Goal: Task Accomplishment & Management: Use online tool/utility

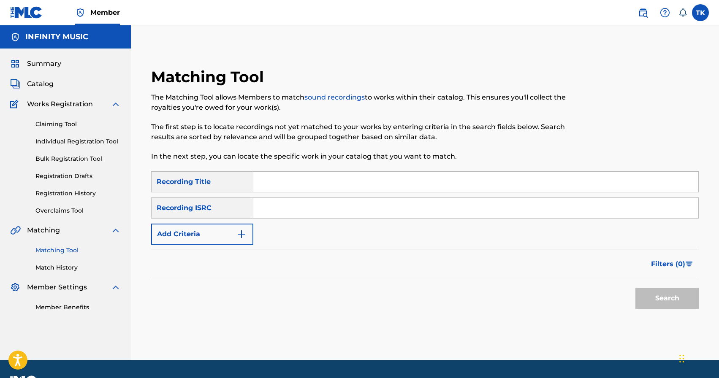
click at [303, 177] on input "Search Form" at bounding box center [475, 182] width 445 height 20
type input "В пам'яті"
click at [204, 237] on button "Add Criteria" at bounding box center [202, 234] width 102 height 21
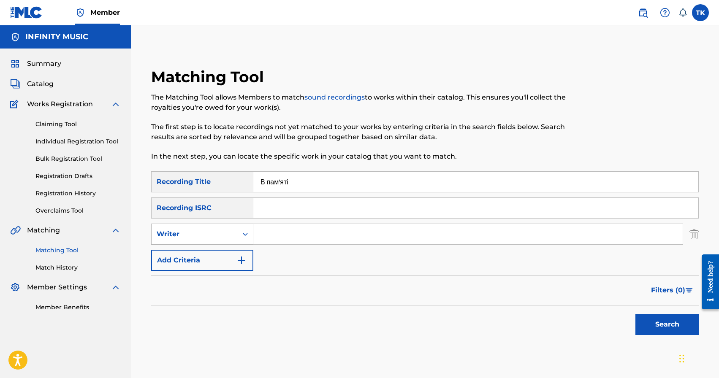
click at [204, 237] on div "Writer" at bounding box center [195, 234] width 76 height 10
click at [205, 253] on div "Recording Artist" at bounding box center [202, 255] width 101 height 21
click at [268, 246] on div "SearchWithCriteria36c9821f-ac70-4e21-80ec-821dbf94df3d Recording Title В пам'ят…" at bounding box center [425, 221] width 548 height 100
click at [273, 241] on input "Search Form" at bounding box center [468, 234] width 430 height 20
type input "mbreeze"
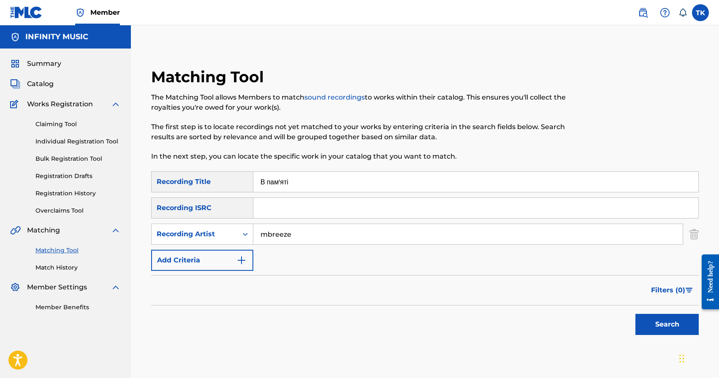
click at [675, 331] on button "Search" at bounding box center [667, 324] width 63 height 21
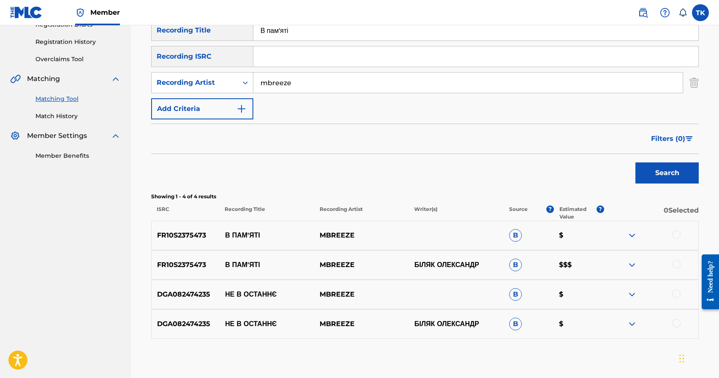
scroll to position [187, 0]
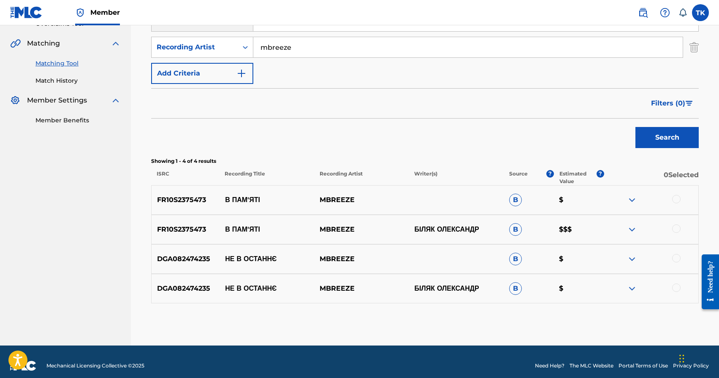
click at [677, 198] on div at bounding box center [676, 199] width 8 height 8
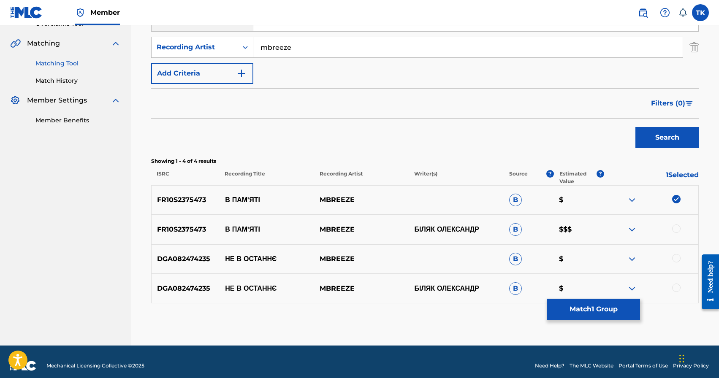
click at [676, 229] on div at bounding box center [676, 229] width 8 height 8
click at [609, 305] on button "Match 2 Groups" at bounding box center [593, 309] width 93 height 21
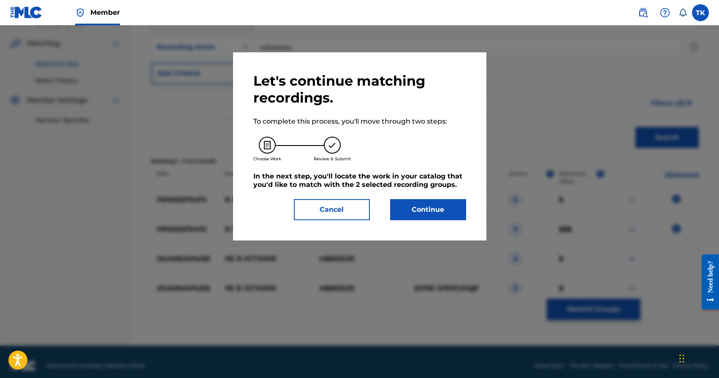
click at [432, 212] on button "Continue" at bounding box center [428, 209] width 76 height 21
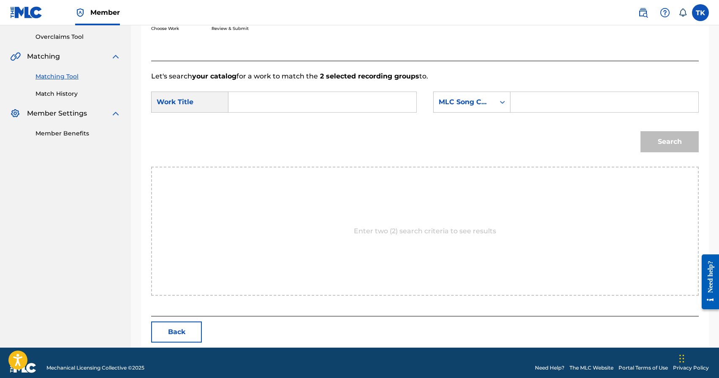
scroll to position [184, 0]
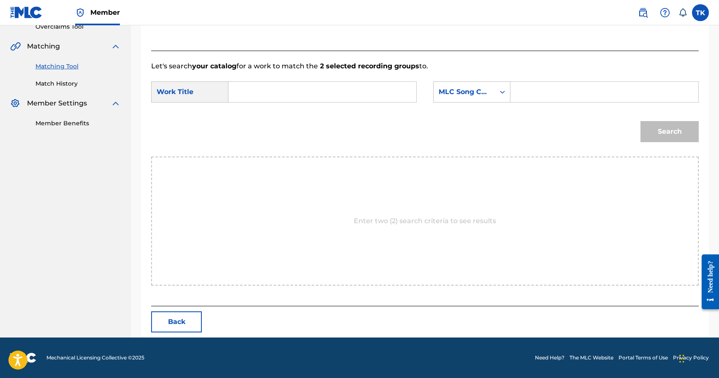
click at [315, 92] on input "Search Form" at bounding box center [323, 92] width 174 height 20
paste input "В пам'яті"
type input "В пам'яті"
click at [463, 93] on div "MLC Song Code" at bounding box center [464, 92] width 51 height 10
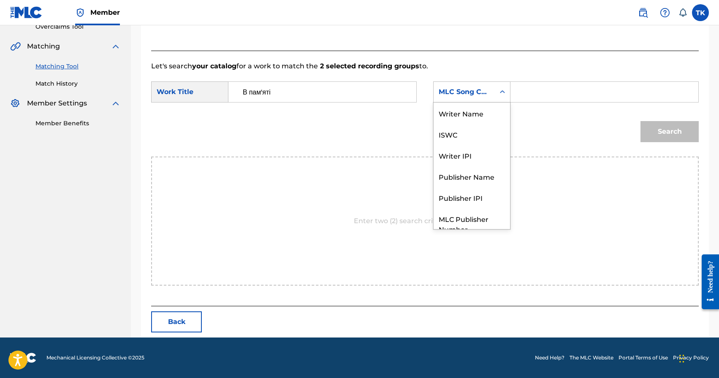
scroll to position [31, 0]
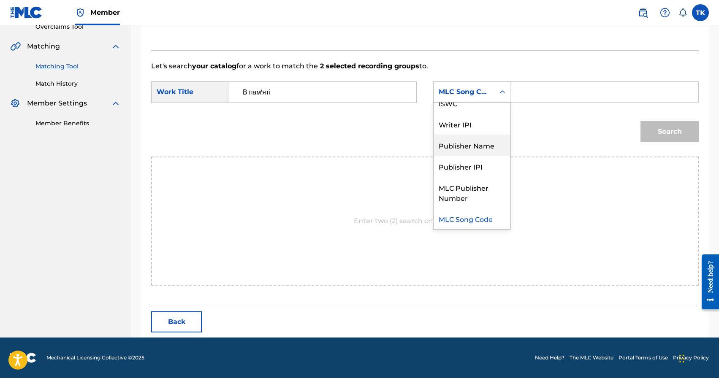
click at [480, 150] on div "Publisher Name" at bounding box center [472, 145] width 76 height 21
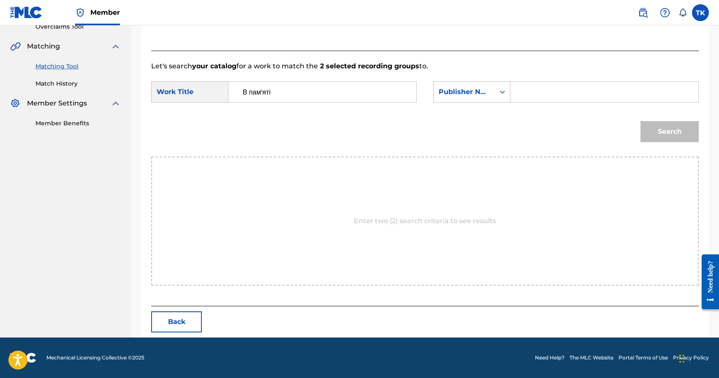
click at [536, 101] on input "Search Form" at bounding box center [605, 92] width 174 height 20
type input "INFINITY MUSIC"
click at [660, 128] on button "Search" at bounding box center [670, 131] width 58 height 21
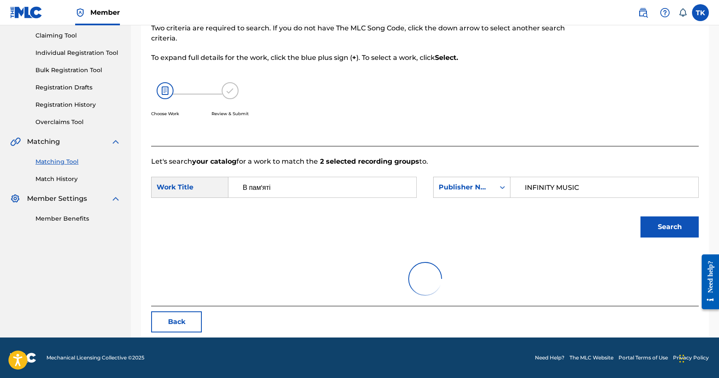
scroll to position [184, 0]
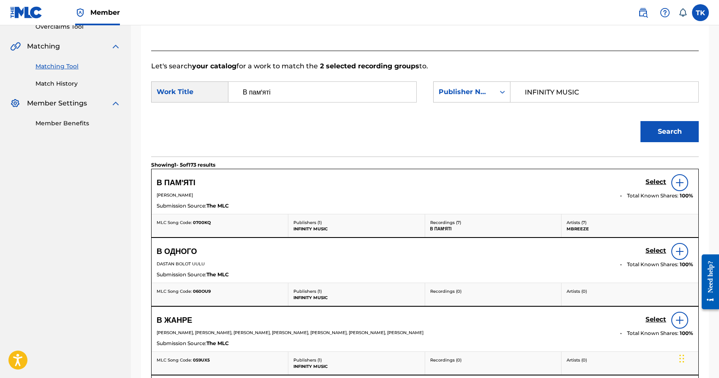
click at [652, 181] on h5 "Select" at bounding box center [656, 182] width 21 height 8
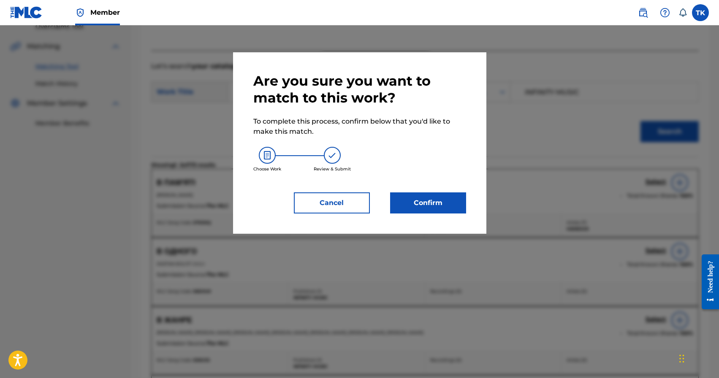
click at [440, 204] on button "Confirm" at bounding box center [428, 203] width 76 height 21
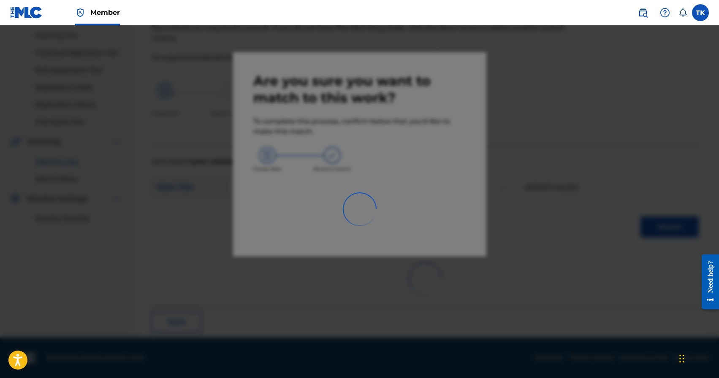
scroll to position [25, 0]
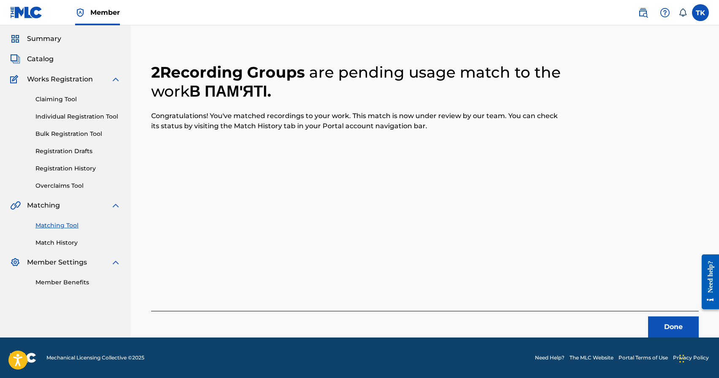
click at [654, 321] on button "Done" at bounding box center [673, 327] width 51 height 21
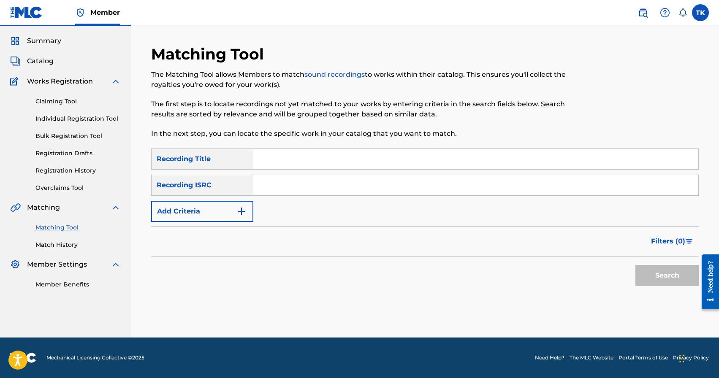
scroll to position [0, 0]
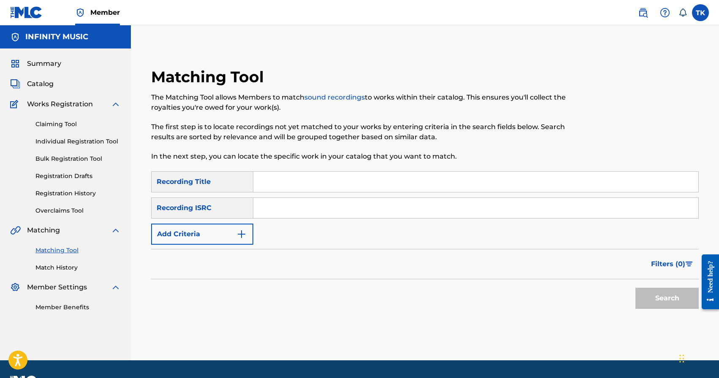
click at [306, 180] on input "Search Form" at bounding box center [475, 182] width 445 height 20
type input "same old song"
click at [220, 238] on button "Add Criteria" at bounding box center [202, 234] width 102 height 21
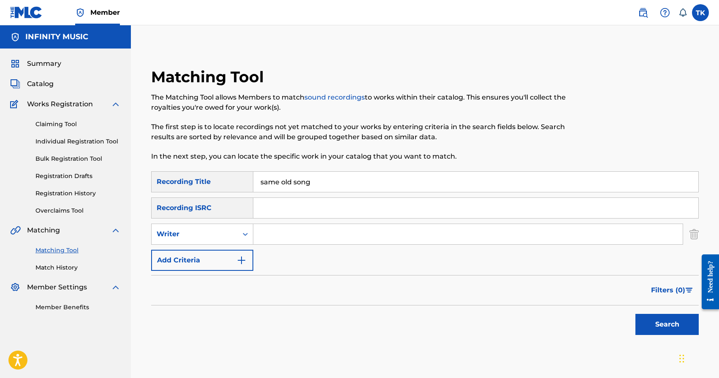
click at [220, 238] on div "Writer" at bounding box center [195, 234] width 76 height 10
click at [220, 250] on div "Recording Artist" at bounding box center [202, 255] width 101 height 21
click at [286, 234] on input "Search Form" at bounding box center [468, 234] width 430 height 20
type input "mbreeze"
click at [644, 320] on button "Search" at bounding box center [667, 324] width 63 height 21
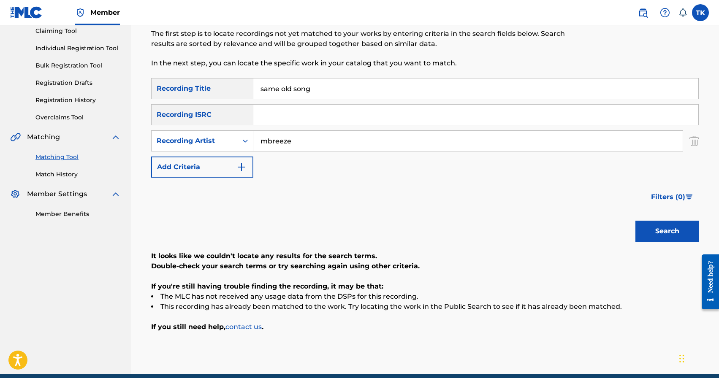
scroll to position [95, 0]
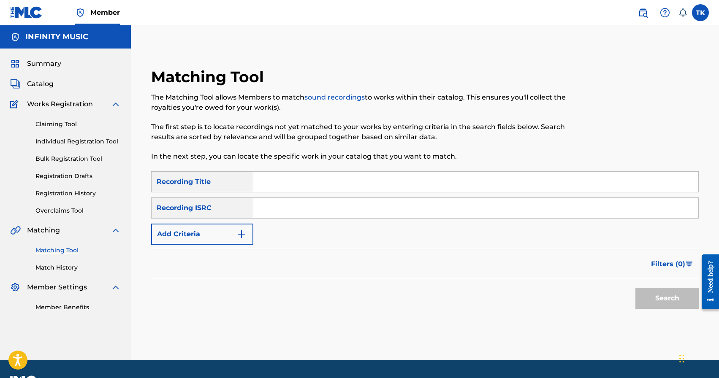
click at [323, 182] on input "Search Form" at bounding box center [475, 182] width 445 height 20
type input "same old song"
click at [238, 240] on button "Add Criteria" at bounding box center [202, 234] width 102 height 21
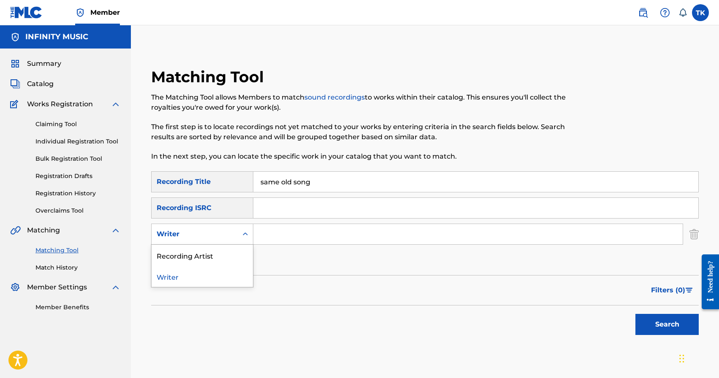
click at [238, 240] on div "Search Form" at bounding box center [245, 234] width 15 height 15
click at [233, 257] on div "Recording Artist" at bounding box center [202, 255] width 101 height 21
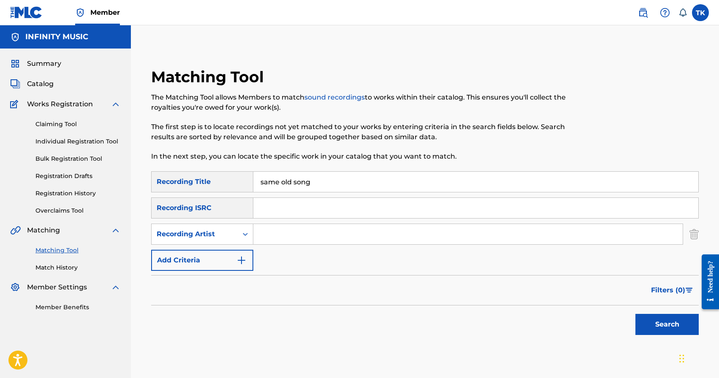
click at [291, 234] on input "Search Form" at bounding box center [468, 234] width 430 height 20
type input "v"
type input "mbreeze"
click at [678, 326] on button "Search" at bounding box center [667, 324] width 63 height 21
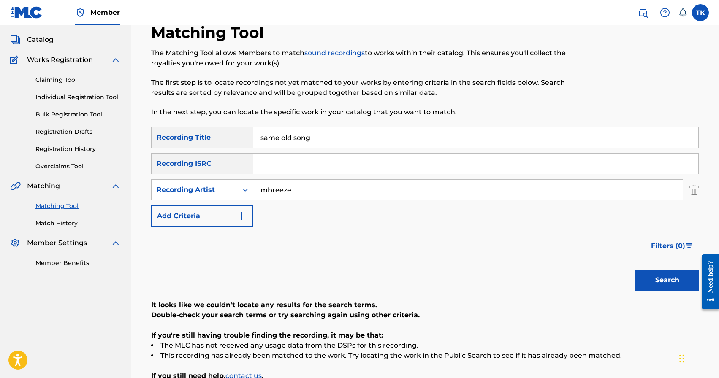
scroll to position [54, 0]
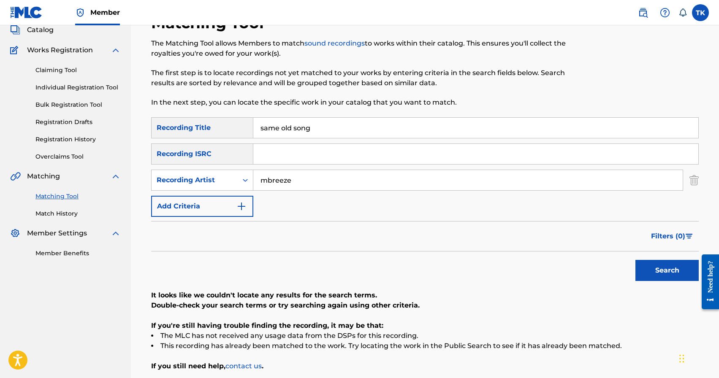
click at [346, 127] on input "same old song" at bounding box center [475, 128] width 445 height 20
paste input "Як далі йти"
click at [661, 265] on button "Search" at bounding box center [667, 270] width 63 height 21
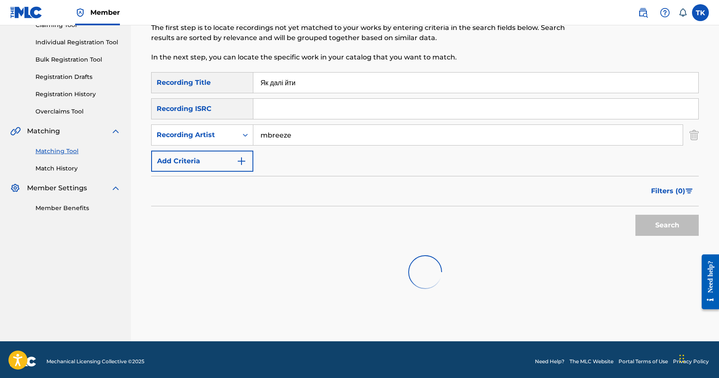
scroll to position [103, 0]
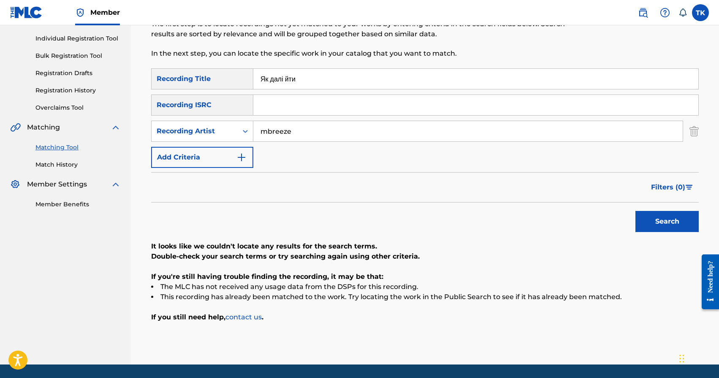
click at [326, 79] on input "Як далі йти" at bounding box center [475, 79] width 445 height 20
click at [311, 85] on input "mose" at bounding box center [475, 79] width 445 height 20
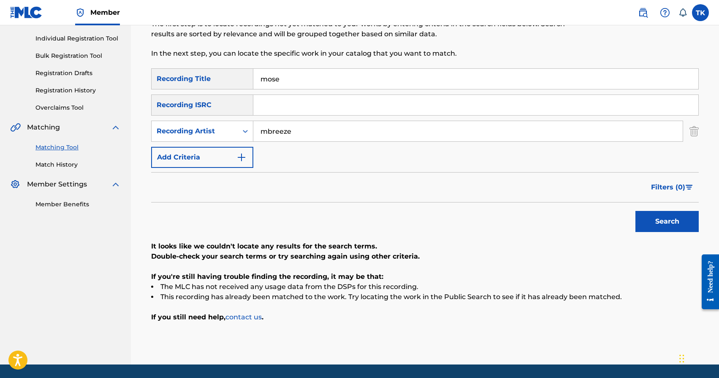
click at [311, 85] on input "mose" at bounding box center [475, 79] width 445 height 20
type input "ДОНЕЧКА"
click at [304, 131] on input "mbreeze" at bounding box center [468, 131] width 430 height 20
type input "mose"
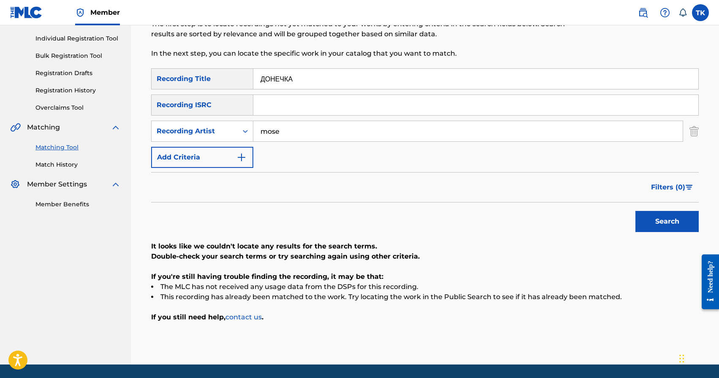
click at [648, 216] on button "Search" at bounding box center [667, 221] width 63 height 21
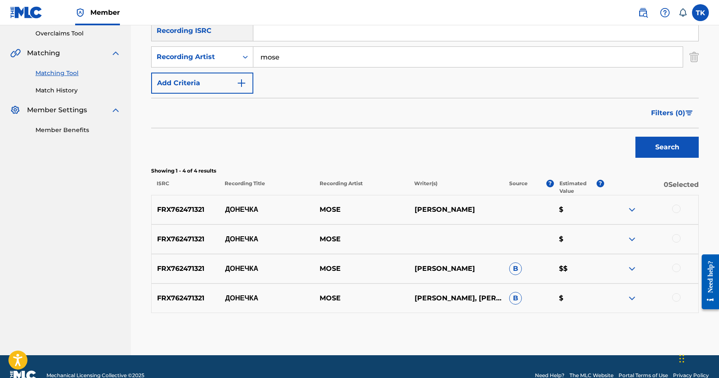
scroll to position [195, 0]
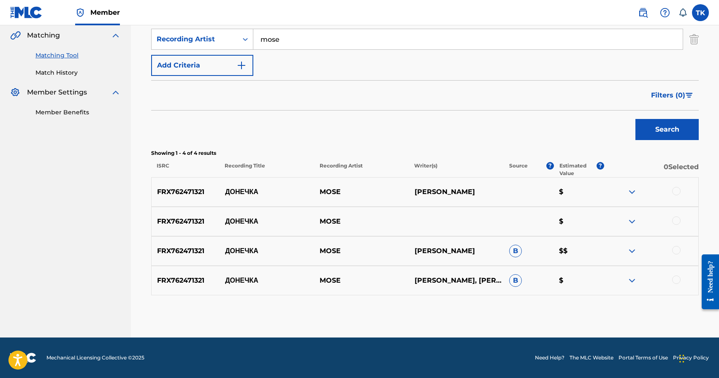
click at [676, 189] on div at bounding box center [676, 191] width 8 height 8
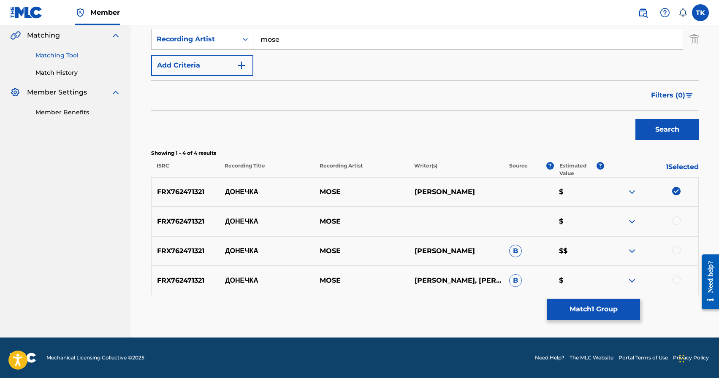
click at [677, 221] on div at bounding box center [676, 221] width 8 height 8
click at [676, 253] on div at bounding box center [676, 250] width 8 height 8
click at [675, 281] on div at bounding box center [676, 280] width 8 height 8
click at [598, 305] on button "Match 4 Groups" at bounding box center [593, 309] width 93 height 21
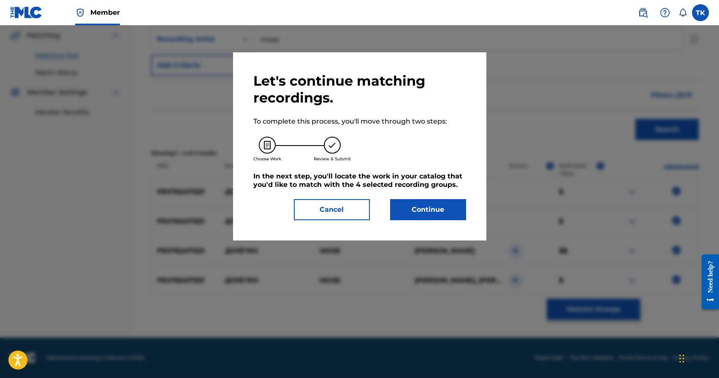
click at [416, 204] on button "Continue" at bounding box center [428, 209] width 76 height 21
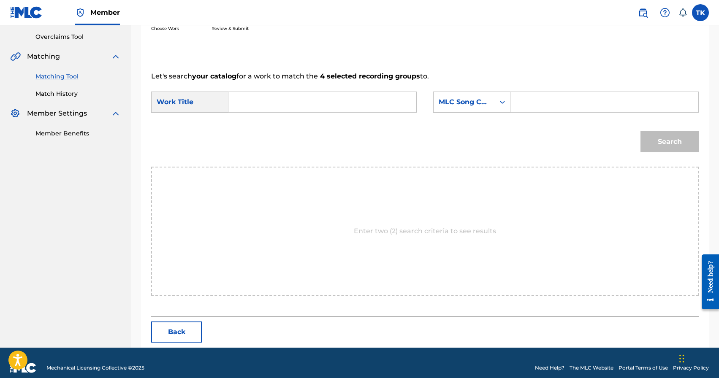
scroll to position [184, 0]
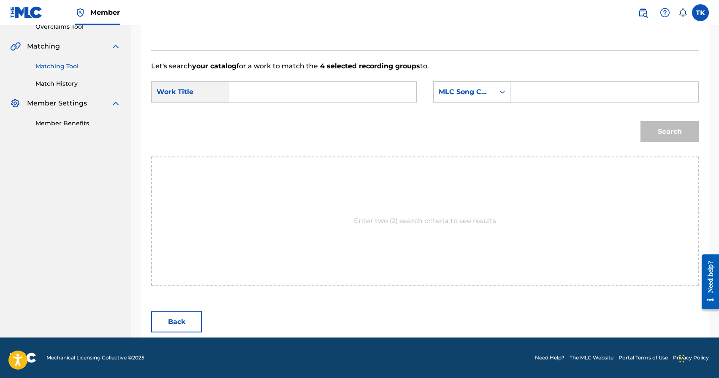
click at [345, 98] on input "Search Form" at bounding box center [323, 92] width 174 height 20
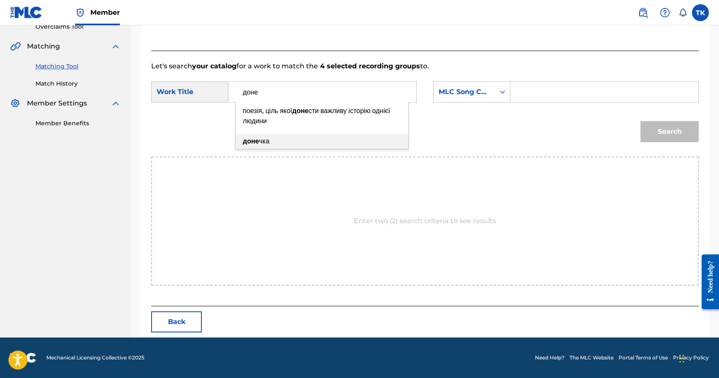
click at [331, 141] on div "доне чка" at bounding box center [322, 141] width 173 height 15
type input "донечка"
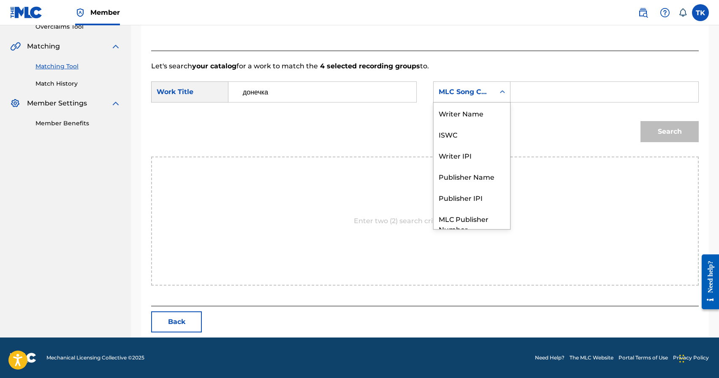
click at [459, 86] on div "MLC Song Code" at bounding box center [464, 92] width 61 height 16
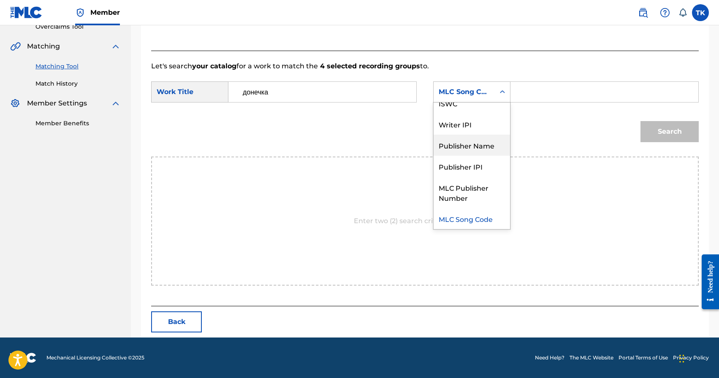
click at [465, 137] on div "Publisher Name" at bounding box center [472, 145] width 76 height 21
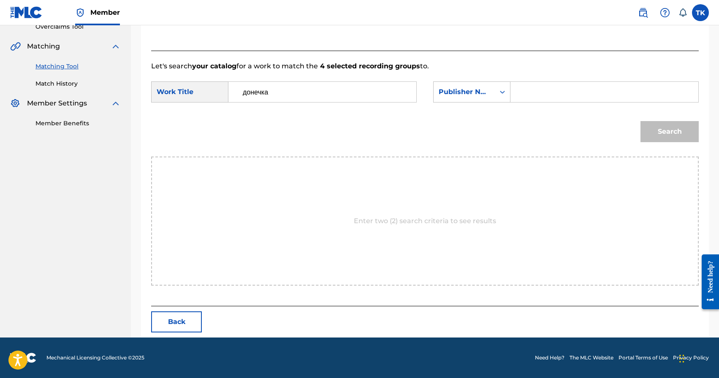
click at [544, 90] on input "Search Form" at bounding box center [605, 92] width 174 height 20
type input "INFINITY MUSIC"
click at [665, 133] on button "Search" at bounding box center [670, 131] width 58 height 21
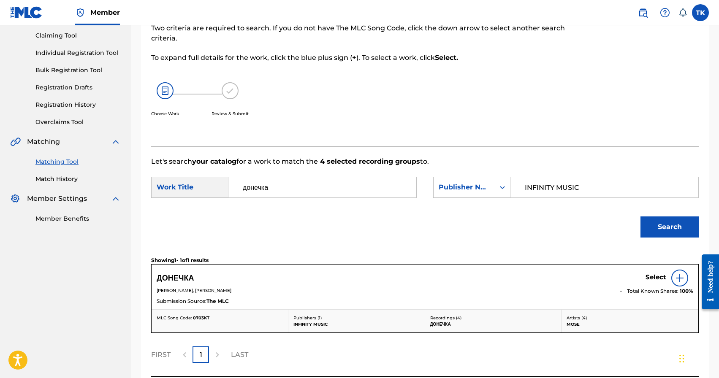
scroll to position [159, 0]
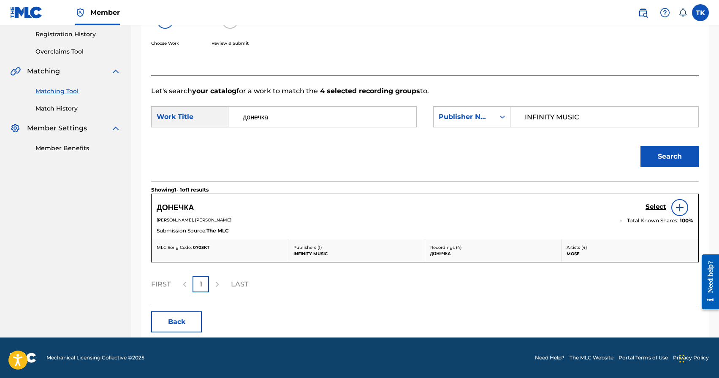
click at [653, 209] on h5 "Select" at bounding box center [656, 207] width 21 height 8
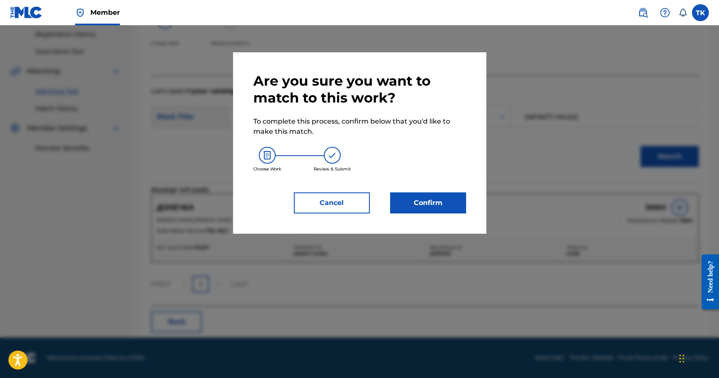
click at [439, 207] on button "Confirm" at bounding box center [428, 203] width 76 height 21
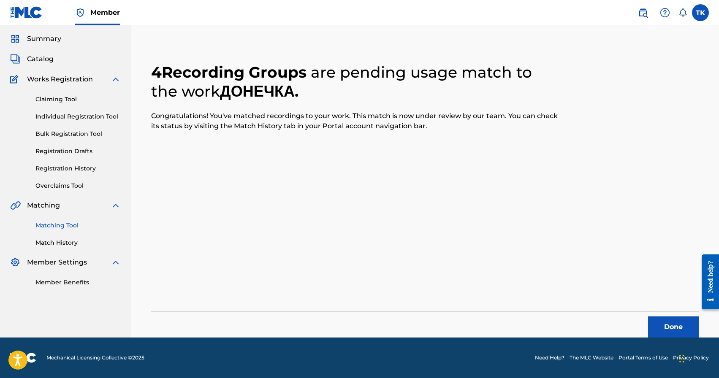
scroll to position [25, 0]
click at [667, 318] on button "Done" at bounding box center [673, 327] width 51 height 21
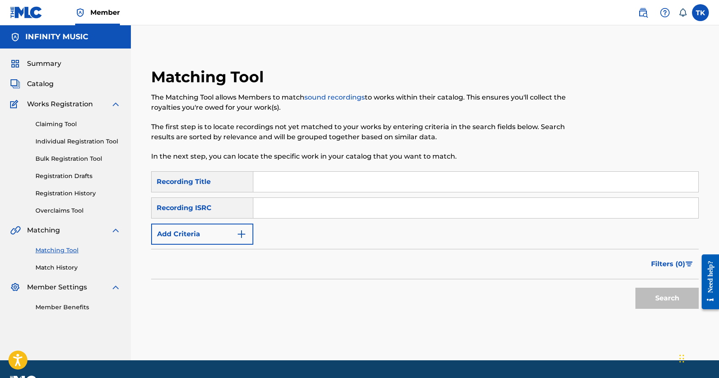
click at [327, 175] on input "Search Form" at bounding box center [475, 182] width 445 height 20
paste input "Як далі йти"
click at [284, 185] on input "Як далі" at bounding box center [475, 182] width 445 height 20
click at [285, 184] on input "хулі" at bounding box center [475, 182] width 445 height 20
type input "ХУЛІГАНКА"
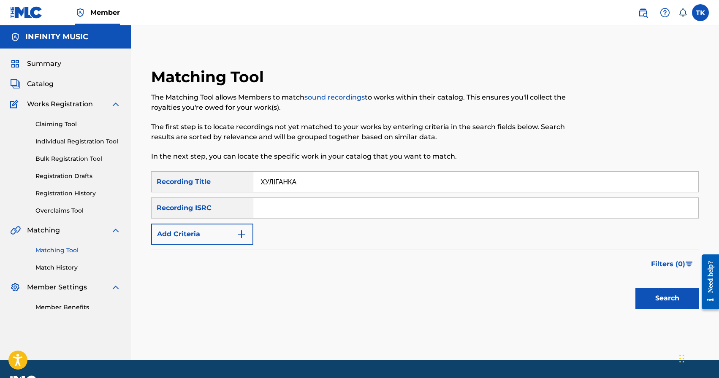
click at [238, 237] on img "Search Form" at bounding box center [242, 234] width 10 height 10
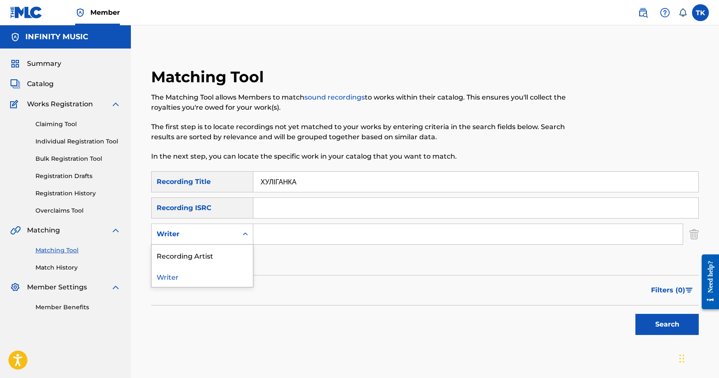
click at [238, 237] on div "Search Form" at bounding box center [245, 234] width 15 height 15
click at [237, 251] on div "Recording Artist" at bounding box center [202, 255] width 101 height 21
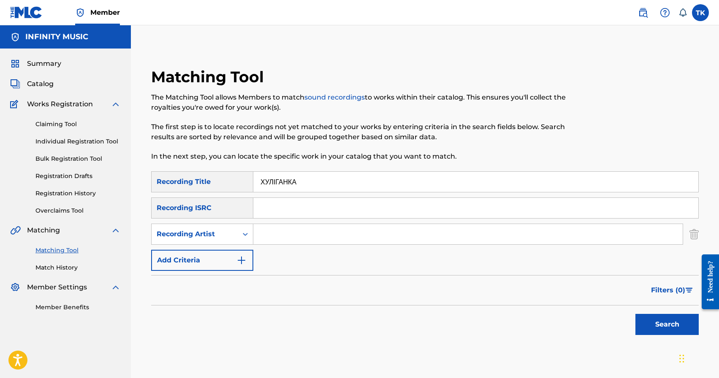
click at [284, 229] on input "Search Form" at bounding box center [468, 234] width 430 height 20
type input "mose"
click at [645, 321] on button "Search" at bounding box center [667, 324] width 63 height 21
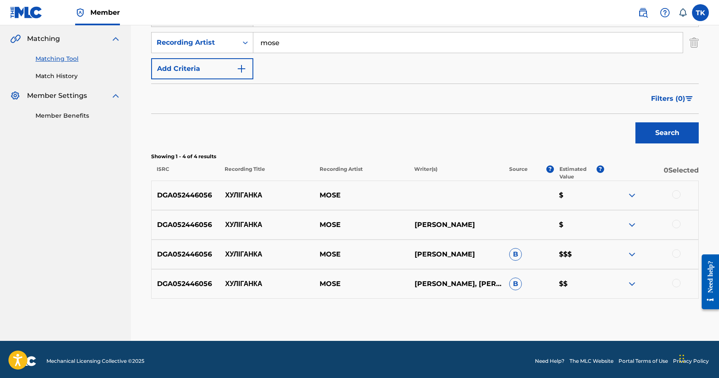
scroll to position [190, 0]
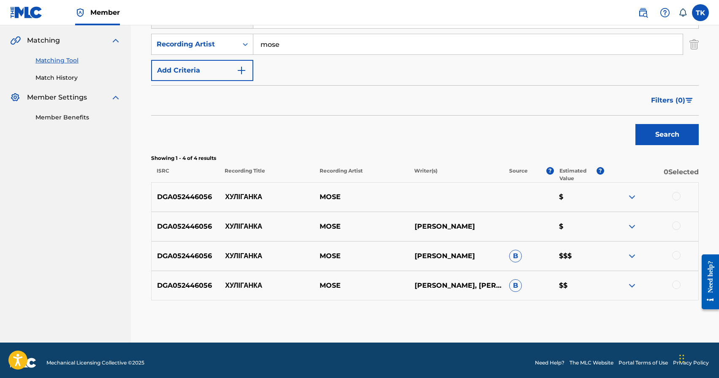
click at [242, 196] on p "ХУЛІГАНКА" at bounding box center [267, 197] width 95 height 10
copy p "ХУЛІГАНКА"
click at [678, 195] on div at bounding box center [676, 196] width 8 height 8
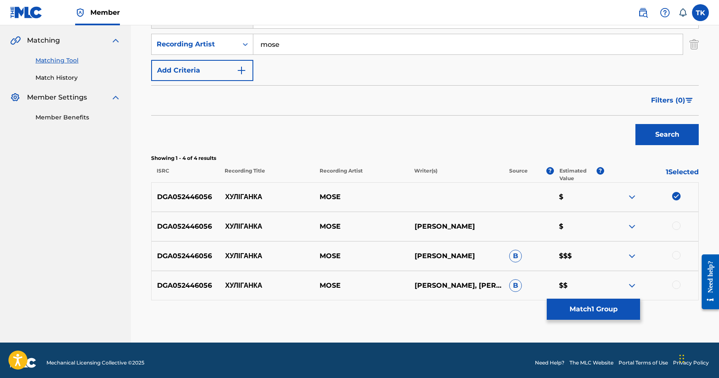
click at [677, 225] on div at bounding box center [676, 226] width 8 height 8
click at [676, 252] on div at bounding box center [676, 255] width 8 height 8
click at [678, 281] on div at bounding box center [676, 285] width 8 height 8
click at [610, 307] on button "Match 4 Groups" at bounding box center [593, 309] width 93 height 21
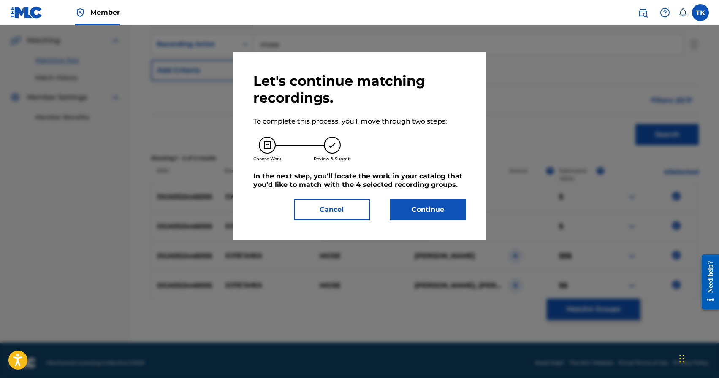
click at [454, 211] on button "Continue" at bounding box center [428, 209] width 76 height 21
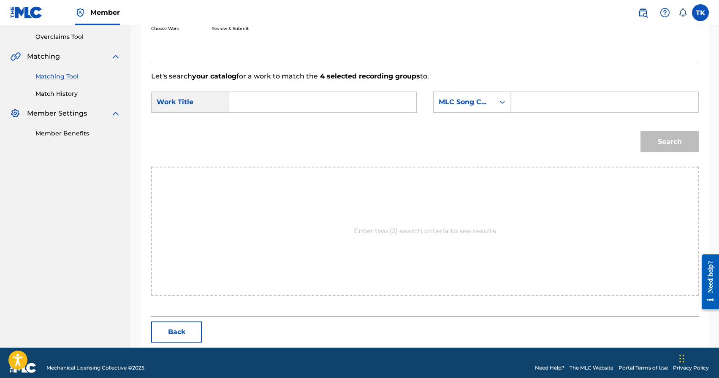
scroll to position [184, 0]
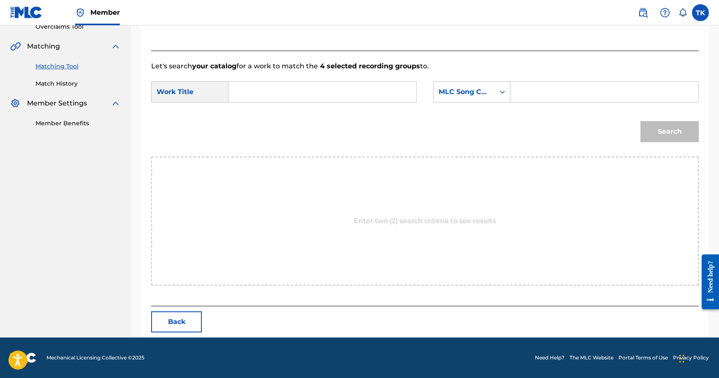
click at [332, 91] on input "Search Form" at bounding box center [323, 92] width 174 height 20
paste input "ХУЛІГАНКА"
type input "ХУЛІГАНКА"
click at [458, 93] on div "MLC Song Code" at bounding box center [464, 92] width 51 height 10
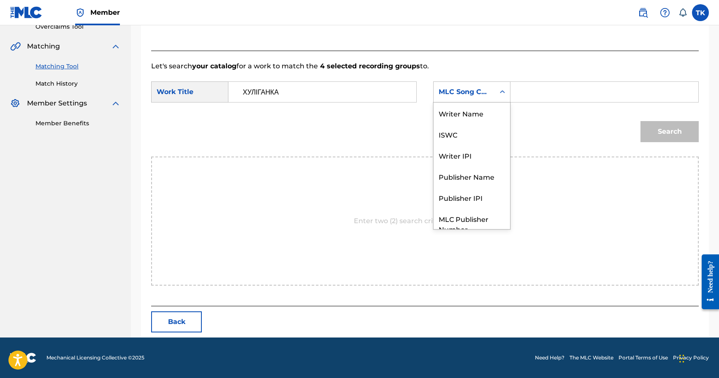
scroll to position [31, 0]
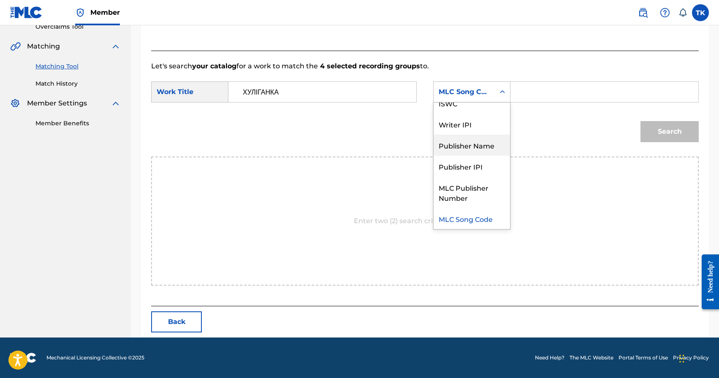
click at [480, 142] on div "Publisher Name" at bounding box center [472, 145] width 76 height 21
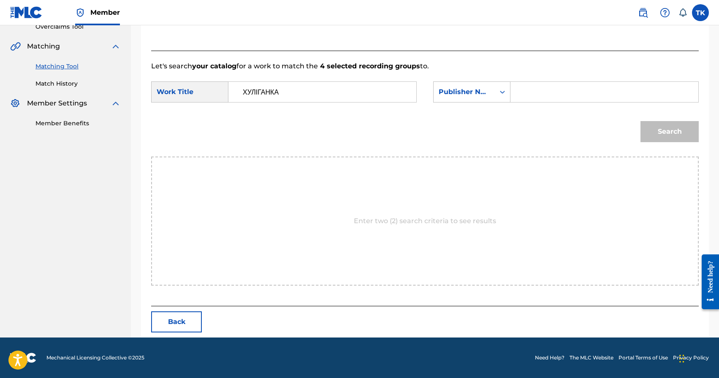
click at [533, 100] on input "Search Form" at bounding box center [605, 92] width 174 height 20
type input "INFINITY MUSIC"
click at [669, 137] on button "Search" at bounding box center [670, 131] width 58 height 21
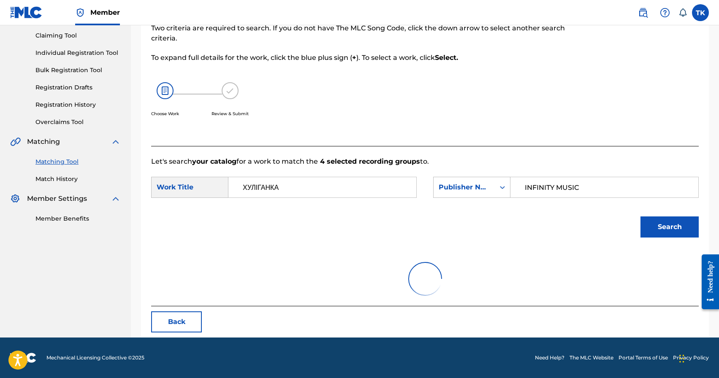
scroll to position [184, 0]
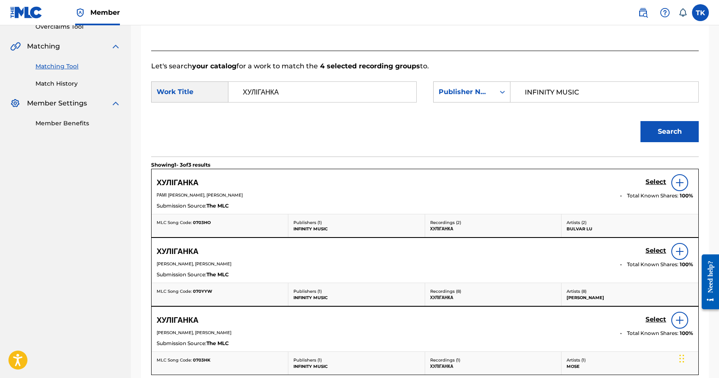
click at [652, 186] on h5 "Select" at bounding box center [656, 182] width 21 height 8
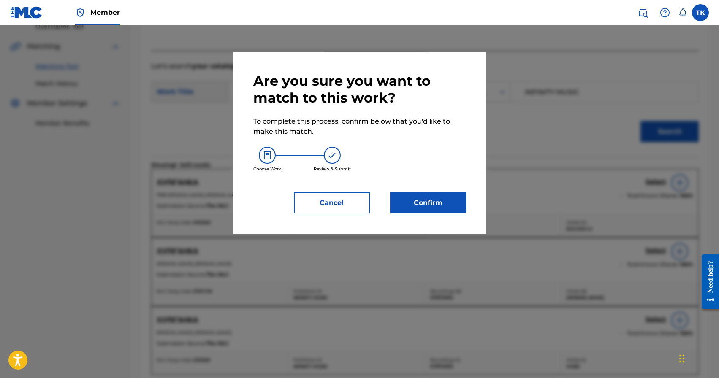
click at [427, 209] on button "Confirm" at bounding box center [428, 203] width 76 height 21
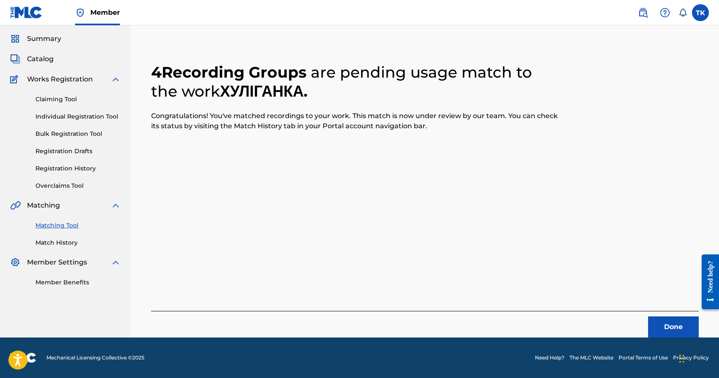
scroll to position [25, 0]
click at [659, 324] on button "Done" at bounding box center [673, 327] width 51 height 21
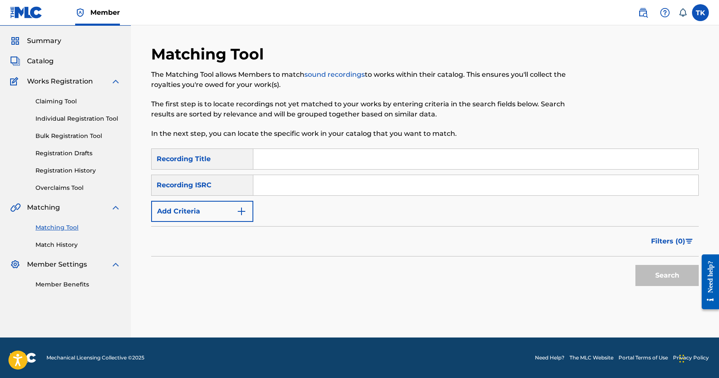
scroll to position [0, 0]
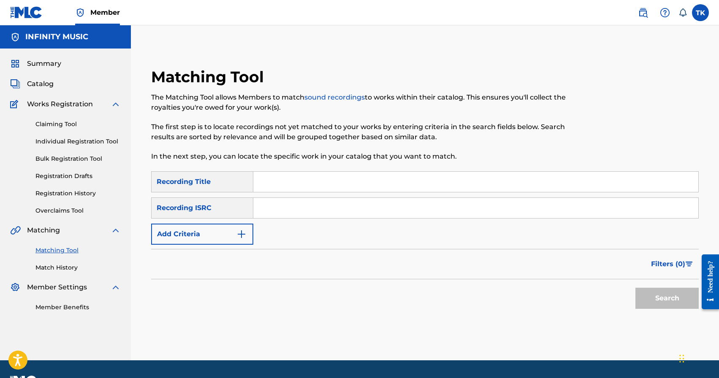
click at [286, 178] on input "Search Form" at bounding box center [475, 182] width 445 height 20
paste input "ХУЛІГАНКА"
type input "Х"
type input "l"
type input "д"
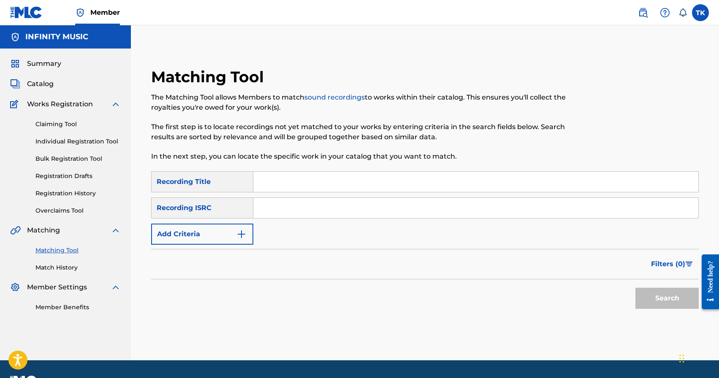
paste input "ХУЛІГАНКА"
click at [274, 180] on input "ХУЛІ" at bounding box center [475, 182] width 445 height 20
click at [285, 180] on input "ДІ" at bounding box center [475, 182] width 445 height 20
type input "ДІВЧИНА З СЕЛА"
click at [232, 239] on button "Add Criteria" at bounding box center [202, 234] width 102 height 21
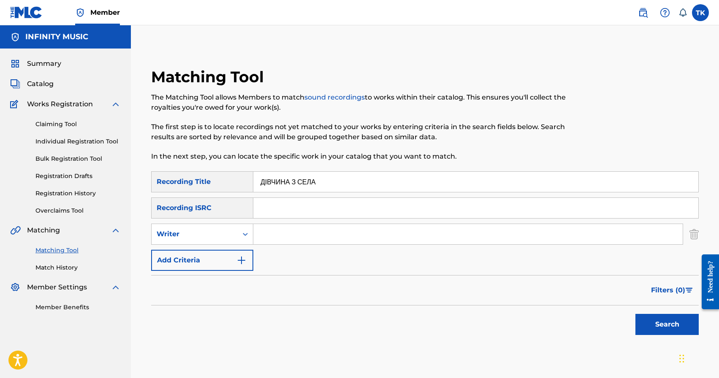
click at [232, 239] on div "Writer" at bounding box center [195, 234] width 76 height 10
click at [227, 258] on div "Recording Artist" at bounding box center [202, 255] width 101 height 21
click at [272, 236] on input "Search Form" at bounding box center [468, 234] width 430 height 20
type input "mose"
click at [652, 320] on button "Search" at bounding box center [667, 324] width 63 height 21
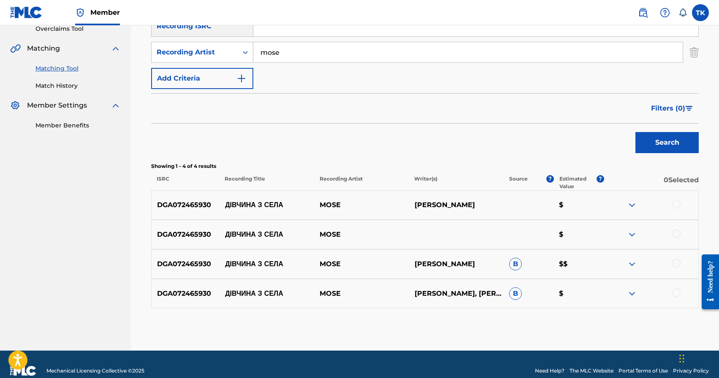
scroll to position [183, 0]
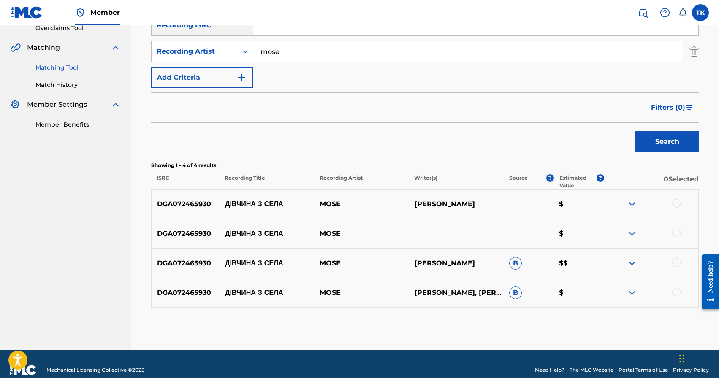
click at [678, 205] on div at bounding box center [676, 203] width 8 height 8
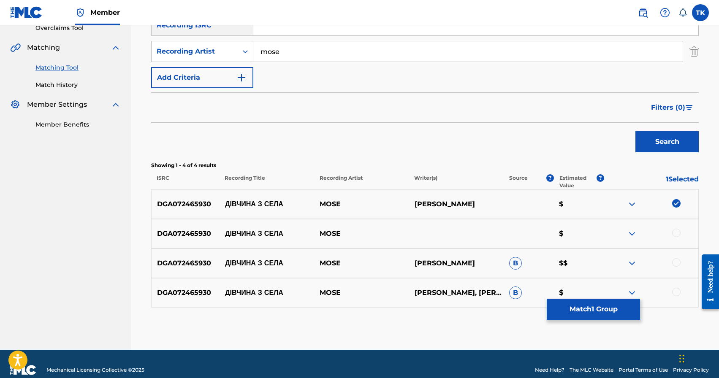
click at [678, 235] on div at bounding box center [676, 233] width 8 height 8
click at [678, 259] on div at bounding box center [651, 264] width 95 height 10
click at [678, 260] on div at bounding box center [676, 263] width 8 height 8
click at [674, 291] on div at bounding box center [676, 292] width 8 height 8
click at [607, 310] on button "Match 4 Groups" at bounding box center [593, 309] width 93 height 21
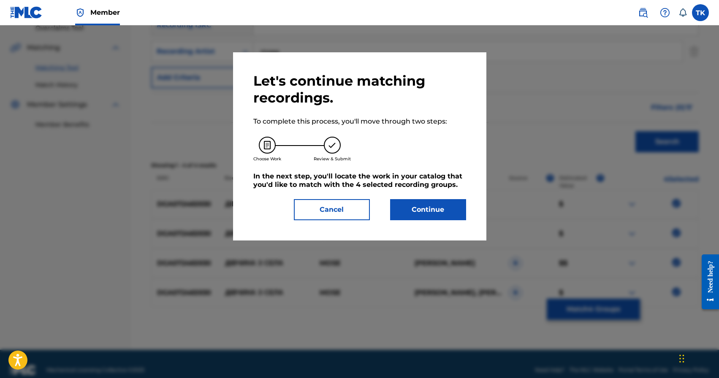
click at [444, 217] on button "Continue" at bounding box center [428, 209] width 76 height 21
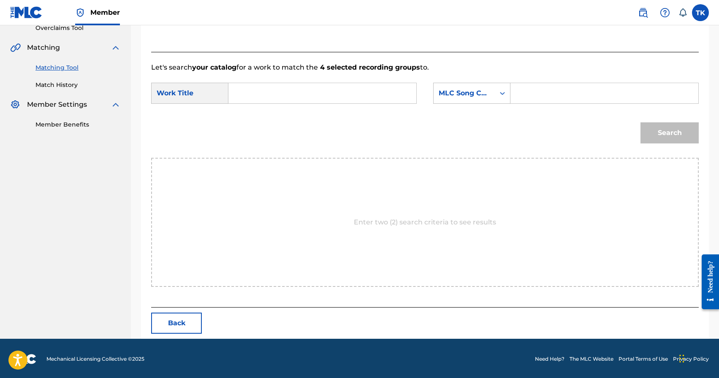
click at [322, 95] on input "Search Form" at bounding box center [323, 93] width 174 height 20
type input "l"
click at [188, 314] on button "Back" at bounding box center [176, 323] width 51 height 21
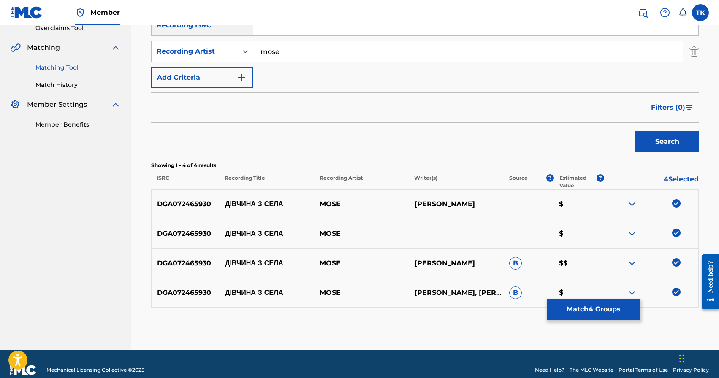
click at [256, 203] on p "ДІВЧИНА З СЕЛА" at bounding box center [267, 204] width 95 height 10
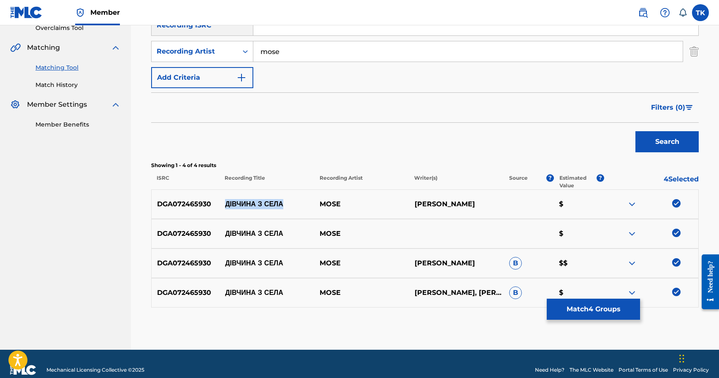
click at [256, 203] on p "ДІВЧИНА З СЕЛА" at bounding box center [267, 204] width 95 height 10
click at [606, 317] on button "Match 4 Groups" at bounding box center [593, 309] width 93 height 21
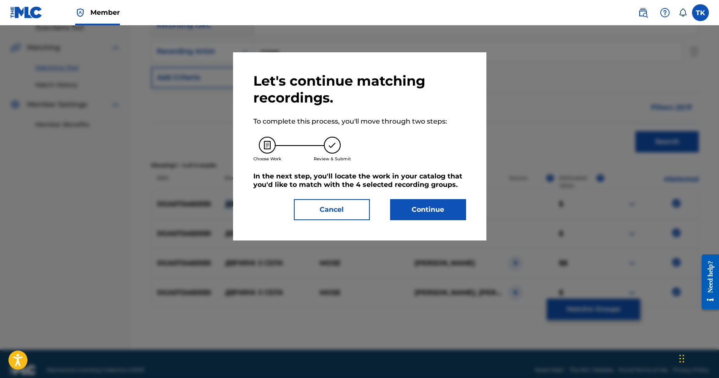
click at [431, 216] on button "Continue" at bounding box center [428, 209] width 76 height 21
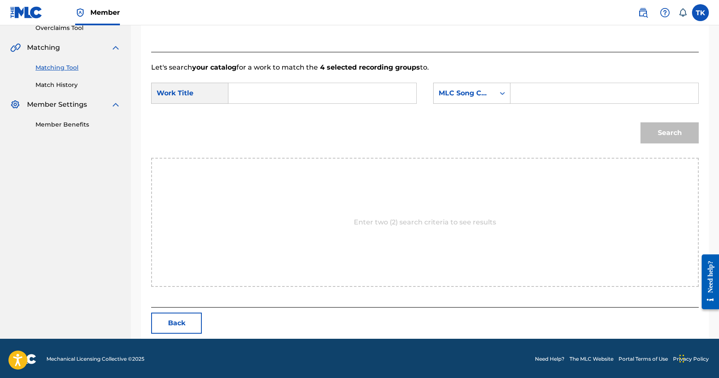
click at [338, 93] on input "Search Form" at bounding box center [323, 93] width 174 height 20
paste input "ДІВЧИНА З СЕЛА"
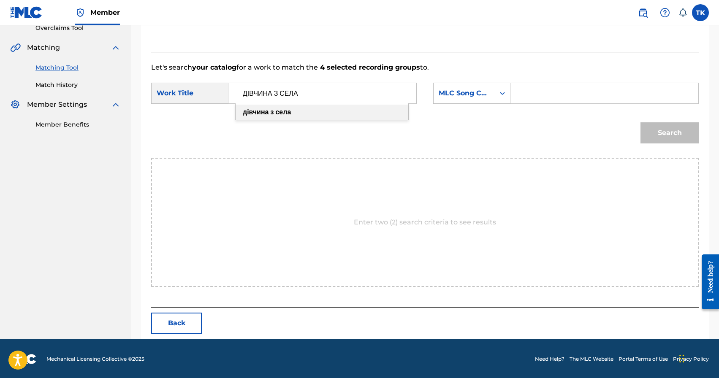
click at [361, 112] on div "дівчина з села" at bounding box center [322, 112] width 173 height 15
type input "дівчина з села"
click at [460, 97] on div "MLC Song Code" at bounding box center [464, 93] width 51 height 10
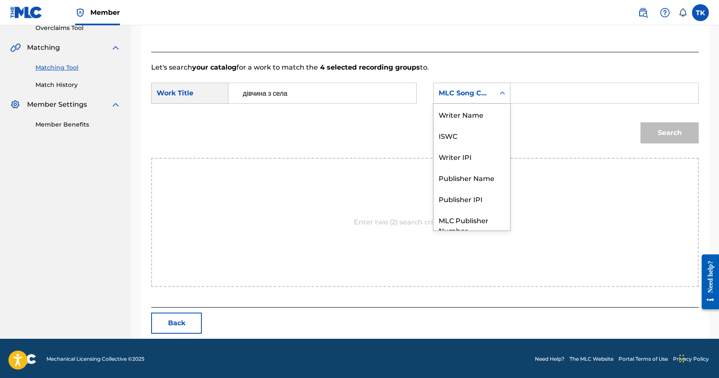
scroll to position [31, 0]
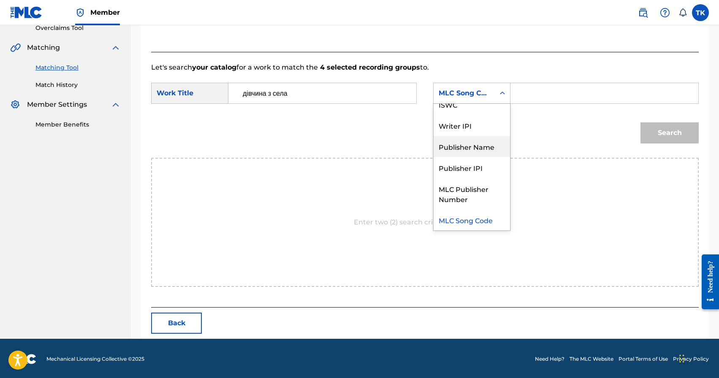
click at [470, 145] on div "Publisher Name" at bounding box center [472, 146] width 76 height 21
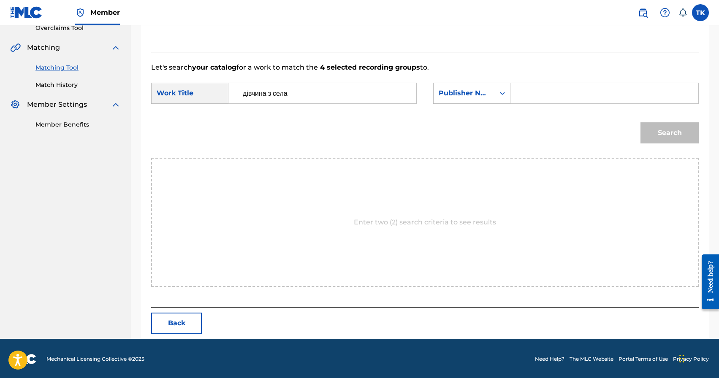
click at [523, 92] on input "Search Form" at bounding box center [605, 93] width 174 height 20
type input "INFINITY MUSIC"
click at [664, 134] on button "Search" at bounding box center [670, 132] width 58 height 21
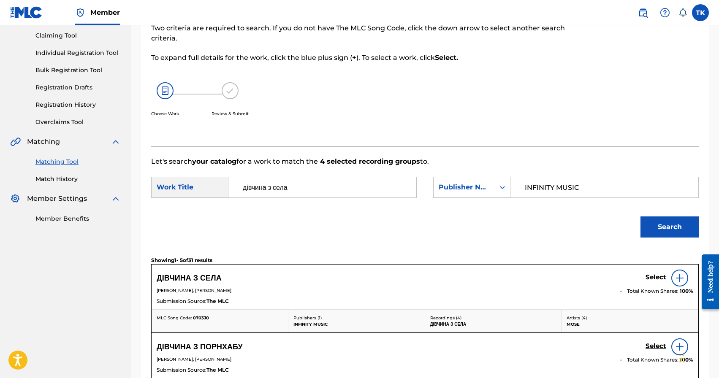
scroll to position [183, 0]
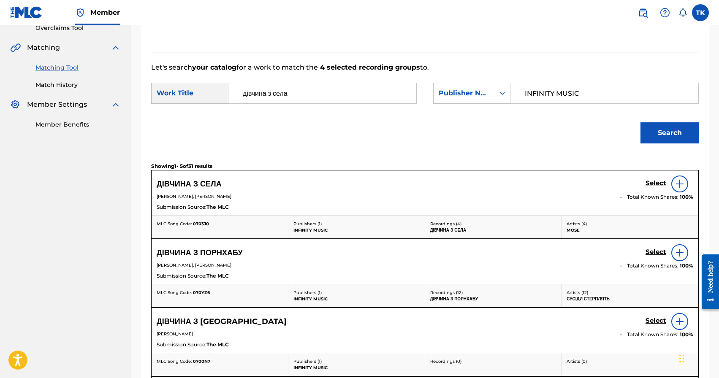
click at [650, 184] on h5 "Select" at bounding box center [656, 184] width 21 height 8
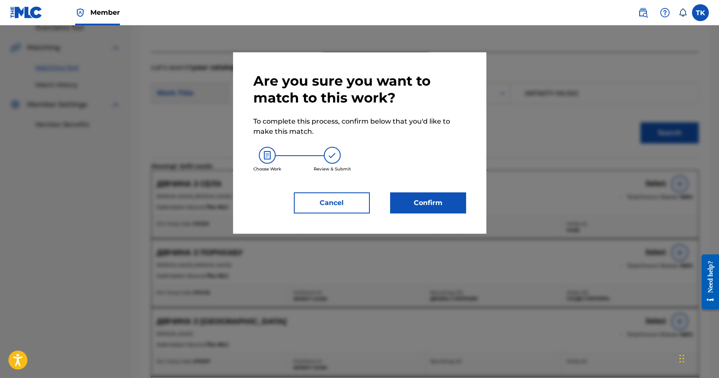
click at [449, 209] on button "Confirm" at bounding box center [428, 203] width 76 height 21
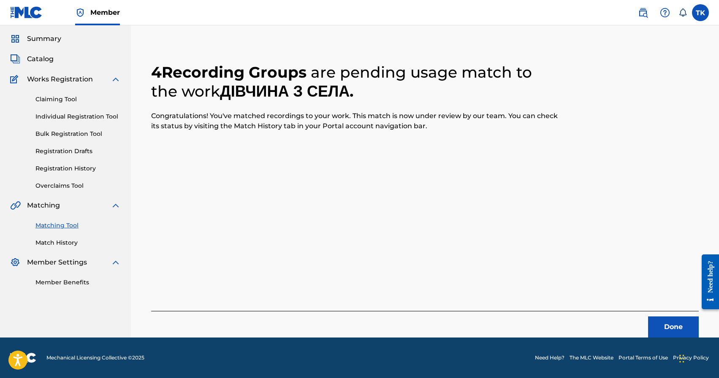
scroll to position [25, 0]
click at [659, 317] on button "Done" at bounding box center [673, 327] width 51 height 21
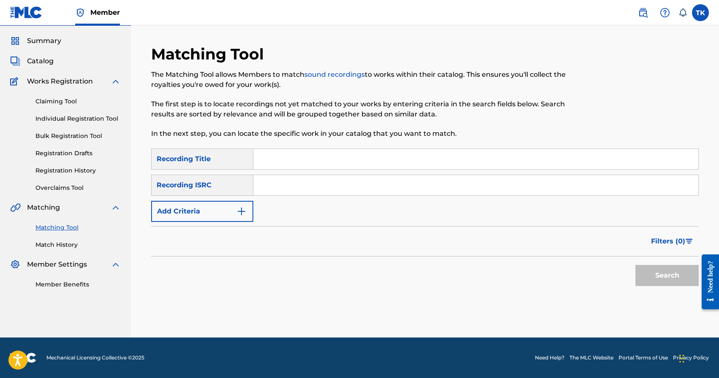
scroll to position [0, 0]
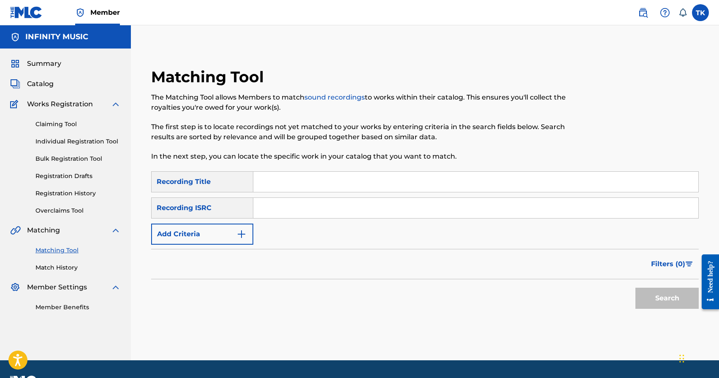
click at [336, 181] on input "Search Form" at bounding box center [475, 182] width 445 height 20
paste input "Моє життя"
type input "Моє життя"
click at [242, 234] on img "Search Form" at bounding box center [242, 234] width 10 height 10
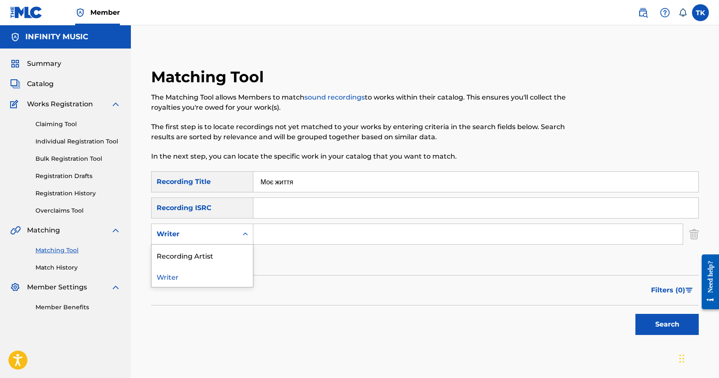
click at [242, 234] on icon "Search Form" at bounding box center [245, 234] width 8 height 8
click at [237, 246] on div "Recording Artist" at bounding box center [202, 255] width 101 height 21
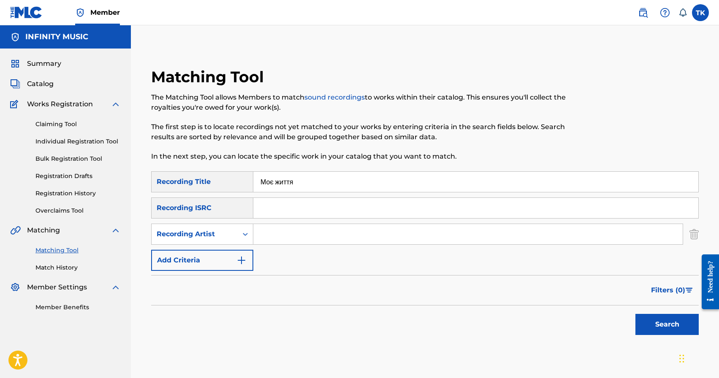
click at [279, 241] on input "Search Form" at bounding box center [468, 234] width 430 height 20
type input "mose"
click at [667, 318] on button "Search" at bounding box center [667, 324] width 63 height 21
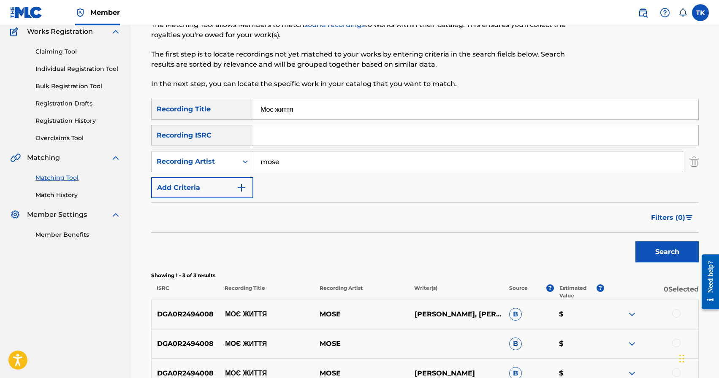
scroll to position [166, 0]
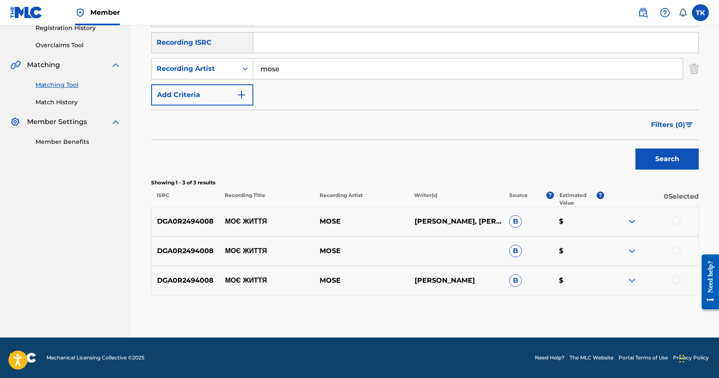
click at [677, 220] on div at bounding box center [676, 221] width 8 height 8
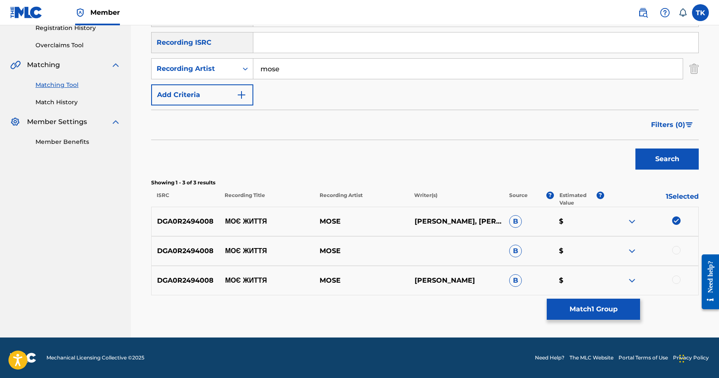
click at [677, 249] on div at bounding box center [676, 250] width 8 height 8
click at [675, 278] on div at bounding box center [676, 280] width 8 height 8
click at [608, 313] on button "Match 3 Groups" at bounding box center [593, 309] width 93 height 21
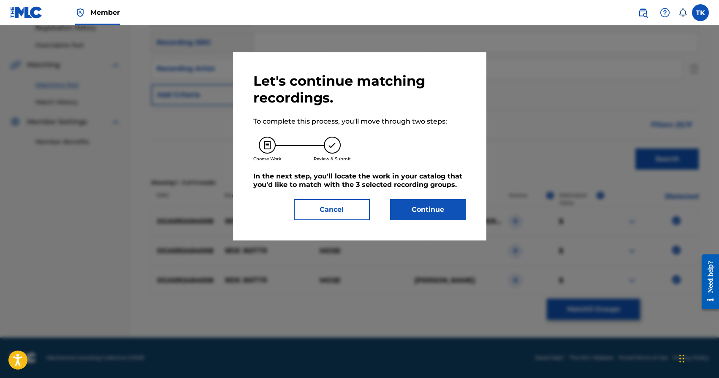
click at [460, 217] on button "Continue" at bounding box center [428, 209] width 76 height 21
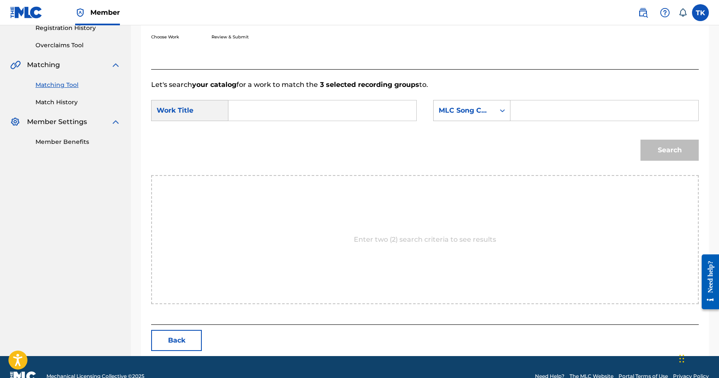
click at [332, 111] on input "Search Form" at bounding box center [323, 111] width 174 height 20
paste input "Моє життя"
type input "Моє життя"
click at [504, 112] on icon "Search Form" at bounding box center [502, 110] width 8 height 8
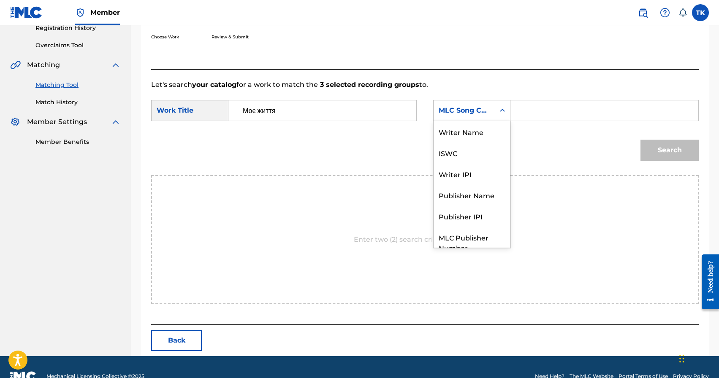
scroll to position [31, 0]
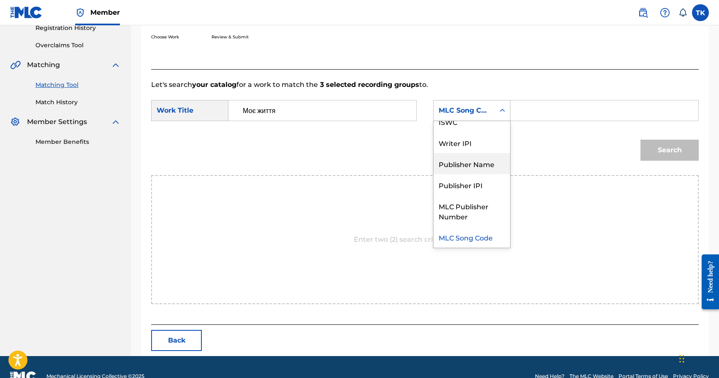
click at [477, 155] on div "Publisher Name" at bounding box center [472, 163] width 76 height 21
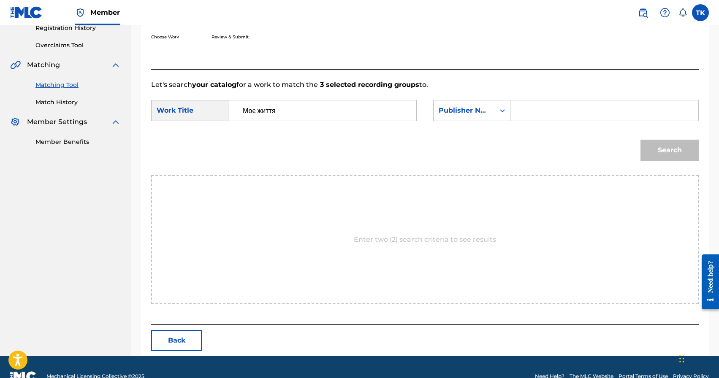
click at [528, 120] on input "Search Form" at bounding box center [605, 111] width 174 height 20
type input "INFINITY MUSIC"
click at [658, 153] on button "Search" at bounding box center [670, 150] width 58 height 21
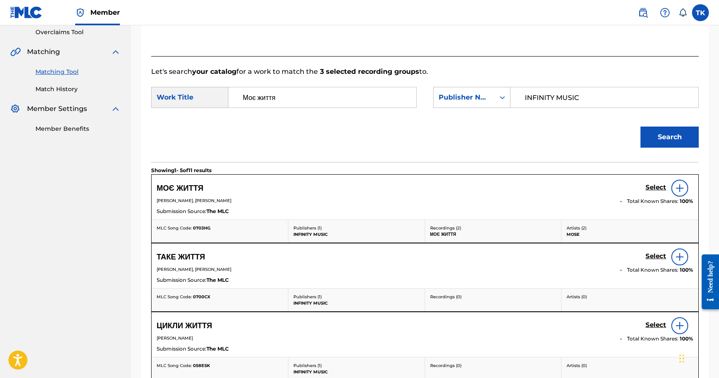
scroll to position [184, 0]
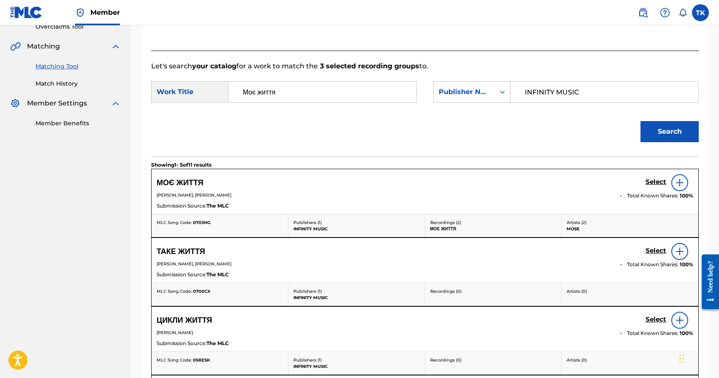
click at [652, 183] on h5 "Select" at bounding box center [656, 182] width 21 height 8
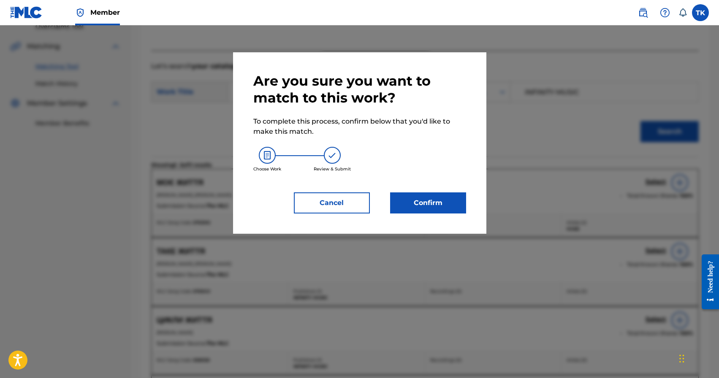
click at [457, 203] on button "Confirm" at bounding box center [428, 203] width 76 height 21
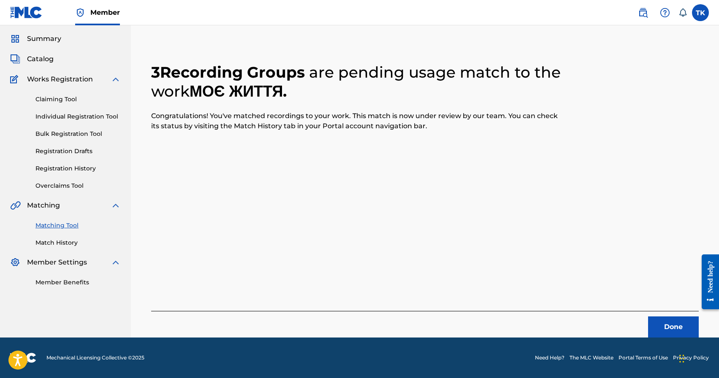
scroll to position [25, 0]
click at [655, 320] on button "Done" at bounding box center [673, 327] width 51 height 21
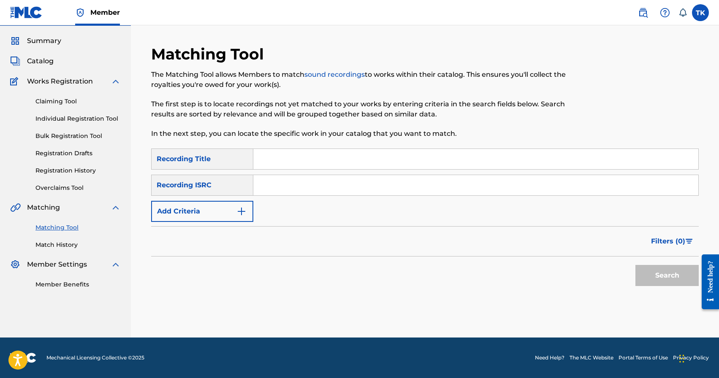
scroll to position [0, 0]
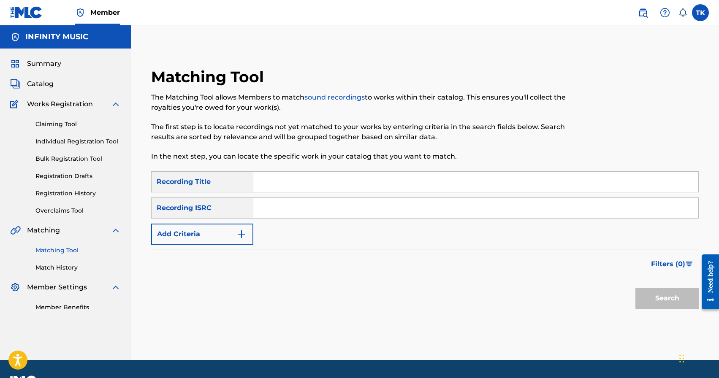
click at [291, 181] on input "Search Form" at bounding box center [475, 182] width 445 height 20
type input "гуляночка"
click at [227, 237] on button "Add Criteria" at bounding box center [202, 234] width 102 height 21
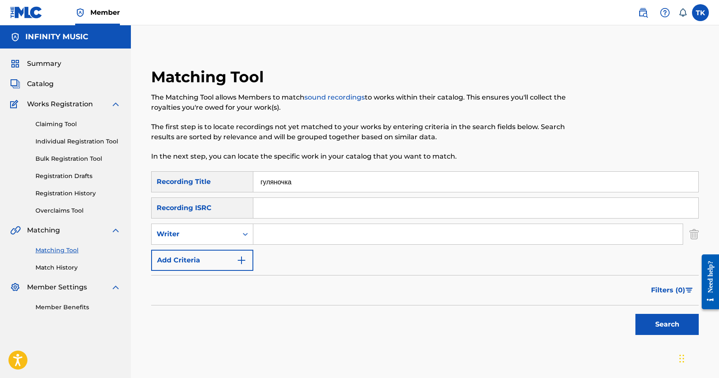
click at [227, 237] on div "Writer" at bounding box center [195, 234] width 76 height 10
click at [225, 255] on div "Recording Artist" at bounding box center [202, 255] width 101 height 21
click at [286, 242] on input "Search Form" at bounding box center [468, 234] width 430 height 20
type input "mose"
click at [668, 324] on button "Search" at bounding box center [667, 324] width 63 height 21
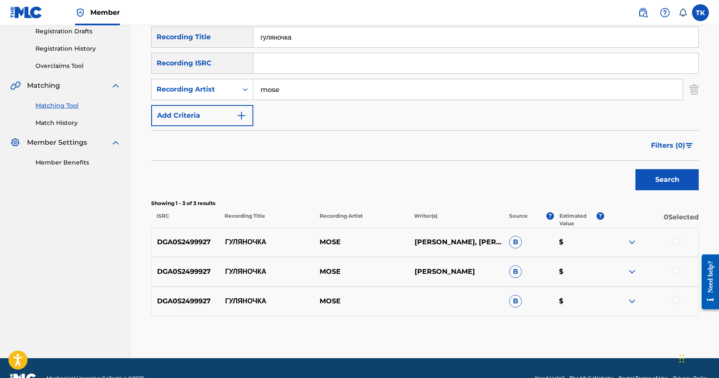
scroll to position [145, 0]
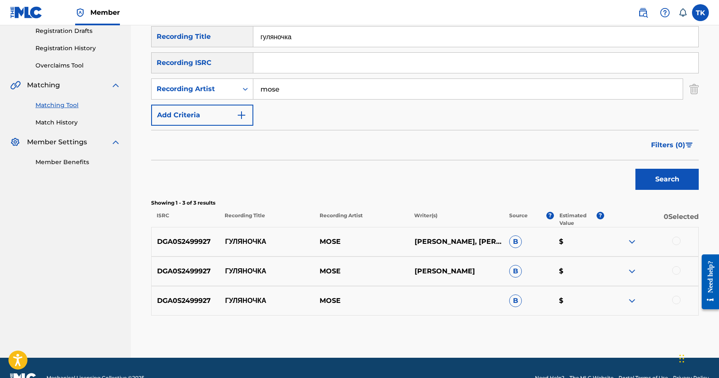
click at [679, 243] on div at bounding box center [676, 241] width 8 height 8
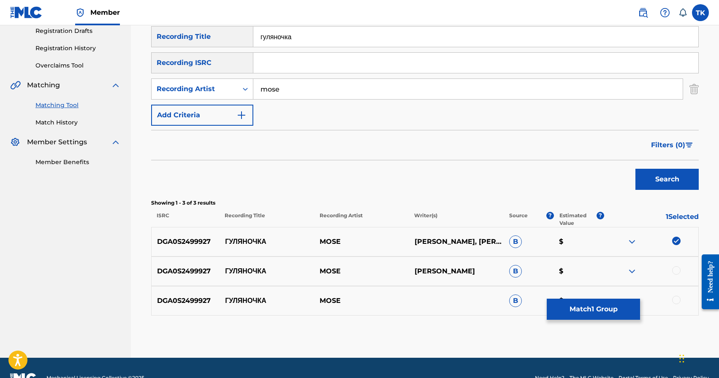
click at [678, 268] on div at bounding box center [676, 271] width 8 height 8
click at [674, 299] on div at bounding box center [676, 300] width 8 height 8
click at [601, 310] on button "Match 3 Groups" at bounding box center [593, 309] width 93 height 21
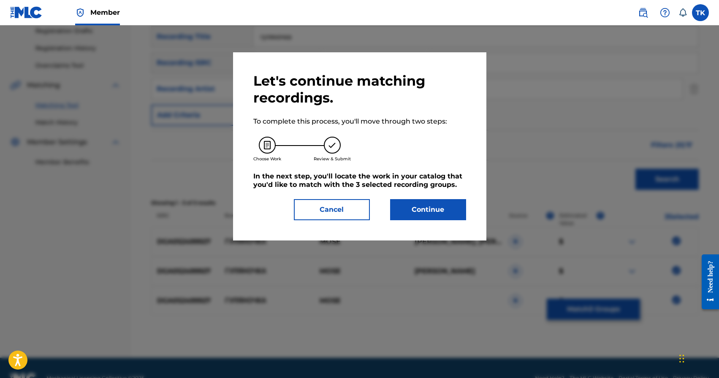
click at [445, 219] on button "Continue" at bounding box center [428, 209] width 76 height 21
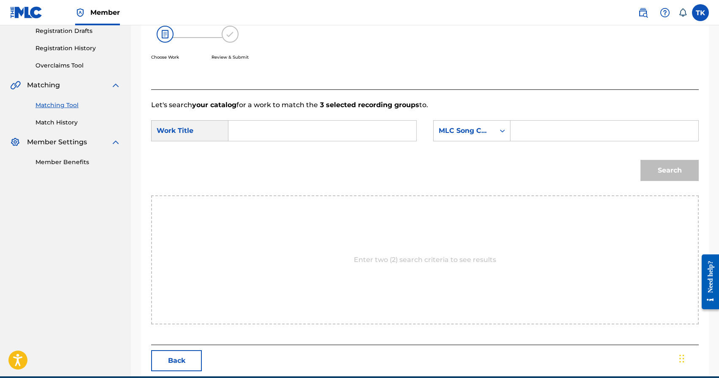
click at [308, 132] on input "Search Form" at bounding box center [323, 131] width 174 height 20
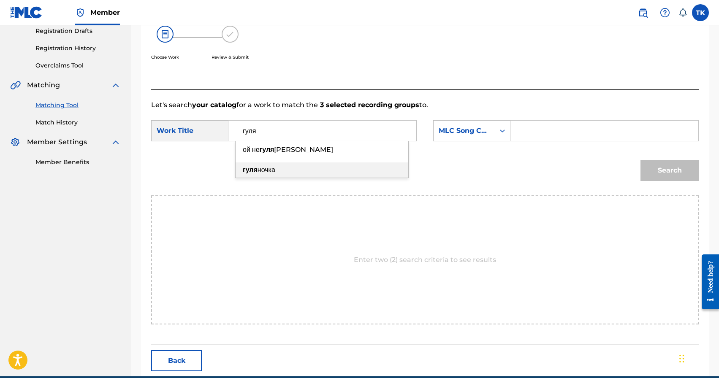
click at [299, 171] on div "гуля ночка" at bounding box center [322, 170] width 173 height 15
type input "гуляночка"
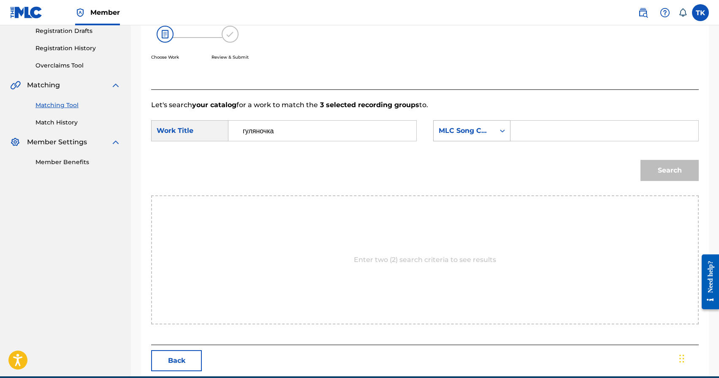
click at [467, 132] on div "MLC Song Code" at bounding box center [464, 131] width 51 height 10
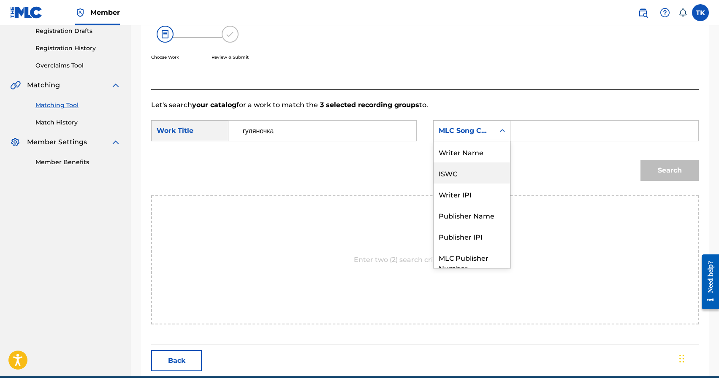
scroll to position [31, 0]
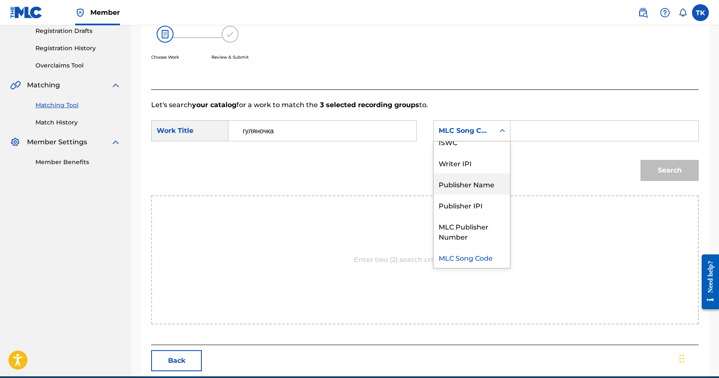
click at [465, 180] on div "Publisher Name" at bounding box center [472, 184] width 76 height 21
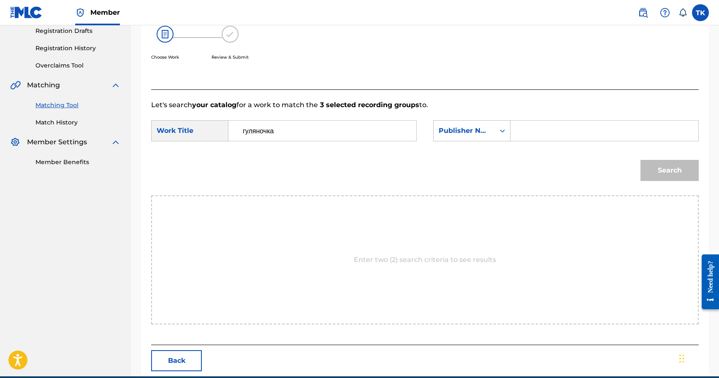
click at [544, 130] on input "Search Form" at bounding box center [605, 131] width 174 height 20
type input "INFINITY MUSIC"
click at [673, 176] on button "Search" at bounding box center [670, 170] width 58 height 21
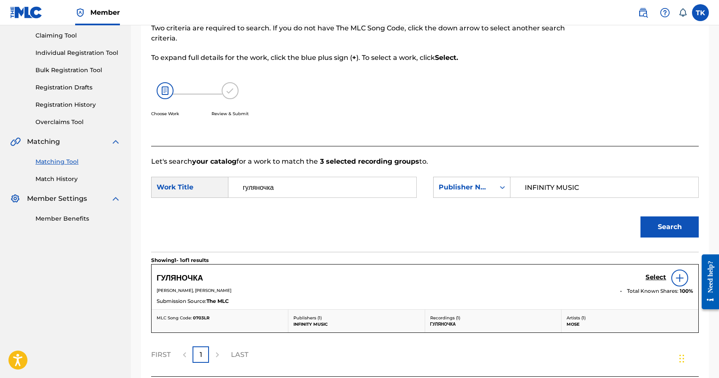
scroll to position [145, 0]
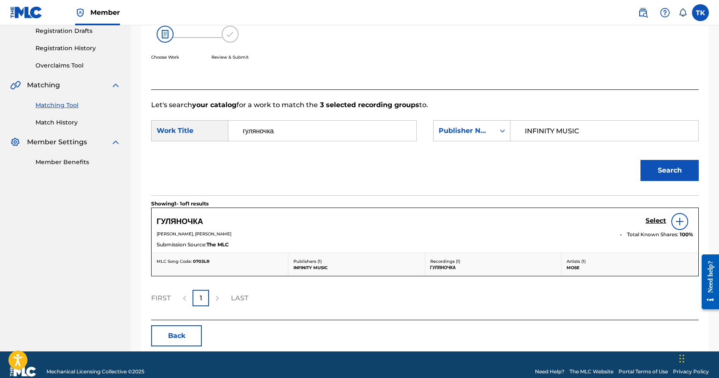
click at [648, 221] on h5 "Select" at bounding box center [656, 221] width 21 height 8
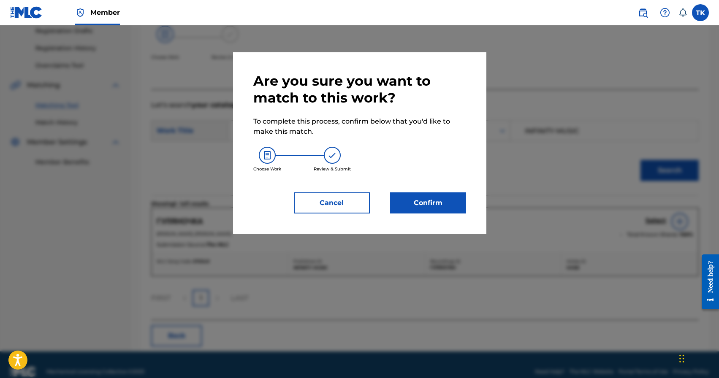
click at [434, 199] on button "Confirm" at bounding box center [428, 203] width 76 height 21
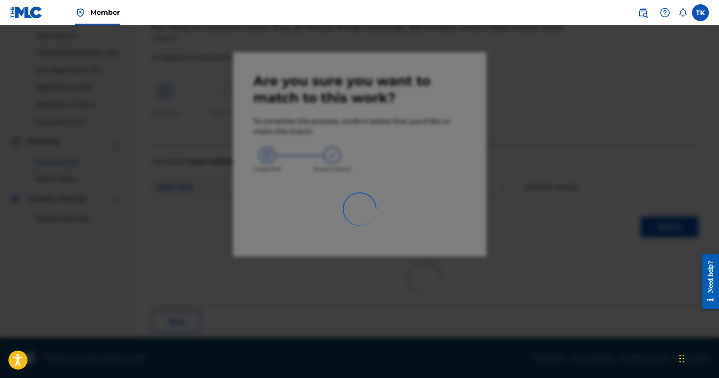
scroll to position [25, 0]
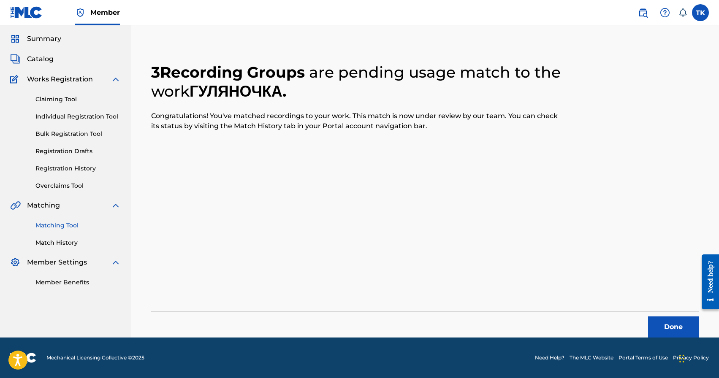
click at [656, 324] on button "Done" at bounding box center [673, 327] width 51 height 21
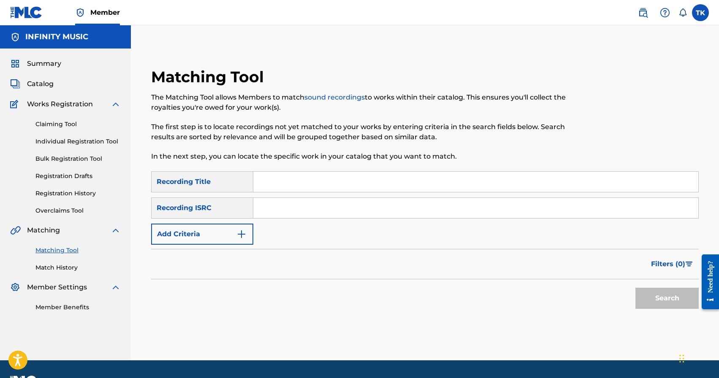
click at [313, 174] on input "Search Form" at bounding box center [475, 182] width 445 height 20
paste input "MOSE - Дівчина Бандитка ( Official Video )"
click at [289, 183] on input "MOSE - Дівчина Бандитка" at bounding box center [475, 182] width 445 height 20
type input "Дівчина Бандитка"
click at [222, 233] on button "Add Criteria" at bounding box center [202, 234] width 102 height 21
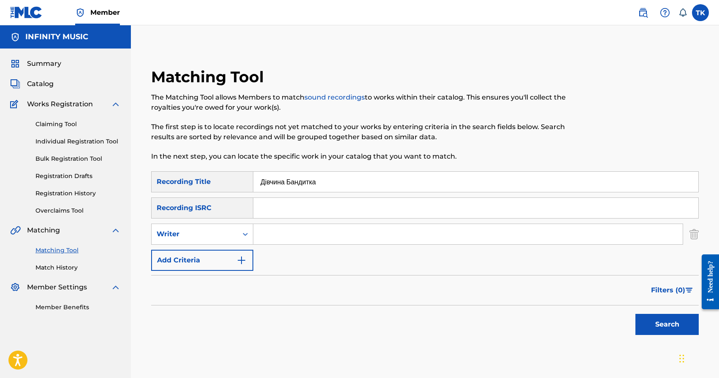
click at [222, 233] on div "Writer" at bounding box center [195, 234] width 76 height 10
click at [220, 255] on div "Recording Artist" at bounding box center [202, 255] width 101 height 21
click at [273, 237] on input "Search Form" at bounding box center [468, 234] width 430 height 20
type input "ь"
click at [660, 333] on button "Search" at bounding box center [667, 324] width 63 height 21
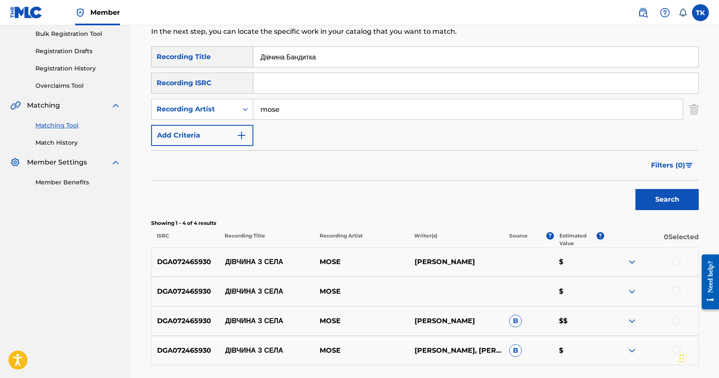
scroll to position [123, 0]
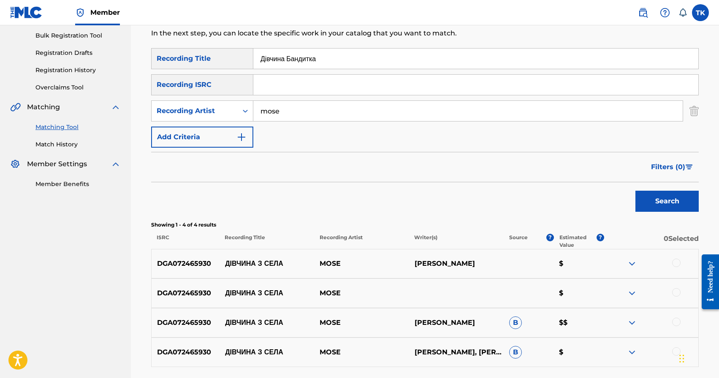
click at [307, 109] on input "mose" at bounding box center [468, 111] width 430 height 20
type input "PVNCH"
click at [339, 63] on input "Дівчина Бандитка" at bounding box center [475, 59] width 445 height 20
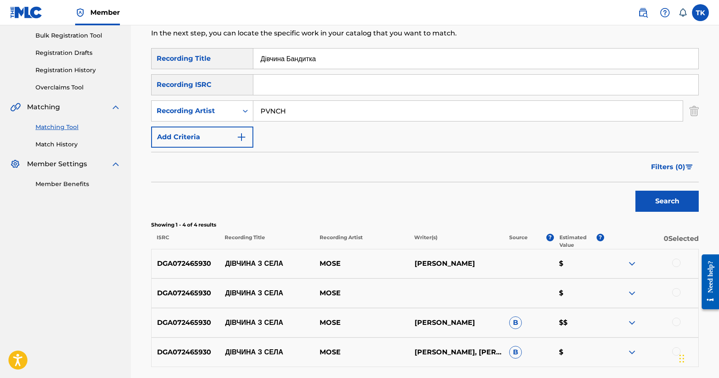
click at [339, 63] on input "Дівчина Бандитка" at bounding box center [475, 59] width 445 height 20
type input "FPV"
click at [670, 197] on button "Search" at bounding box center [667, 201] width 63 height 21
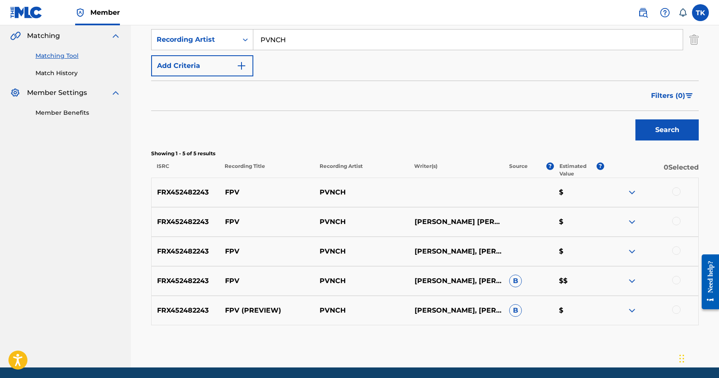
scroll to position [225, 0]
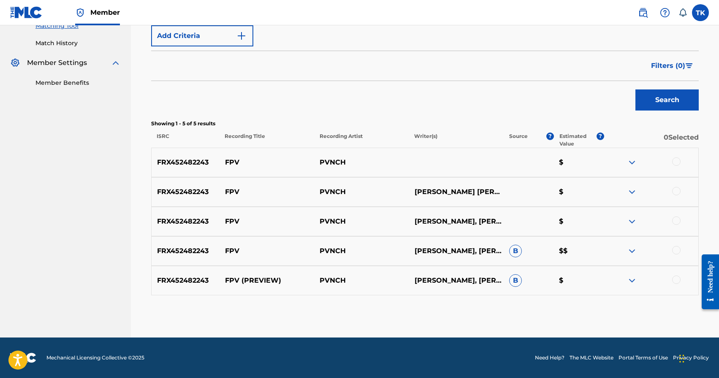
click at [676, 162] on div at bounding box center [676, 162] width 8 height 8
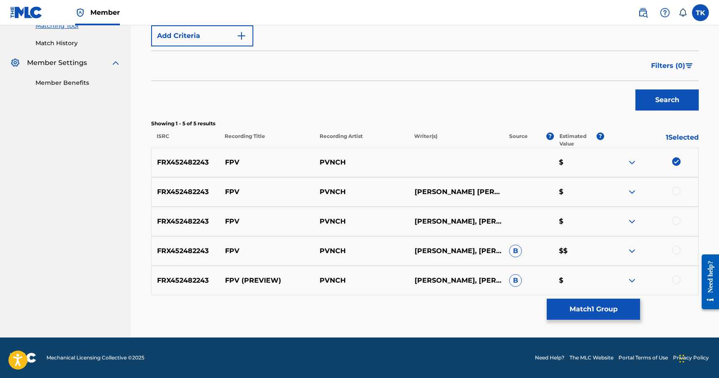
click at [676, 187] on div at bounding box center [676, 191] width 8 height 8
click at [677, 220] on div at bounding box center [676, 221] width 8 height 8
click at [678, 250] on div at bounding box center [676, 250] width 8 height 8
click at [676, 278] on div at bounding box center [676, 280] width 8 height 8
click at [564, 309] on button "Match 5 Groups" at bounding box center [593, 309] width 93 height 21
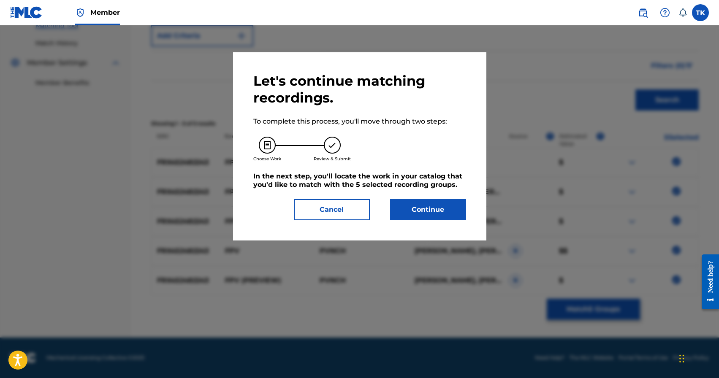
click at [425, 205] on button "Continue" at bounding box center [428, 209] width 76 height 21
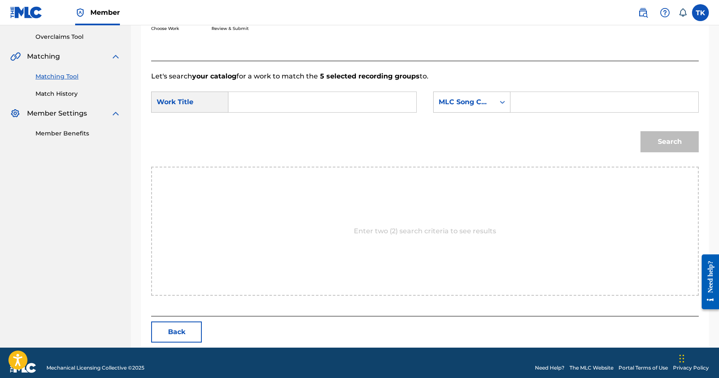
scroll to position [184, 0]
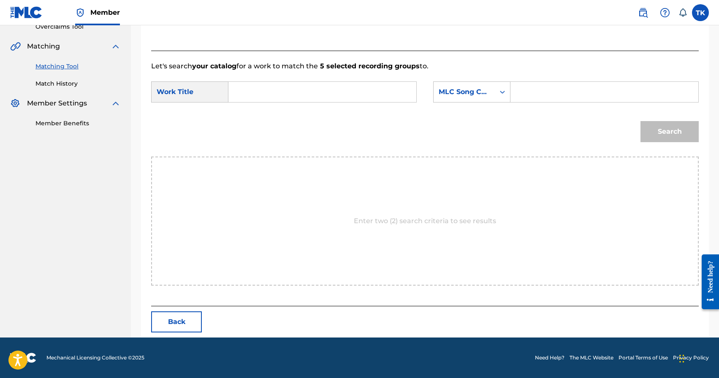
click at [324, 94] on input "Search Form" at bounding box center [323, 92] width 174 height 20
type input "fpv"
click at [447, 95] on div "MLC Song Code" at bounding box center [464, 92] width 51 height 10
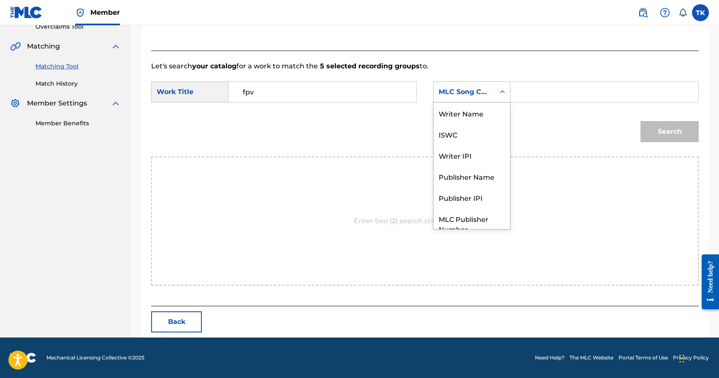
scroll to position [31, 0]
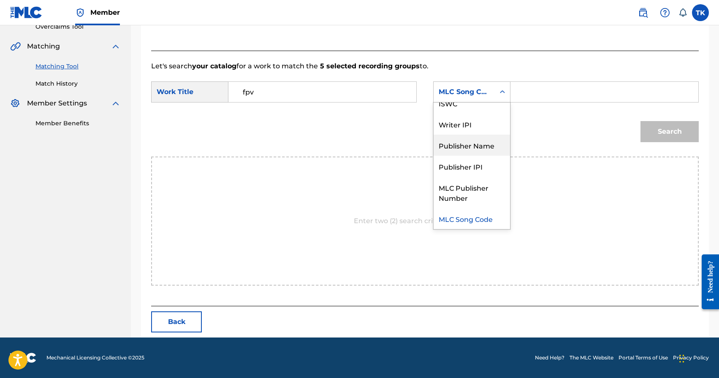
click at [461, 142] on div "Publisher Name" at bounding box center [472, 145] width 76 height 21
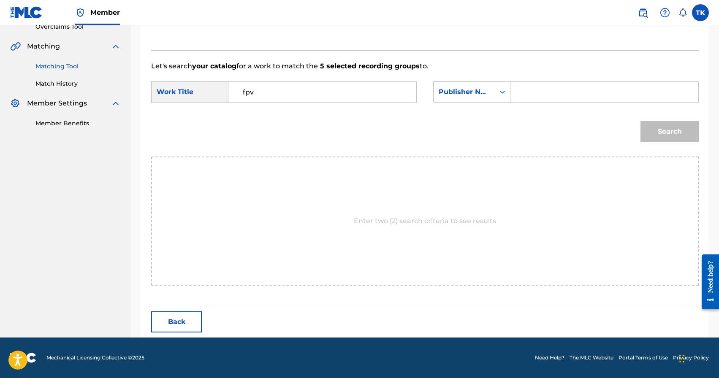
click at [524, 97] on input "Search Form" at bounding box center [605, 92] width 174 height 20
type input "INFINITY MUSIC"
click at [654, 134] on button "Search" at bounding box center [670, 131] width 58 height 21
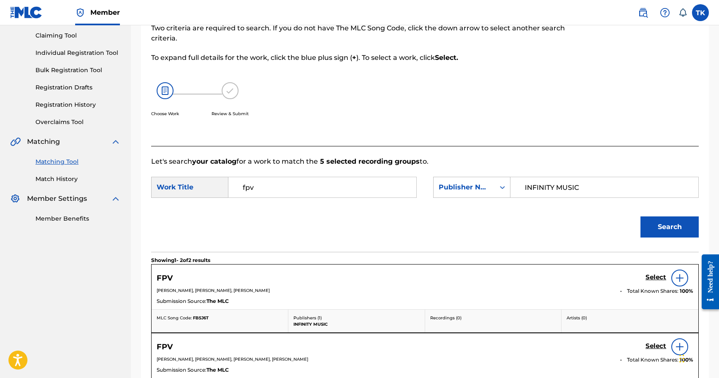
scroll to position [184, 0]
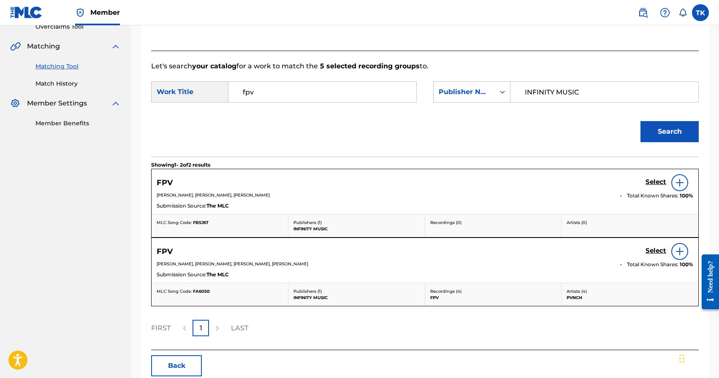
click at [654, 186] on h5 "Select" at bounding box center [656, 182] width 21 height 8
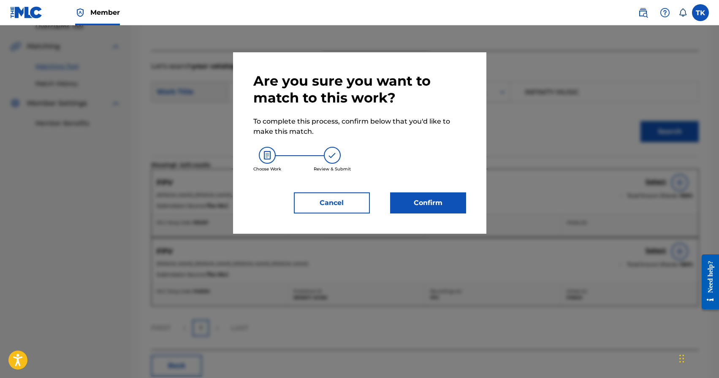
click at [451, 215] on div "Are you sure you want to match to this work? To complete this process, confirm …" at bounding box center [359, 143] width 253 height 182
click at [451, 210] on button "Confirm" at bounding box center [428, 203] width 76 height 21
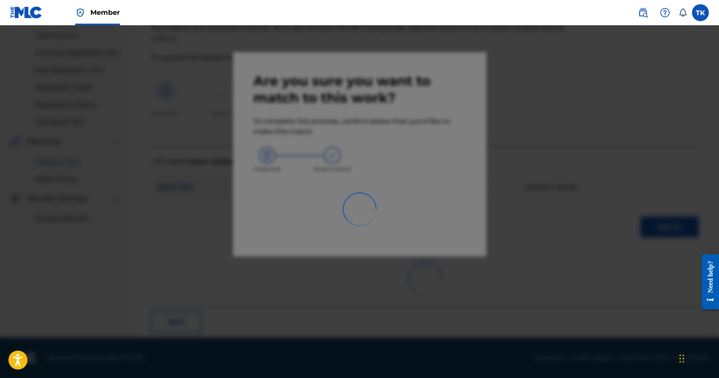
scroll to position [25, 0]
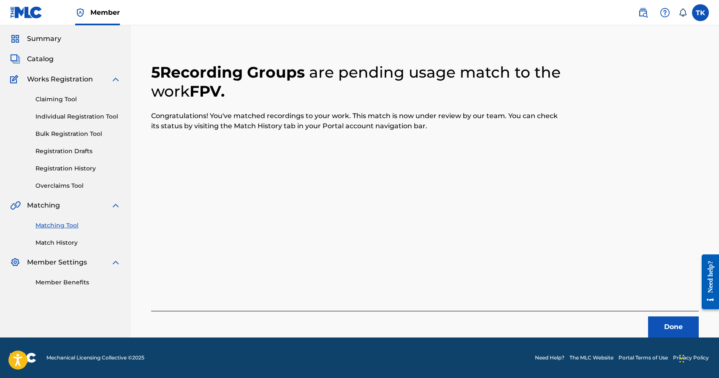
click at [657, 325] on button "Done" at bounding box center [673, 327] width 51 height 21
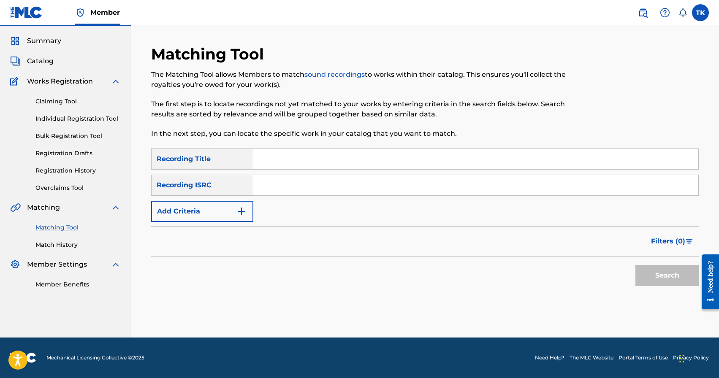
scroll to position [0, 0]
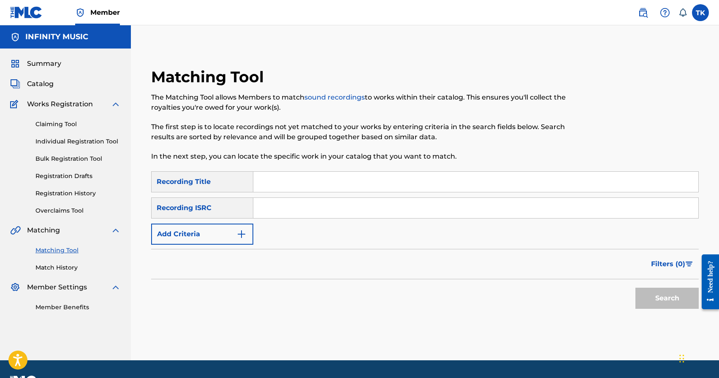
click at [303, 179] on input "Search Form" at bounding box center [475, 182] width 445 height 20
paste input "ДІСКОТЕКА"
type input "ДІСКОТЕКА"
click at [229, 233] on button "Add Criteria" at bounding box center [202, 234] width 102 height 21
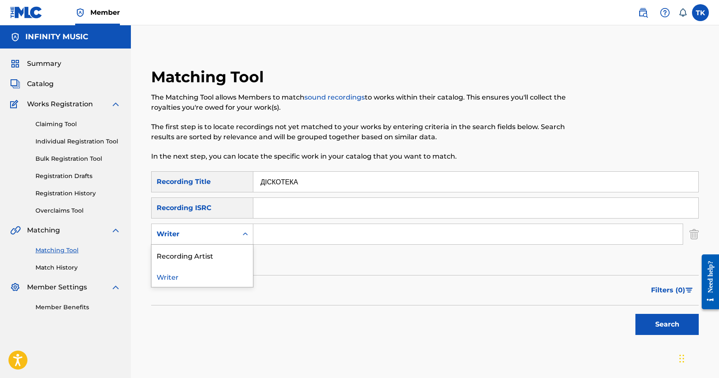
click at [229, 233] on div "Writer" at bounding box center [195, 234] width 76 height 10
click at [225, 254] on div "Recording Artist" at bounding box center [202, 255] width 101 height 21
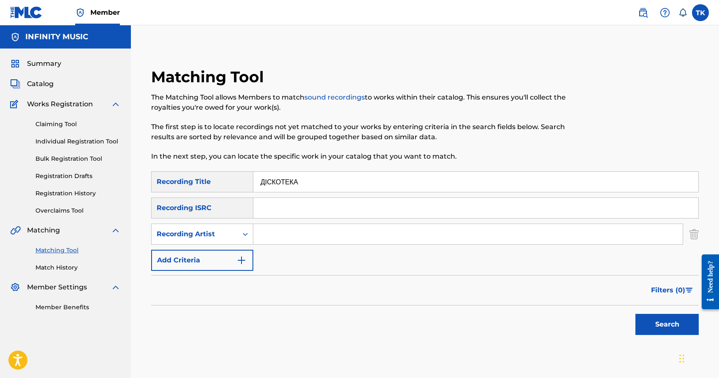
click at [288, 240] on input "Search Form" at bounding box center [468, 234] width 430 height 20
type input "p"
type input "PVNCH"
click at [645, 329] on button "Search" at bounding box center [667, 324] width 63 height 21
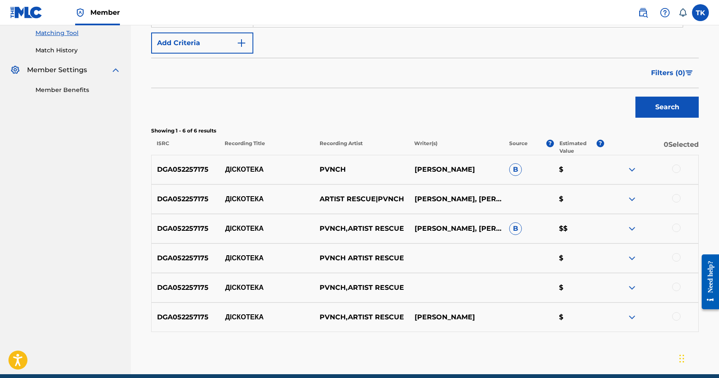
scroll to position [241, 0]
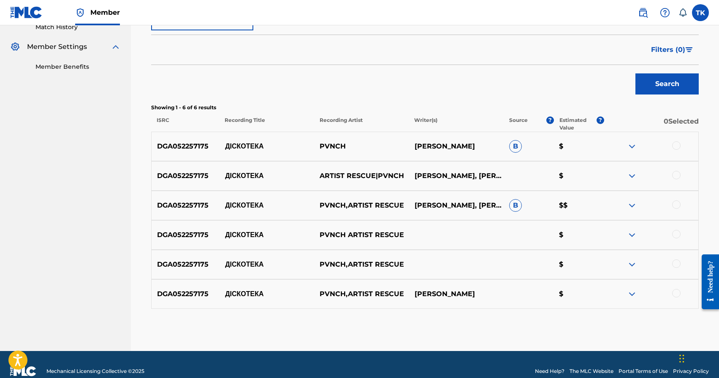
click at [677, 150] on div at bounding box center [676, 146] width 8 height 8
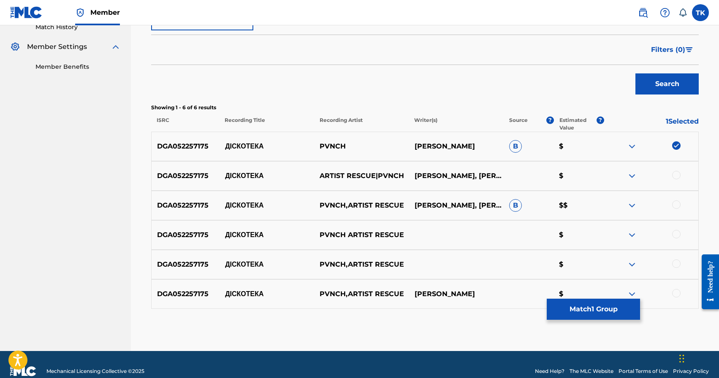
click at [678, 173] on div at bounding box center [676, 175] width 8 height 8
click at [678, 201] on div at bounding box center [676, 205] width 8 height 8
click at [678, 235] on div at bounding box center [676, 234] width 8 height 8
click at [678, 265] on div at bounding box center [676, 264] width 8 height 8
click at [678, 291] on div at bounding box center [676, 293] width 8 height 8
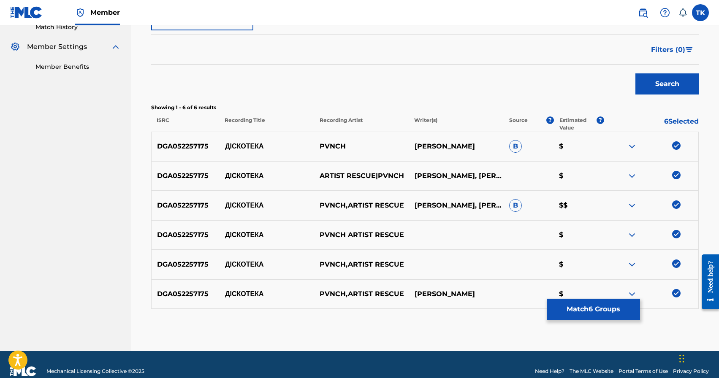
click at [615, 305] on button "Match 6 Groups" at bounding box center [593, 309] width 93 height 21
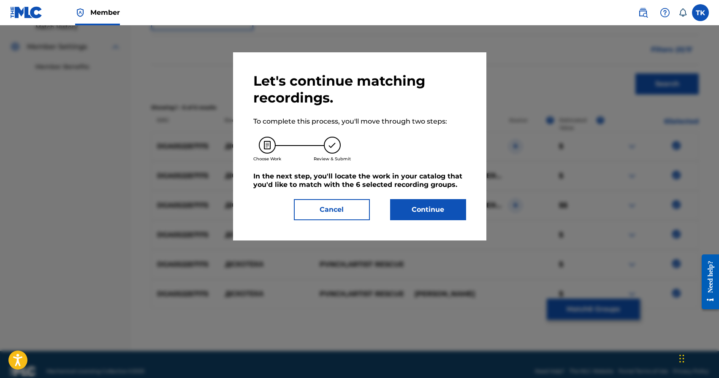
click at [446, 198] on div "Let's continue matching recordings. To complete this process, you'll move throu…" at bounding box center [359, 147] width 213 height 148
click at [441, 211] on button "Continue" at bounding box center [428, 209] width 76 height 21
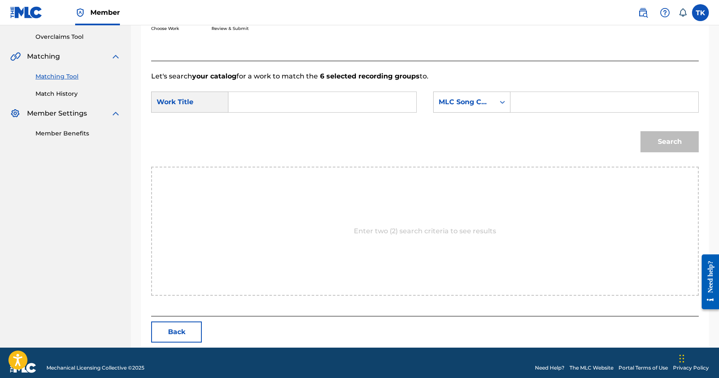
scroll to position [184, 0]
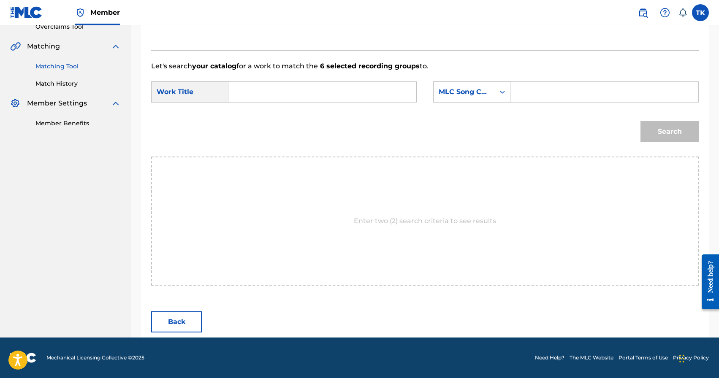
click at [345, 94] on input "Search Form" at bounding box center [323, 92] width 174 height 20
paste input "ДІСКОТЕКА"
click at [356, 108] on div "діскотека" at bounding box center [322, 110] width 173 height 15
type input "діскотека"
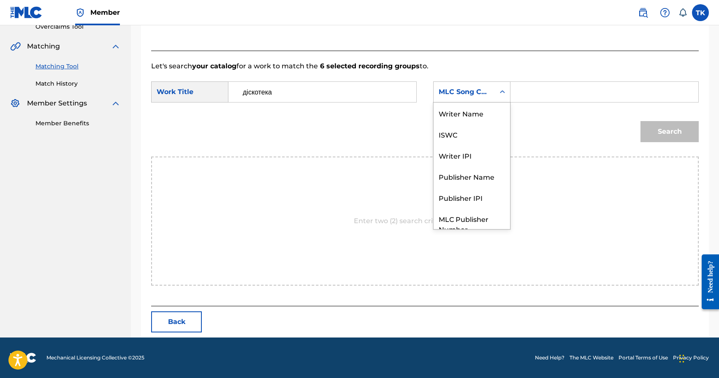
click at [472, 96] on div "MLC Song Code" at bounding box center [464, 92] width 51 height 10
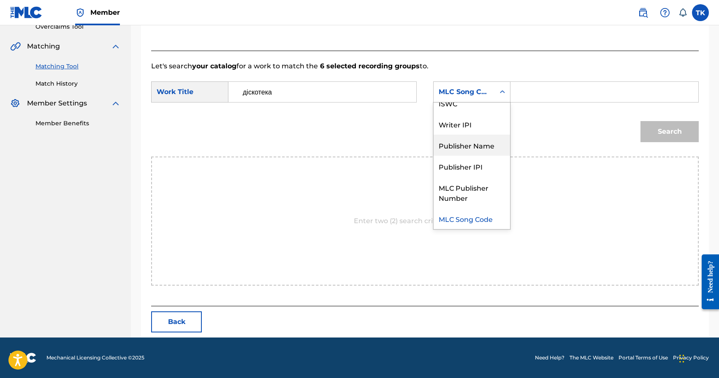
click at [469, 147] on div "Publisher Name" at bounding box center [472, 145] width 76 height 21
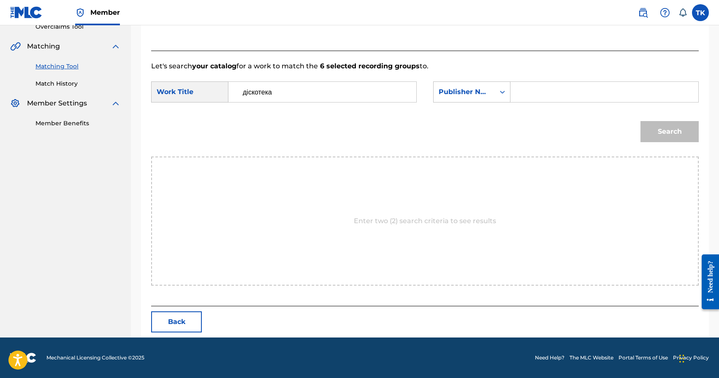
click at [534, 94] on input "Search Form" at bounding box center [605, 92] width 174 height 20
type input "INFINITY MUSIC"
click at [661, 147] on div "Search" at bounding box center [425, 135] width 548 height 44
click at [661, 143] on div "Search" at bounding box center [668, 130] width 63 height 34
click at [661, 138] on button "Search" at bounding box center [670, 131] width 58 height 21
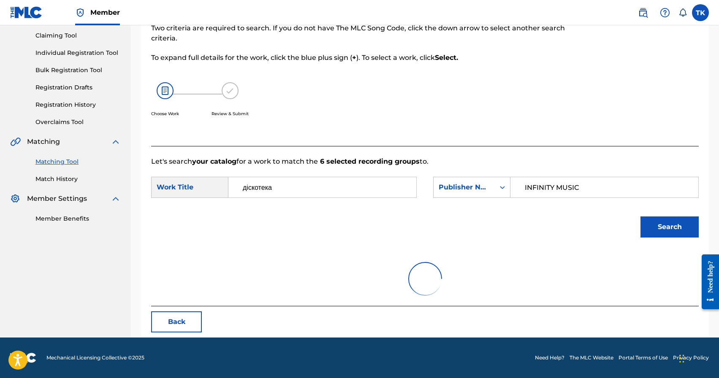
scroll to position [159, 0]
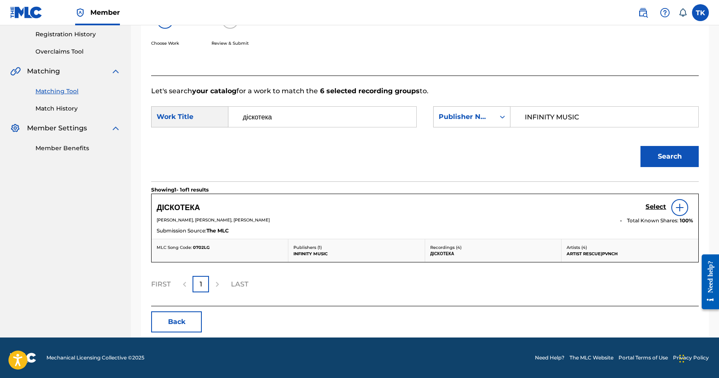
click at [655, 208] on h5 "Select" at bounding box center [656, 207] width 21 height 8
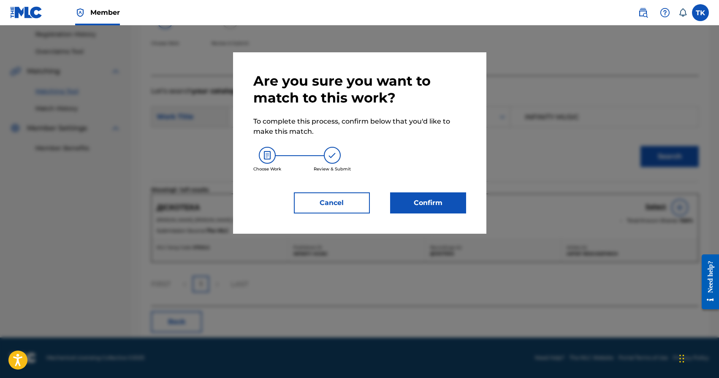
click at [431, 213] on button "Confirm" at bounding box center [428, 203] width 76 height 21
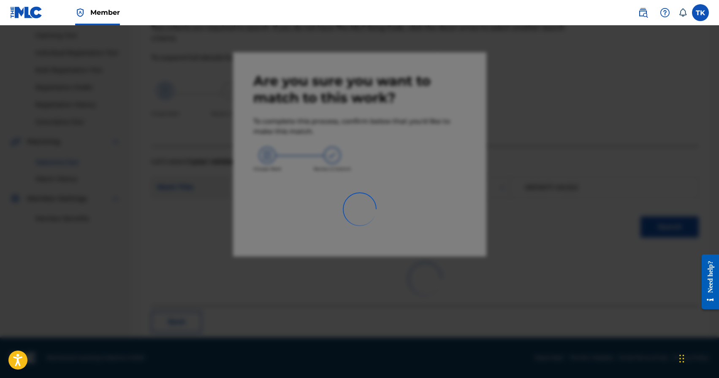
scroll to position [25, 0]
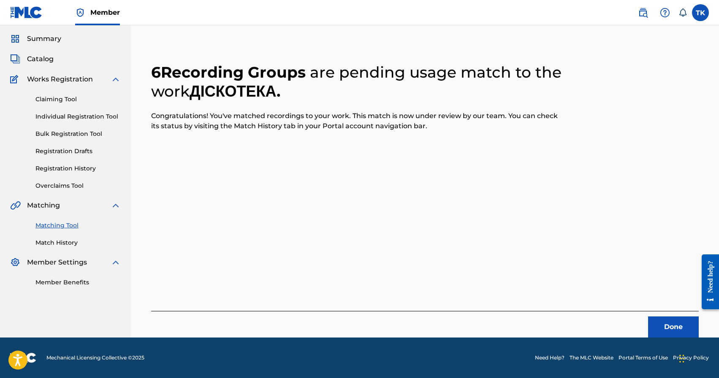
click at [652, 326] on button "Done" at bounding box center [673, 327] width 51 height 21
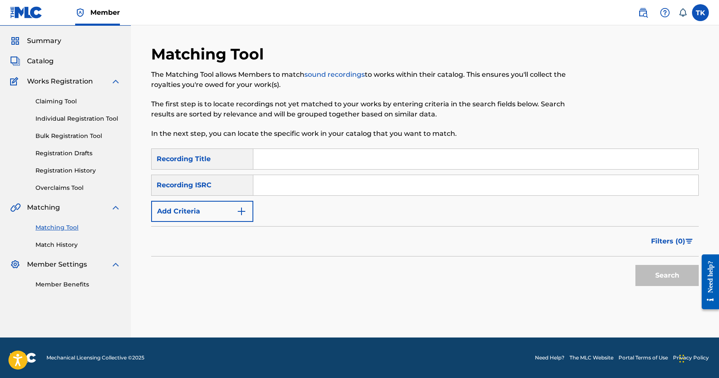
scroll to position [0, 0]
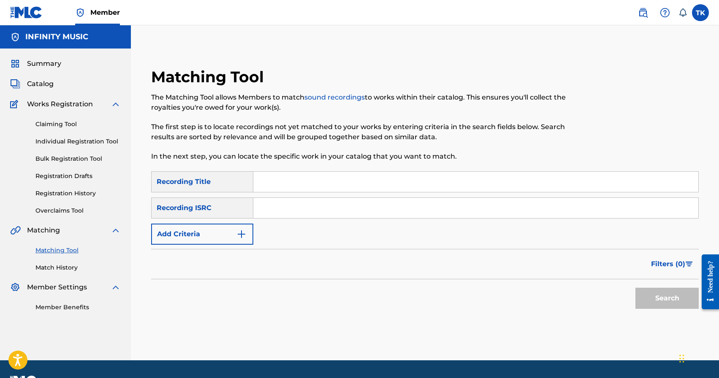
click at [321, 188] on input "Search Form" at bounding box center [475, 182] width 445 height 20
paste input "ДІСКОТЕКА"
click at [265, 186] on input "ДІ" at bounding box center [475, 182] width 445 height 20
click at [280, 184] on input "АЛІ" at bounding box center [475, 182] width 445 height 20
type input "АЛІЛУЯ 2"
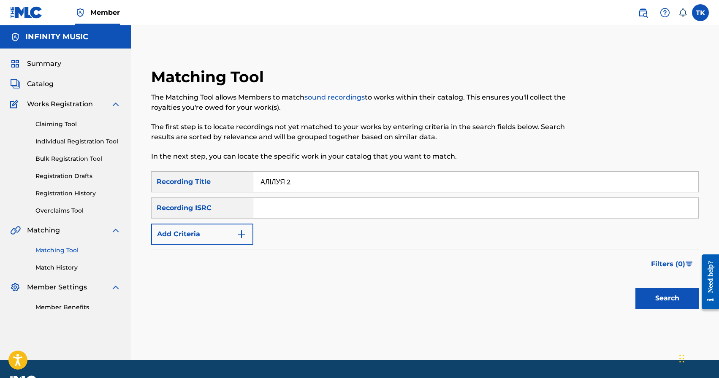
click at [231, 242] on button "Add Criteria" at bounding box center [202, 234] width 102 height 21
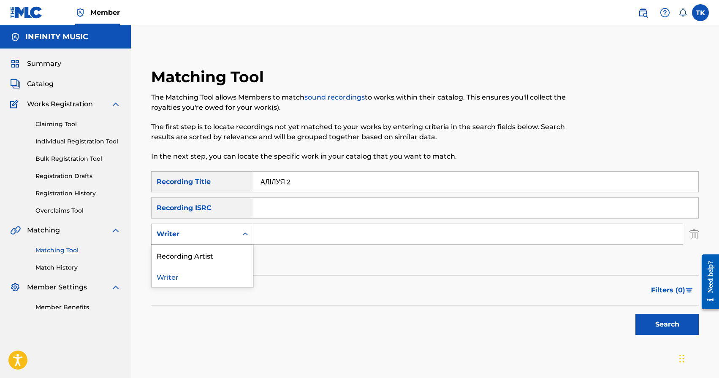
click at [231, 242] on div "Writer" at bounding box center [195, 234] width 86 height 16
click at [231, 258] on div "Recording Artist" at bounding box center [202, 255] width 101 height 21
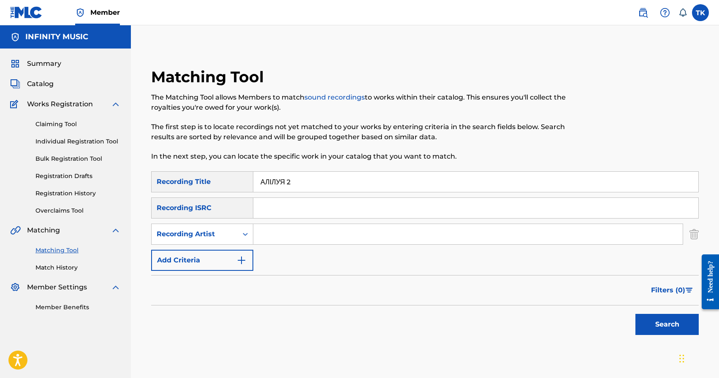
click at [293, 238] on input "Search Form" at bounding box center [468, 234] width 430 height 20
type input "PVNCH"
click at [640, 317] on button "Search" at bounding box center [667, 324] width 63 height 21
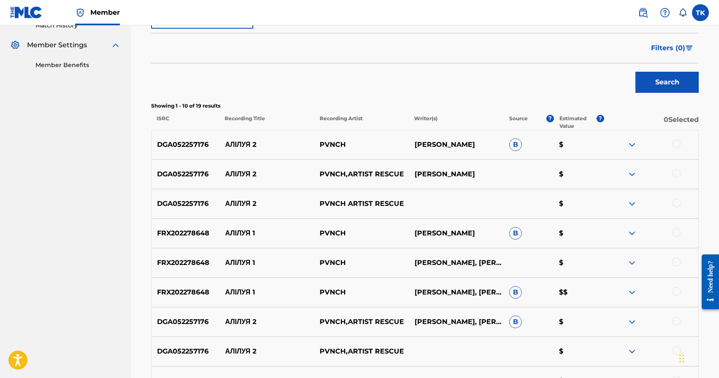
scroll to position [244, 0]
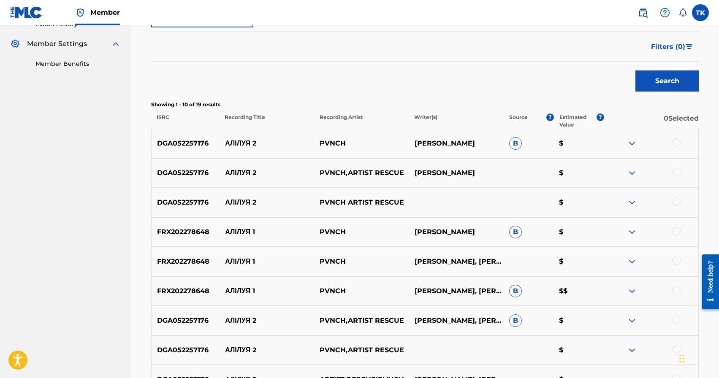
click at [243, 146] on p "АЛІЛУЯ 2" at bounding box center [267, 144] width 95 height 10
copy p "АЛІЛУЯ 2"
click at [679, 200] on div at bounding box center [676, 202] width 8 height 8
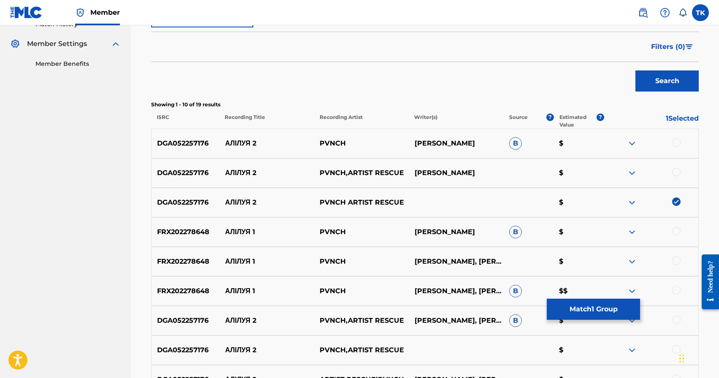
click at [678, 174] on div at bounding box center [676, 172] width 8 height 8
click at [676, 142] on div at bounding box center [676, 143] width 8 height 8
click at [604, 305] on button "Match 3 Groups" at bounding box center [593, 309] width 93 height 21
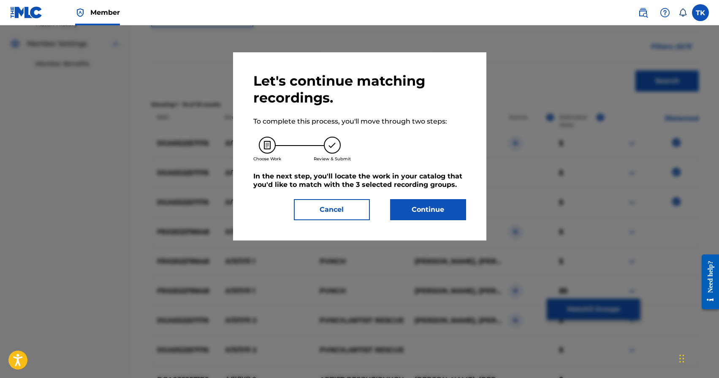
click at [436, 213] on button "Continue" at bounding box center [428, 209] width 76 height 21
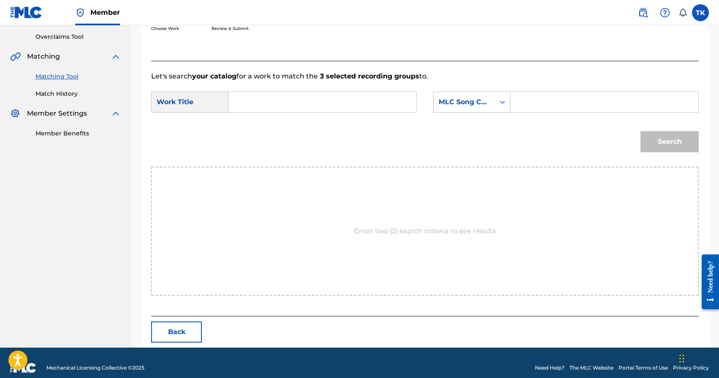
scroll to position [184, 0]
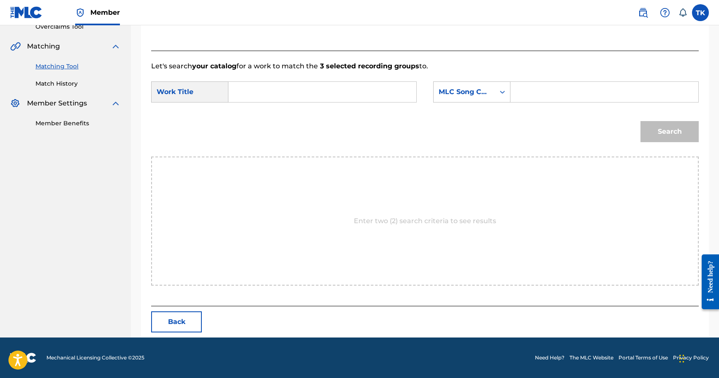
click at [343, 90] on input "Search Form" at bounding box center [323, 92] width 174 height 20
paste input "АЛІЛУЯ 2"
click at [367, 109] on div "алілуя 2" at bounding box center [322, 110] width 173 height 15
type input "алілуя 2"
click at [478, 91] on div "MLC Song Code" at bounding box center [464, 92] width 51 height 10
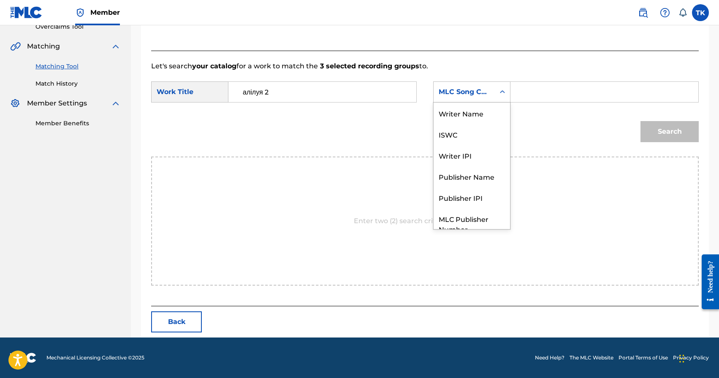
scroll to position [31, 0]
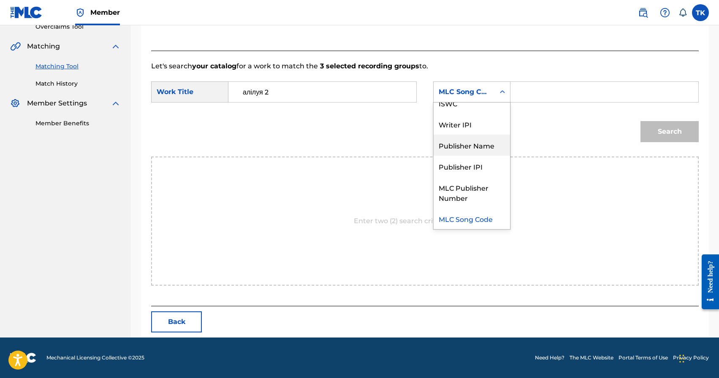
click at [476, 139] on div "Publisher Name" at bounding box center [472, 145] width 76 height 21
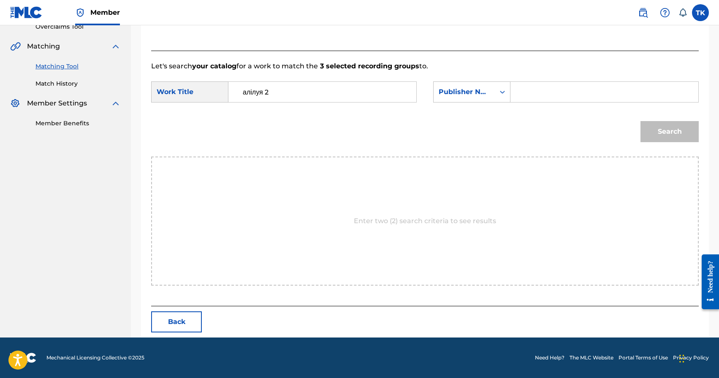
click at [537, 96] on input "Search Form" at bounding box center [605, 92] width 174 height 20
type input "INFINITY MUSIC"
click at [663, 138] on button "Search" at bounding box center [670, 131] width 58 height 21
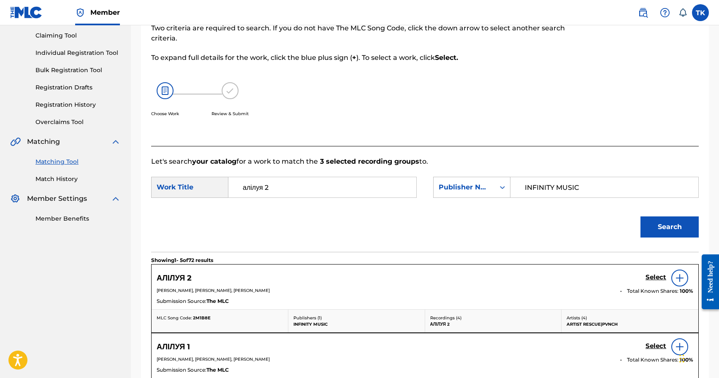
scroll to position [184, 0]
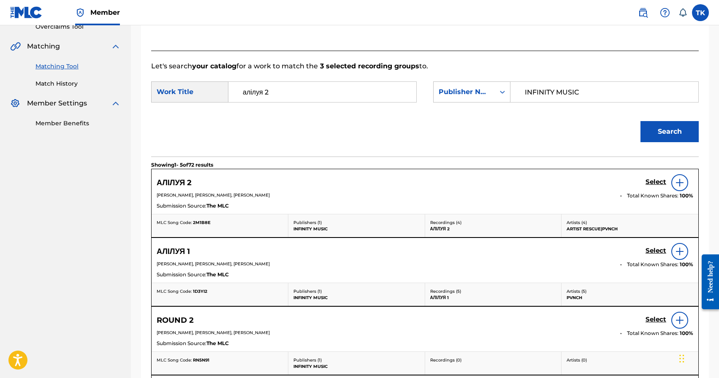
click at [656, 180] on h5 "Select" at bounding box center [656, 182] width 21 height 8
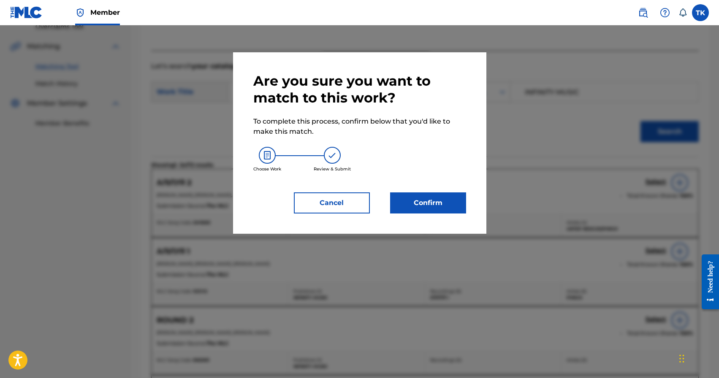
click at [434, 206] on button "Confirm" at bounding box center [428, 203] width 76 height 21
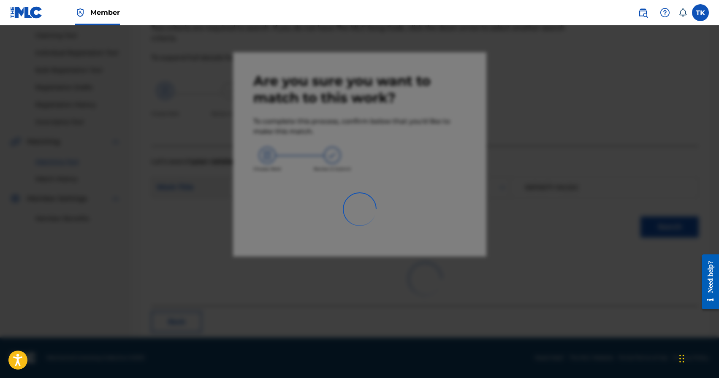
scroll to position [25, 0]
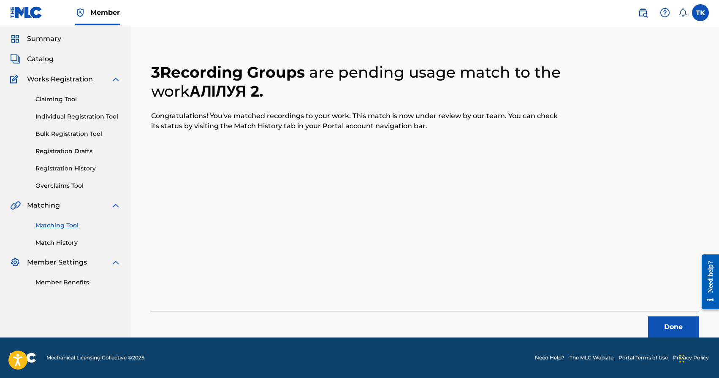
click at [659, 329] on button "Done" at bounding box center [673, 327] width 51 height 21
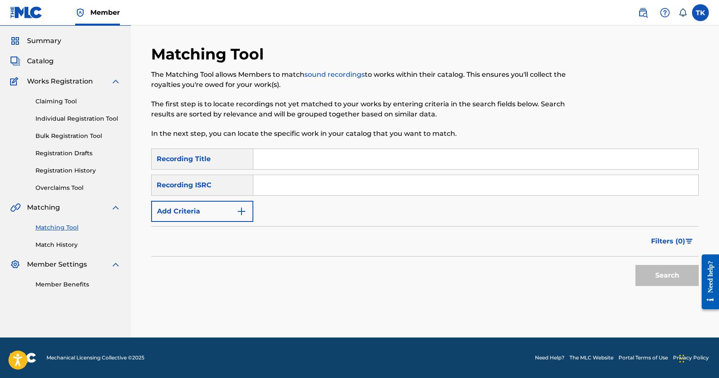
scroll to position [0, 0]
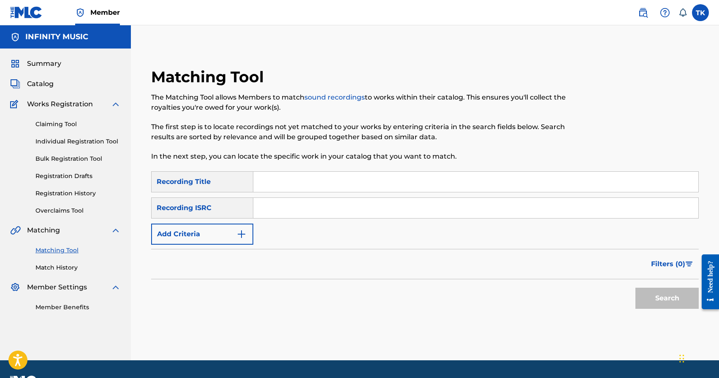
click at [289, 182] on input "Search Form" at bounding box center [475, 182] width 445 height 20
type input "agro"
click at [237, 230] on img "Search Form" at bounding box center [242, 234] width 10 height 10
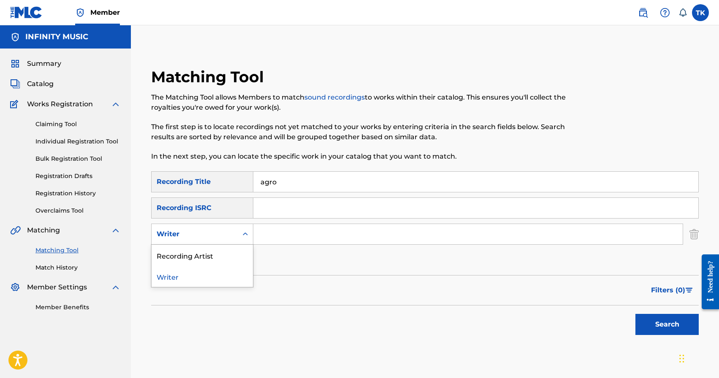
click at [237, 230] on div "Writer" at bounding box center [195, 234] width 86 height 16
click at [234, 250] on div "Recording Artist" at bounding box center [202, 255] width 101 height 21
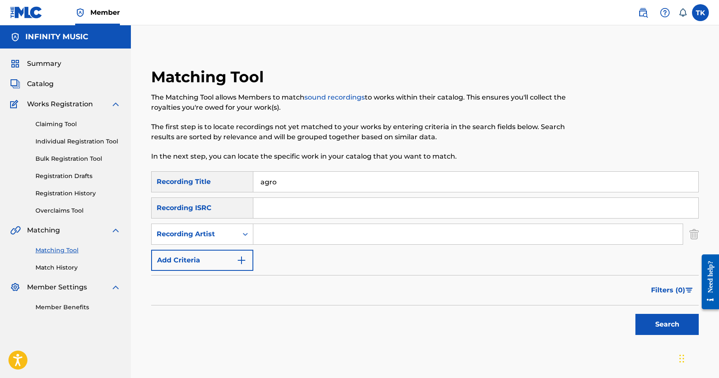
click at [287, 234] on input "Search Form" at bounding box center [468, 234] width 430 height 20
type input "PVNCH"
click at [651, 332] on button "Search" at bounding box center [667, 324] width 63 height 21
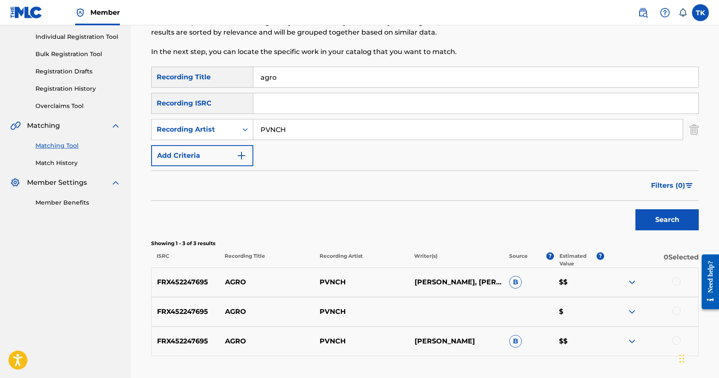
scroll to position [166, 0]
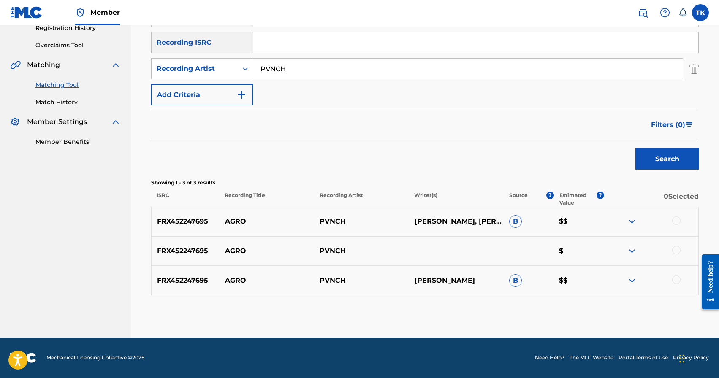
click at [680, 220] on div at bounding box center [676, 221] width 8 height 8
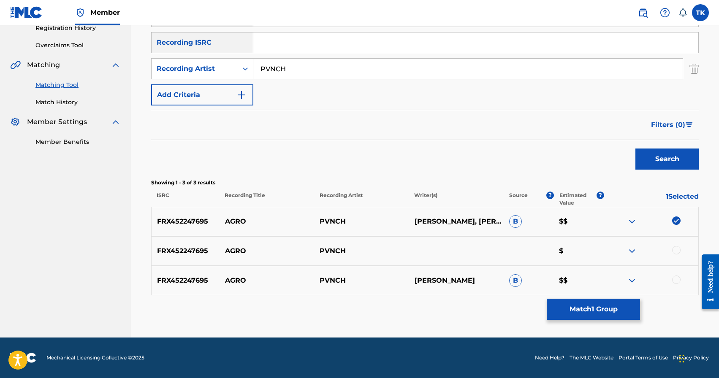
click at [678, 246] on div at bounding box center [651, 251] width 95 height 10
click at [678, 248] on div at bounding box center [676, 250] width 8 height 8
click at [678, 277] on div at bounding box center [676, 280] width 8 height 8
click at [602, 304] on button "Match 3 Groups" at bounding box center [593, 309] width 93 height 21
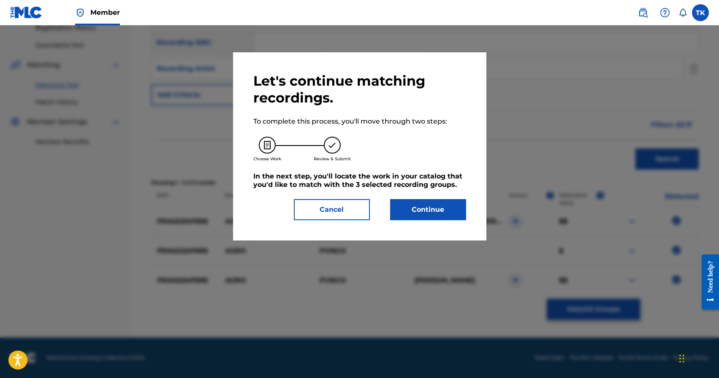
click at [451, 212] on button "Continue" at bounding box center [428, 209] width 76 height 21
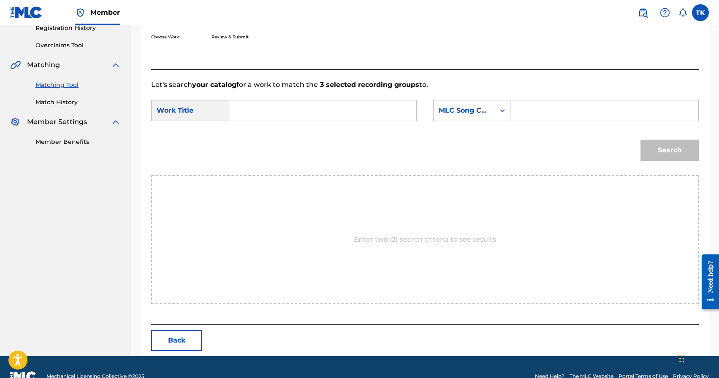
click at [347, 108] on input "Search Form" at bounding box center [323, 111] width 174 height 20
type input "agro"
click at [341, 132] on div "agro" at bounding box center [322, 129] width 173 height 15
click at [493, 117] on div "MLC Song Code" at bounding box center [464, 111] width 61 height 16
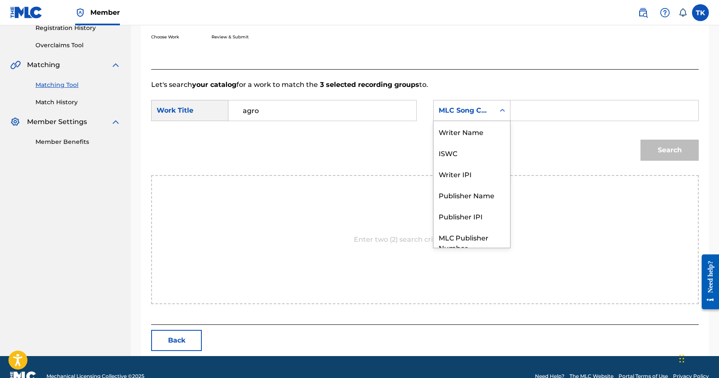
scroll to position [31, 0]
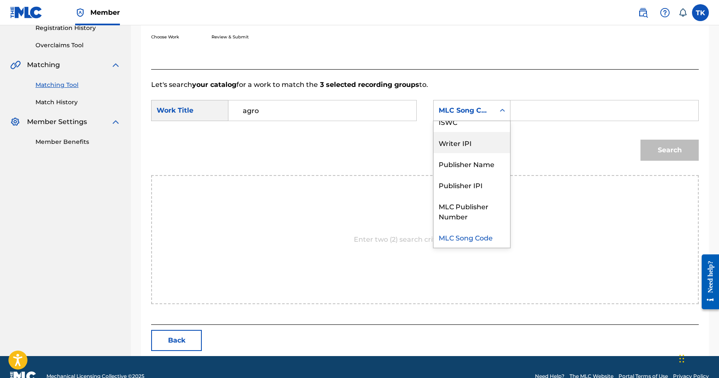
click at [479, 155] on div "Publisher Name" at bounding box center [472, 163] width 76 height 21
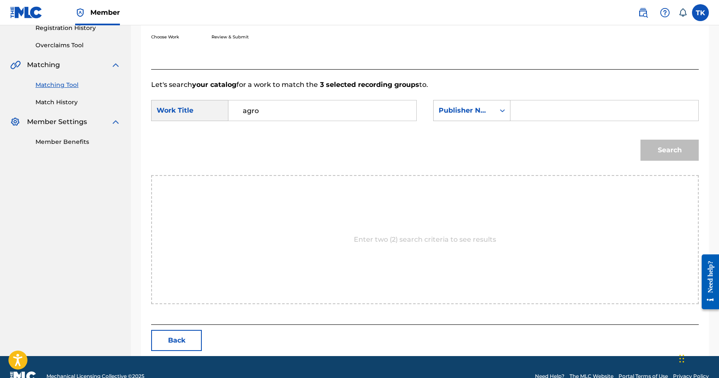
click at [536, 114] on input "Search Form" at bounding box center [605, 111] width 174 height 20
type input "INFINITY MUSIC"
click at [648, 152] on button "Search" at bounding box center [670, 150] width 58 height 21
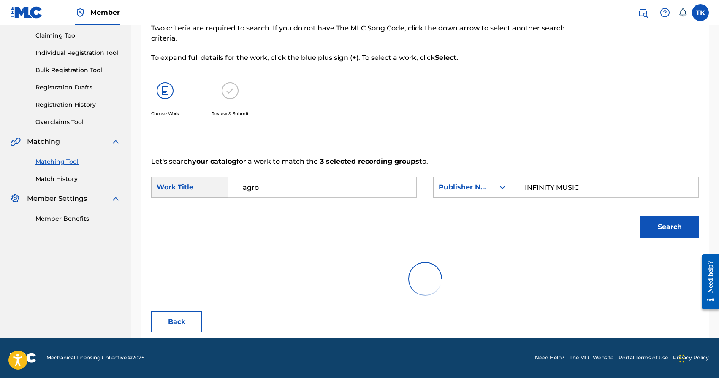
scroll to position [159, 0]
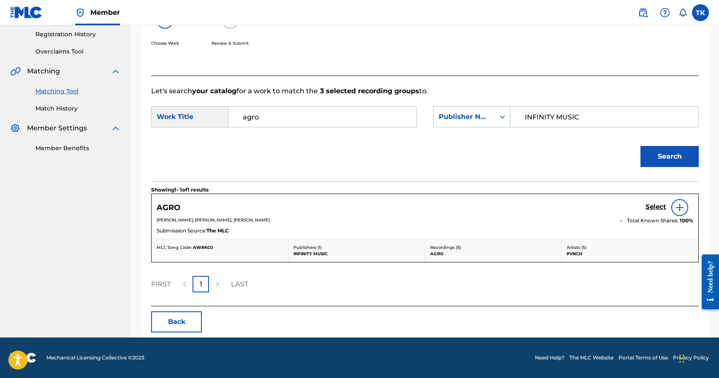
click at [656, 209] on h5 "Select" at bounding box center [656, 207] width 21 height 8
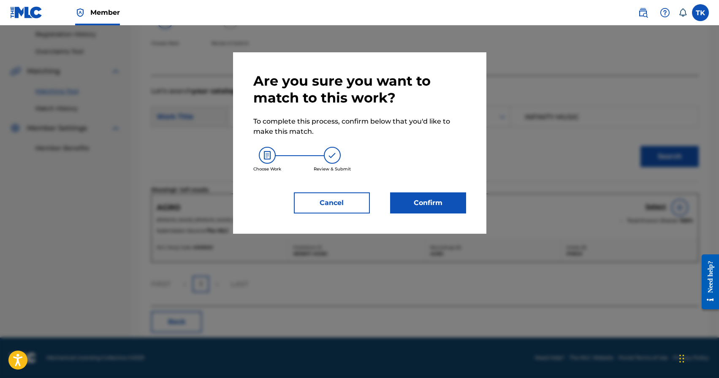
click at [455, 193] on button "Confirm" at bounding box center [428, 203] width 76 height 21
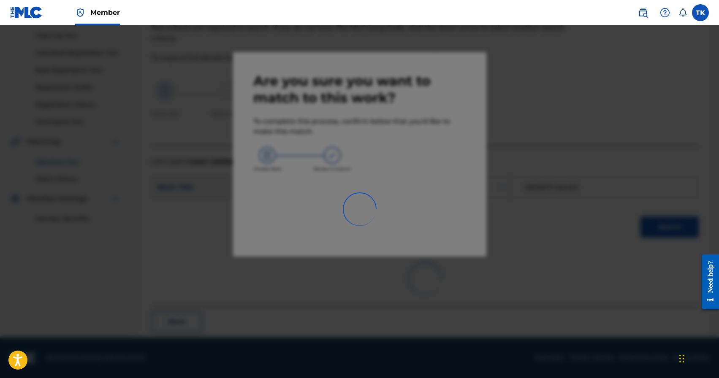
scroll to position [25, 0]
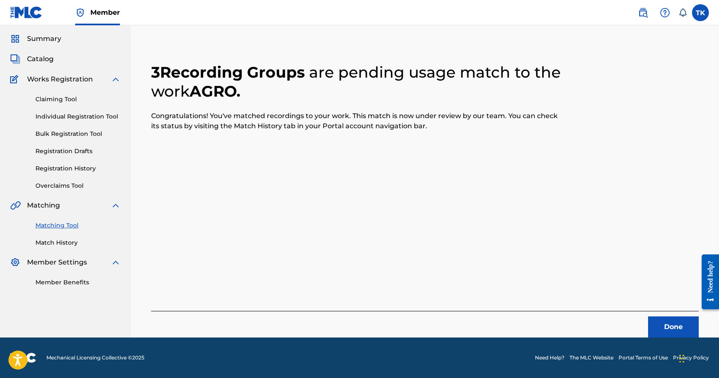
click at [660, 320] on button "Done" at bounding box center [673, 327] width 51 height 21
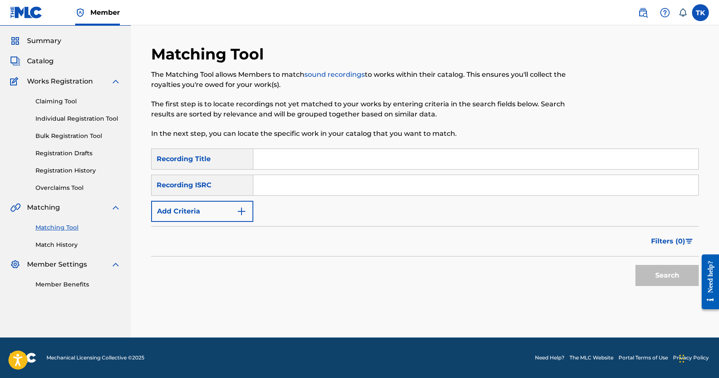
scroll to position [0, 0]
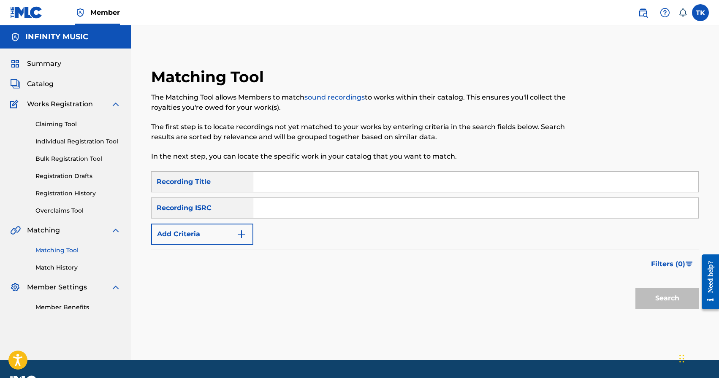
click at [269, 175] on input "Search Form" at bounding box center [475, 182] width 445 height 20
paste input "АЛІЛУЯ 2"
click at [271, 183] on input "алАЛІЛУЯ 2" at bounding box center [475, 182] width 445 height 20
click at [303, 183] on input "АЛІЛУЯ 2" at bounding box center [475, 182] width 445 height 20
type input "АЛІЛУЯ 1"
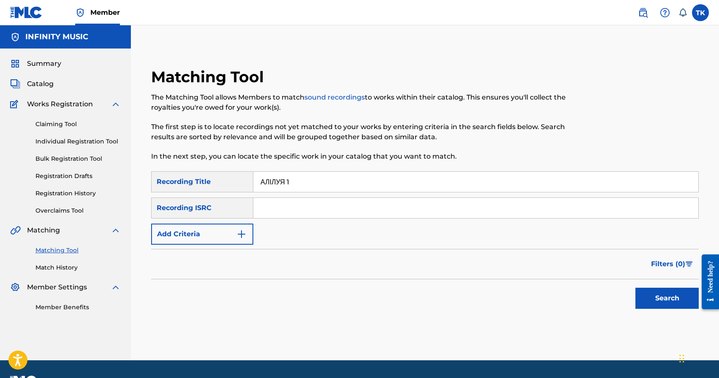
click at [238, 234] on img "Search Form" at bounding box center [242, 234] width 10 height 10
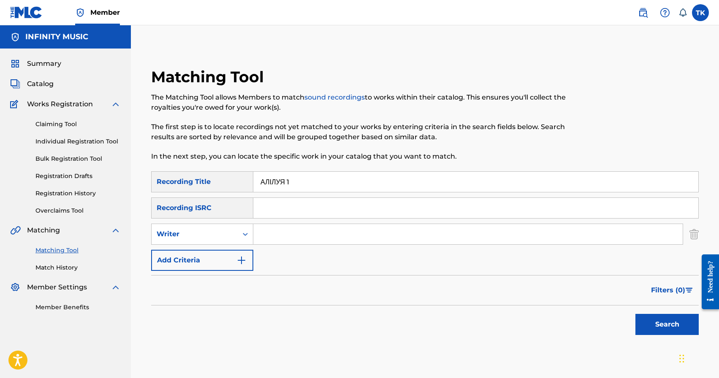
click at [238, 234] on div "Search Form" at bounding box center [245, 234] width 15 height 15
click at [234, 249] on div "Recording Artist" at bounding box center [202, 255] width 101 height 21
click at [275, 234] on input "Search Form" at bounding box center [468, 234] width 430 height 20
type input "PVNCH"
click at [690, 328] on button "Search" at bounding box center [667, 324] width 63 height 21
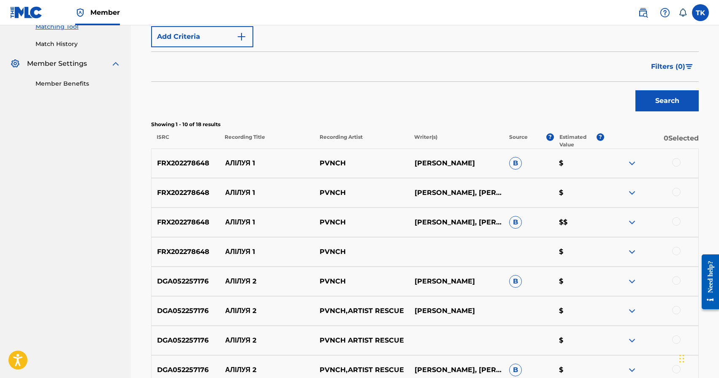
scroll to position [230, 0]
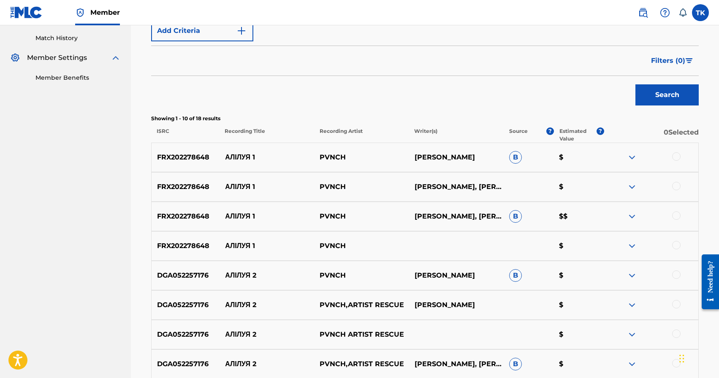
click at [675, 245] on div at bounding box center [676, 245] width 8 height 8
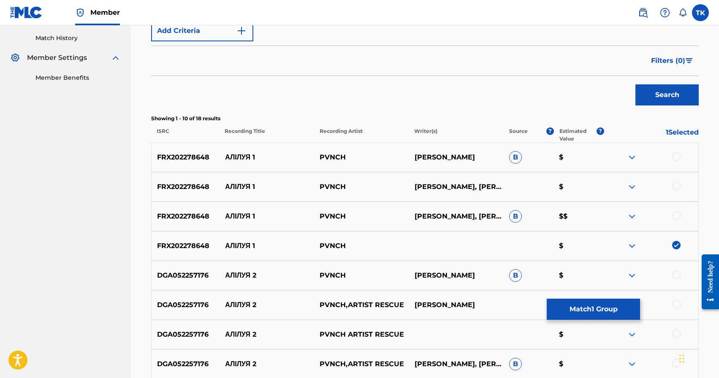
click at [678, 214] on div at bounding box center [676, 216] width 8 height 8
click at [678, 186] on div at bounding box center [676, 186] width 8 height 8
click at [676, 156] on div at bounding box center [676, 156] width 8 height 8
click at [618, 316] on button "Match 4 Groups" at bounding box center [593, 309] width 93 height 21
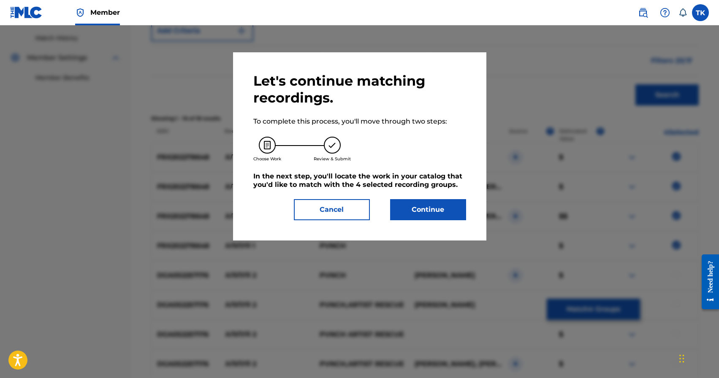
click at [445, 211] on button "Continue" at bounding box center [428, 209] width 76 height 21
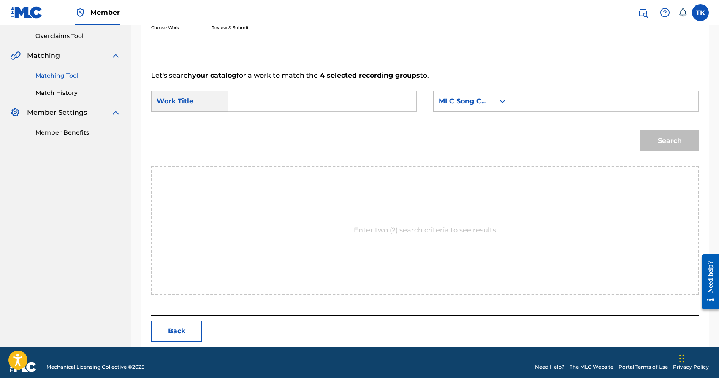
scroll to position [184, 0]
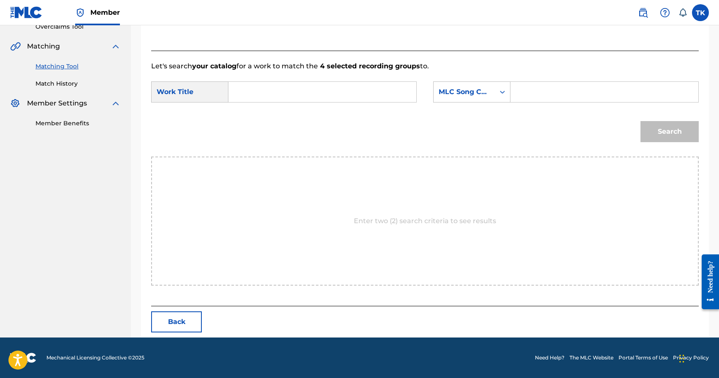
click at [359, 92] on input "Search Form" at bounding box center [323, 92] width 174 height 20
type input "а"
paste input "АЛІЛУЯ 2"
click at [291, 134] on div "алілуя 1" at bounding box center [322, 131] width 173 height 15
type input "алілуя 1"
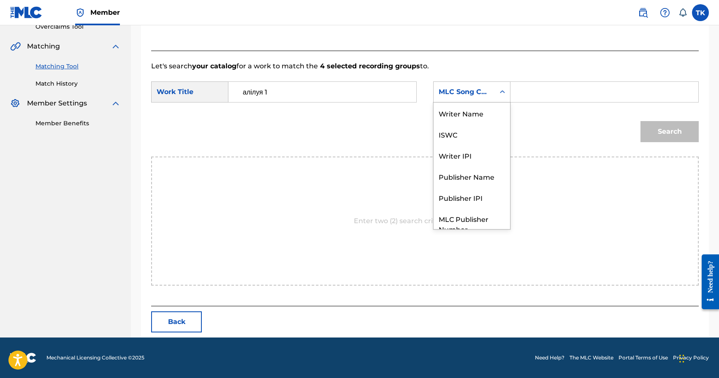
click at [472, 93] on div "MLC Song Code" at bounding box center [464, 92] width 51 height 10
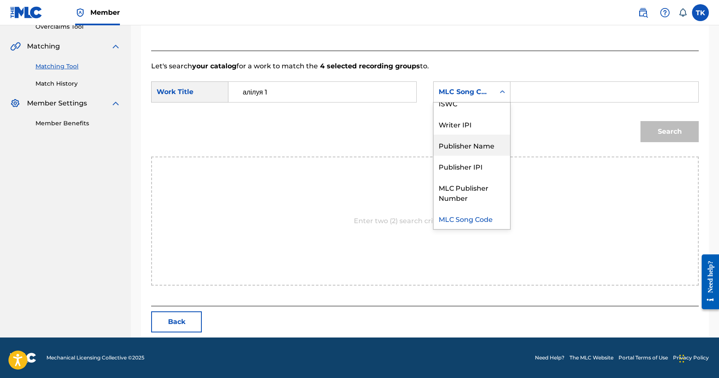
click at [477, 140] on div "Publisher Name" at bounding box center [472, 145] width 76 height 21
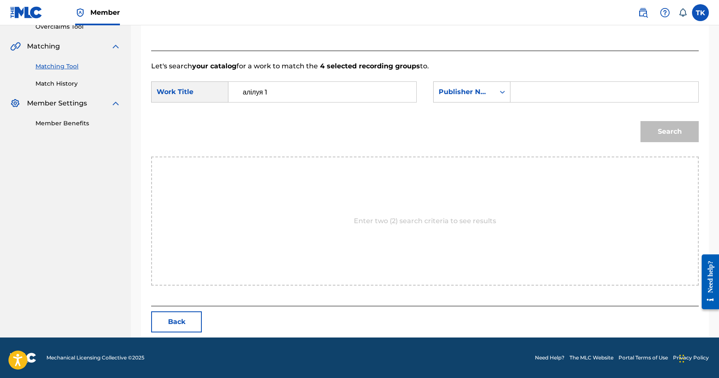
click at [536, 94] on input "Search Form" at bounding box center [605, 92] width 174 height 20
type input "INFINITY MUSIC"
click at [663, 128] on button "Search" at bounding box center [670, 131] width 58 height 21
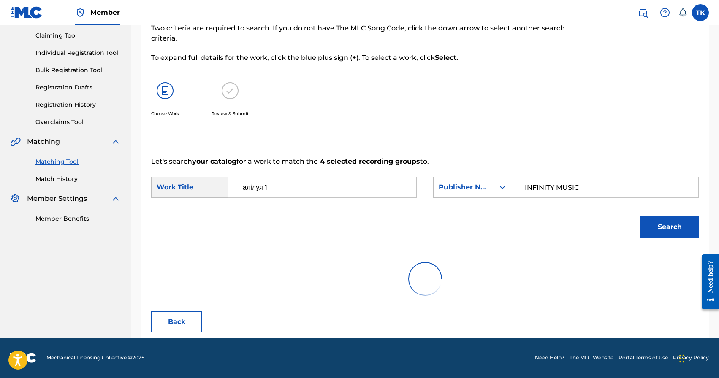
scroll to position [184, 0]
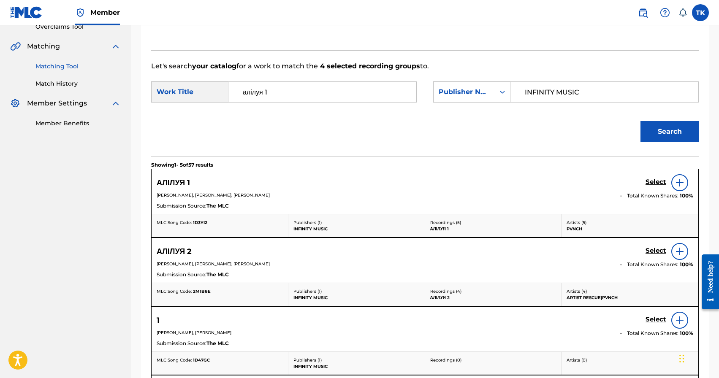
click at [651, 182] on h5 "Select" at bounding box center [656, 182] width 21 height 8
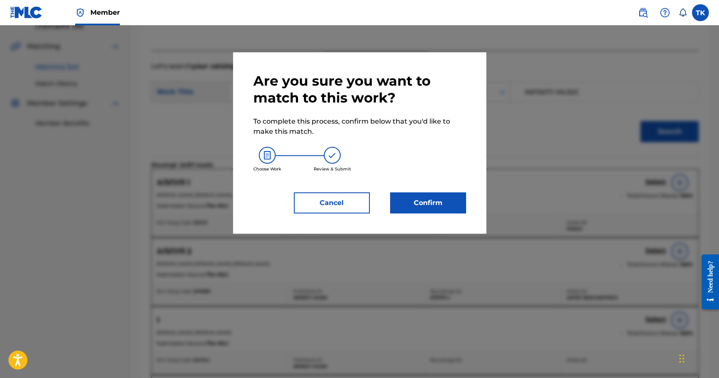
click at [439, 198] on button "Confirm" at bounding box center [428, 203] width 76 height 21
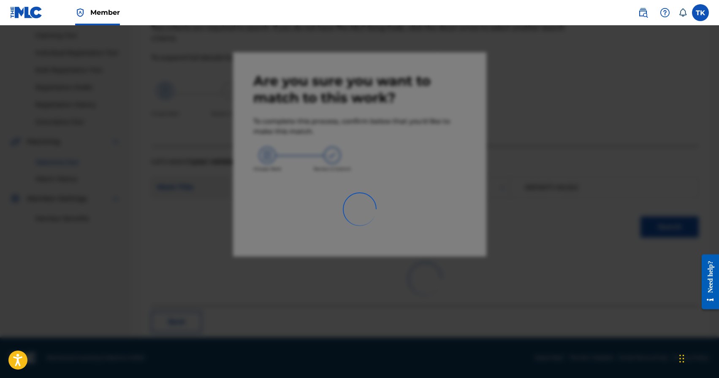
scroll to position [25, 0]
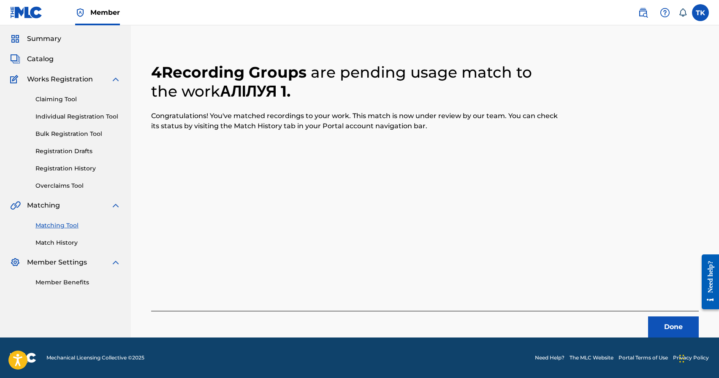
click at [651, 314] on div "Done" at bounding box center [425, 324] width 548 height 27
click at [652, 315] on div "Done" at bounding box center [425, 324] width 548 height 27
click at [653, 318] on button "Done" at bounding box center [673, 327] width 51 height 21
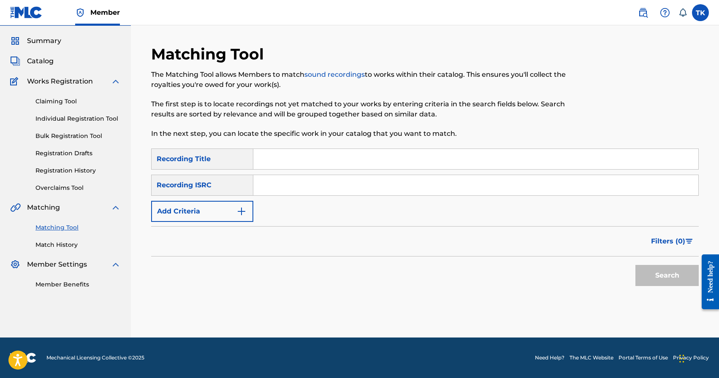
scroll to position [0, 0]
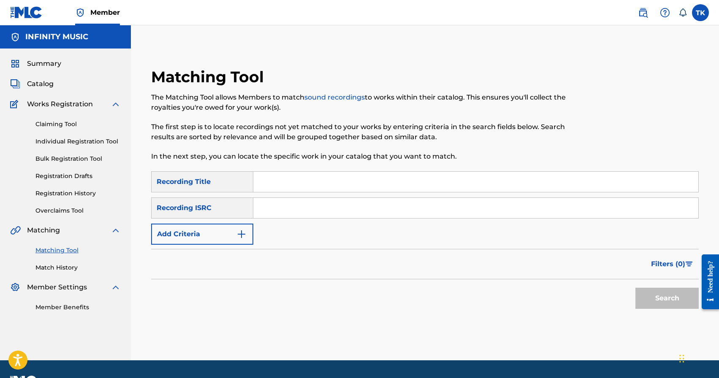
click at [315, 177] on input "Search Form" at bounding box center [475, 182] width 445 height 20
type input "колискова"
click at [231, 234] on button "Add Criteria" at bounding box center [202, 234] width 102 height 21
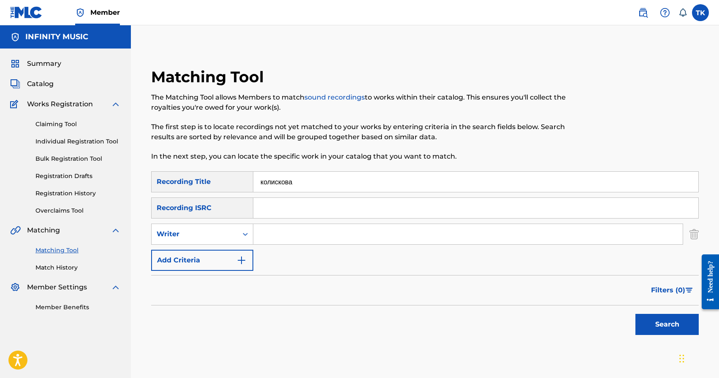
click at [231, 234] on div "Writer" at bounding box center [195, 234] width 76 height 10
click at [230, 251] on div "Recording Artist" at bounding box center [202, 255] width 101 height 21
click at [301, 227] on input "Search Form" at bounding box center [468, 234] width 430 height 20
type input "PVNCH"
click at [646, 319] on button "Search" at bounding box center [667, 324] width 63 height 21
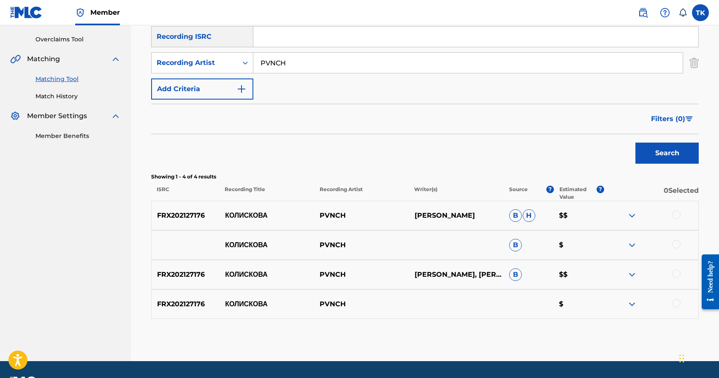
scroll to position [195, 0]
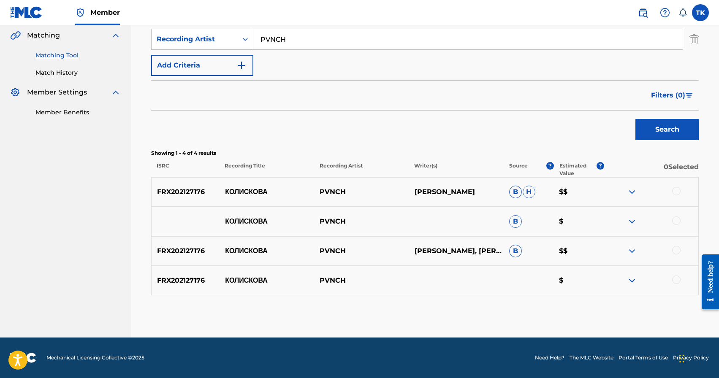
click at [675, 191] on div at bounding box center [676, 191] width 8 height 8
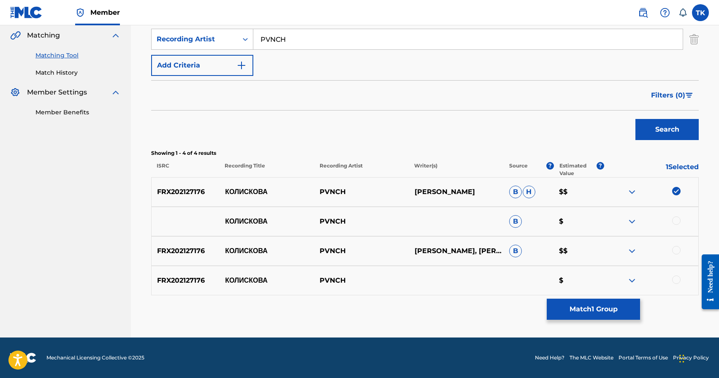
click at [677, 218] on div at bounding box center [676, 221] width 8 height 8
click at [677, 249] on div at bounding box center [676, 250] width 8 height 8
click at [678, 278] on div at bounding box center [676, 280] width 8 height 8
click at [609, 303] on button "Match 4 Groups" at bounding box center [593, 309] width 93 height 21
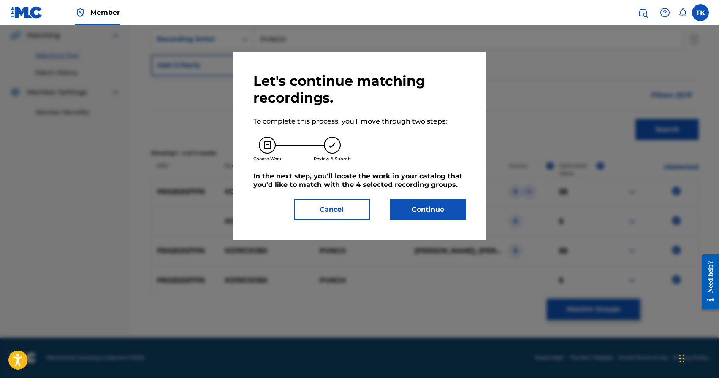
click at [443, 210] on button "Continue" at bounding box center [428, 209] width 76 height 21
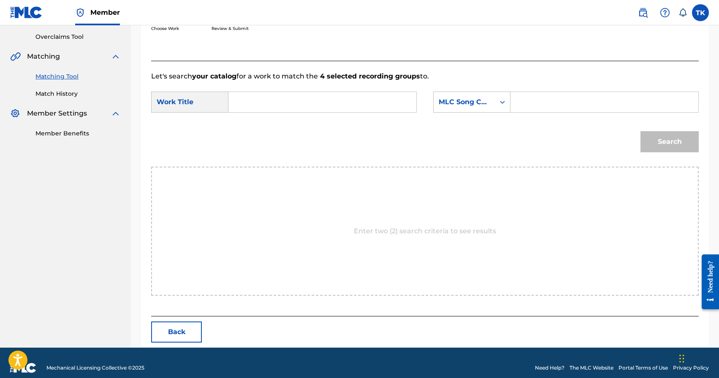
scroll to position [184, 0]
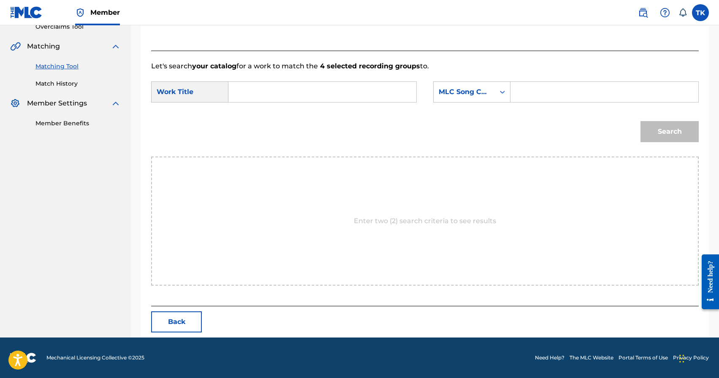
click at [361, 87] on input "Search Form" at bounding box center [323, 92] width 174 height 20
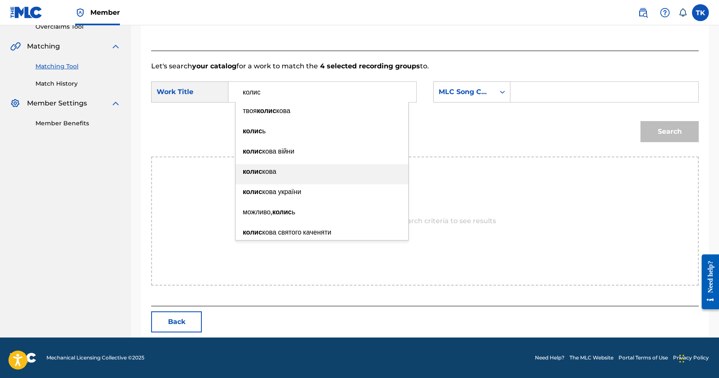
click at [319, 176] on div "колис кова" at bounding box center [322, 171] width 173 height 15
type input "колискова"
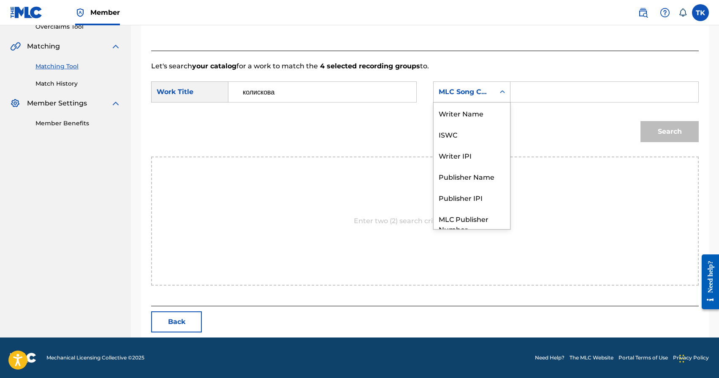
click at [479, 97] on div "MLC Song Code" at bounding box center [464, 92] width 61 height 16
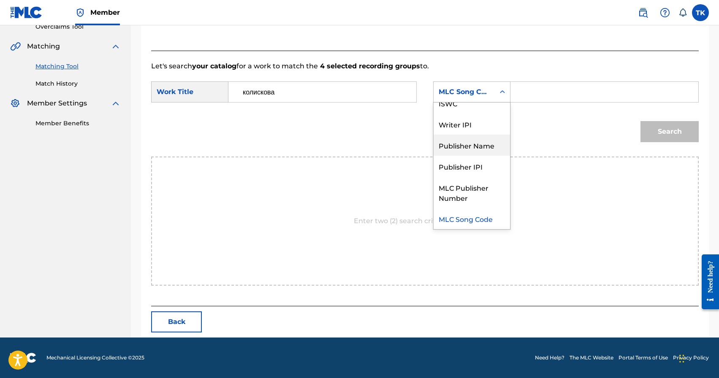
click at [473, 150] on div "Publisher Name" at bounding box center [472, 145] width 76 height 21
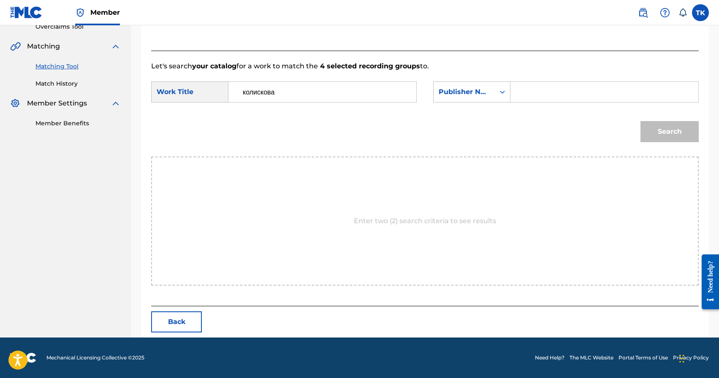
click at [542, 96] on input "Search Form" at bounding box center [605, 92] width 174 height 20
type input "INFINITY MUSIC"
click at [673, 134] on button "Search" at bounding box center [670, 131] width 58 height 21
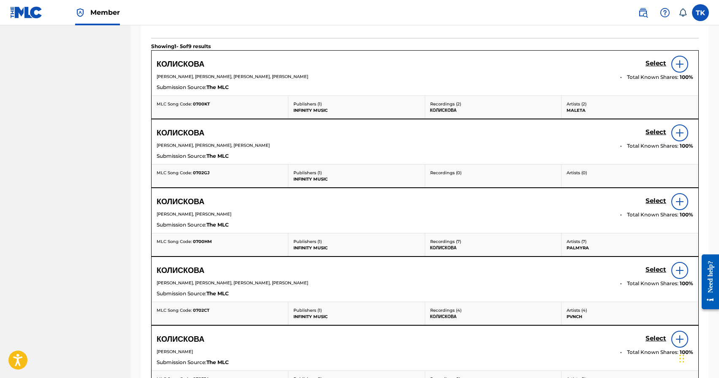
scroll to position [305, 0]
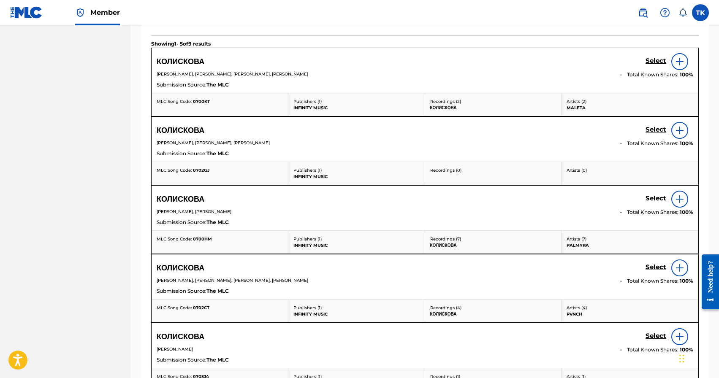
click at [654, 65] on h5 "Select" at bounding box center [656, 61] width 21 height 8
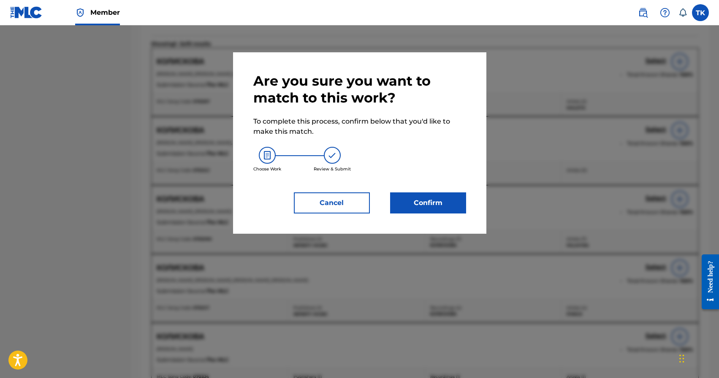
click at [445, 209] on button "Confirm" at bounding box center [428, 203] width 76 height 21
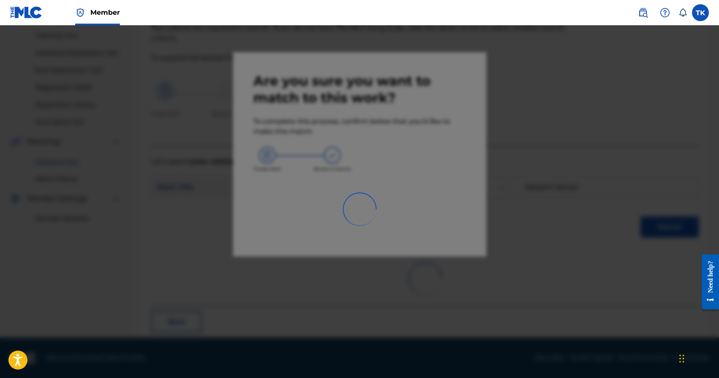
scroll to position [25, 0]
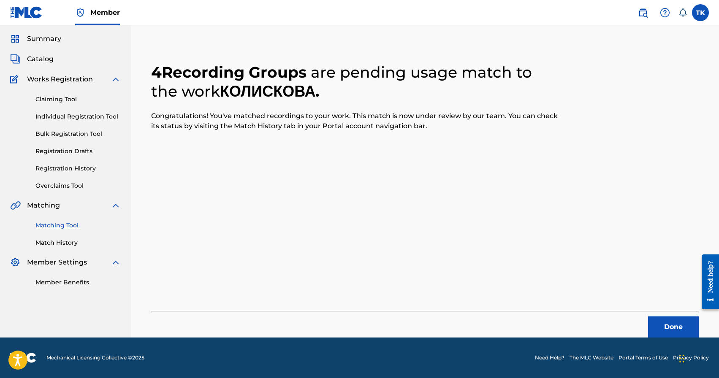
click at [670, 332] on button "Done" at bounding box center [673, 327] width 51 height 21
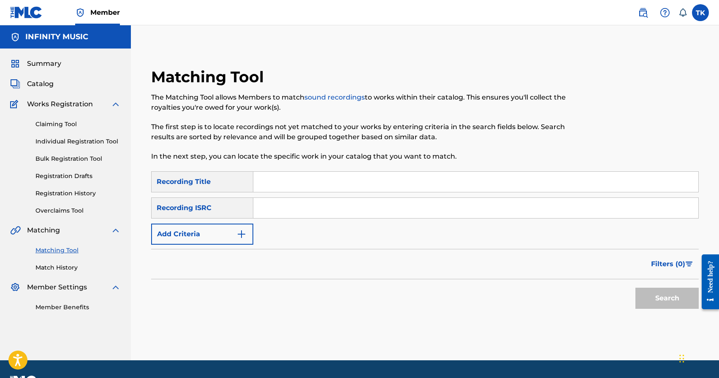
click at [329, 181] on input "Search Form" at bounding box center [475, 182] width 445 height 20
type input "голодний"
click at [238, 237] on img "Search Form" at bounding box center [242, 234] width 10 height 10
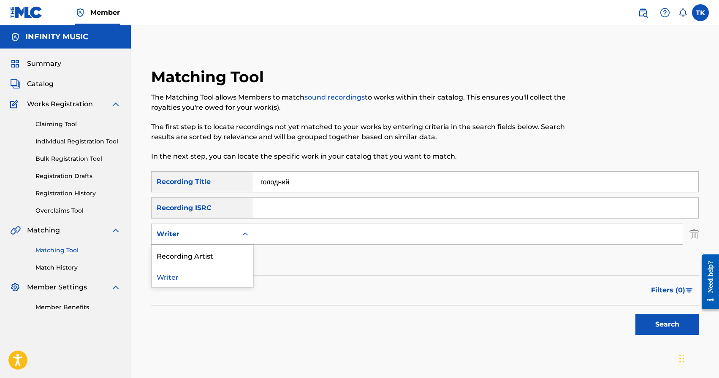
click at [238, 237] on div "Search Form" at bounding box center [245, 234] width 15 height 15
click at [234, 256] on div "Recording Artist" at bounding box center [202, 255] width 101 height 21
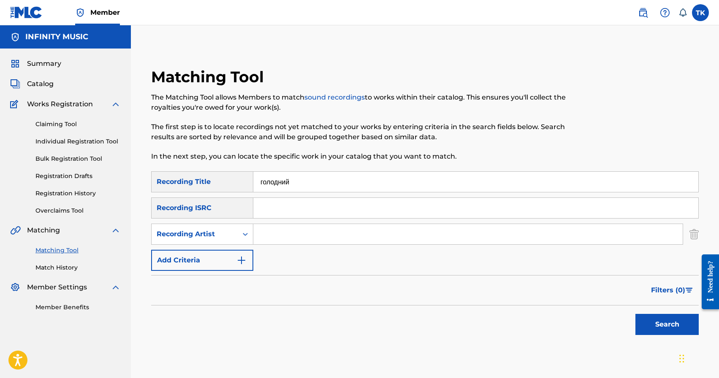
click at [305, 244] on input "Search Form" at bounding box center [468, 234] width 430 height 20
type input "PVNCH"
click at [678, 330] on button "Search" at bounding box center [667, 324] width 63 height 21
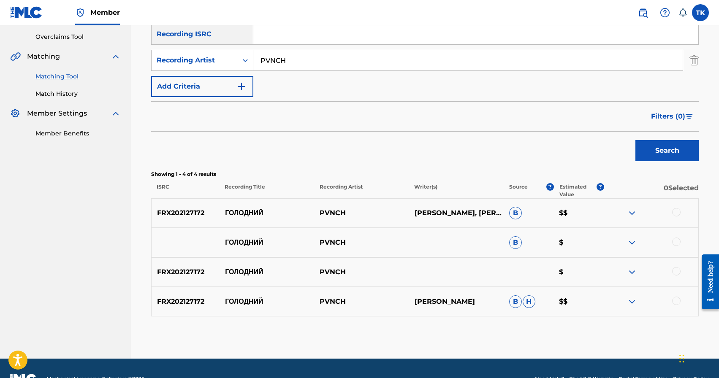
scroll to position [195, 0]
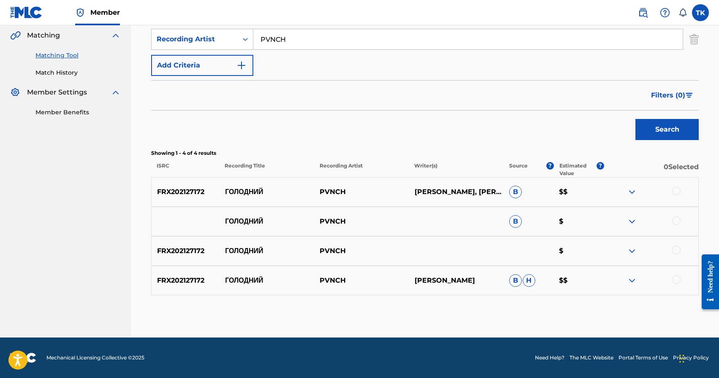
click at [678, 192] on div at bounding box center [676, 191] width 8 height 8
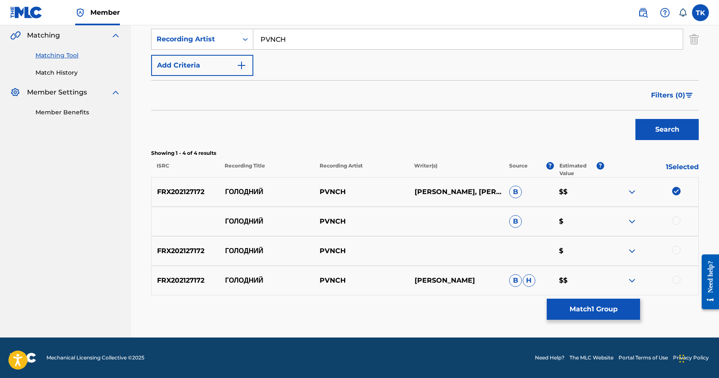
click at [679, 223] on div at bounding box center [676, 221] width 8 height 8
click at [678, 252] on div at bounding box center [676, 250] width 8 height 8
click at [678, 279] on div at bounding box center [676, 280] width 8 height 8
click at [602, 302] on button "Match 4 Groups" at bounding box center [593, 309] width 93 height 21
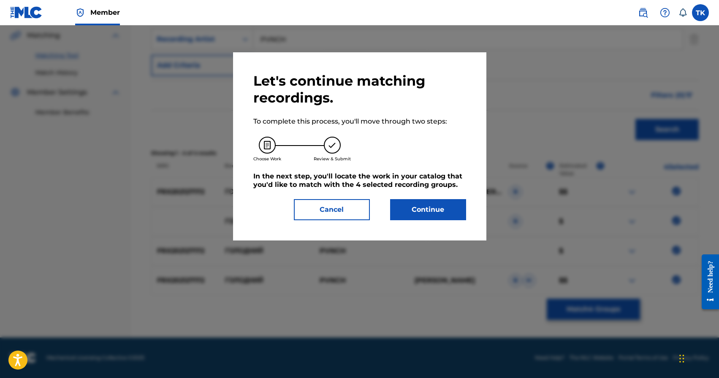
click at [444, 212] on button "Continue" at bounding box center [428, 209] width 76 height 21
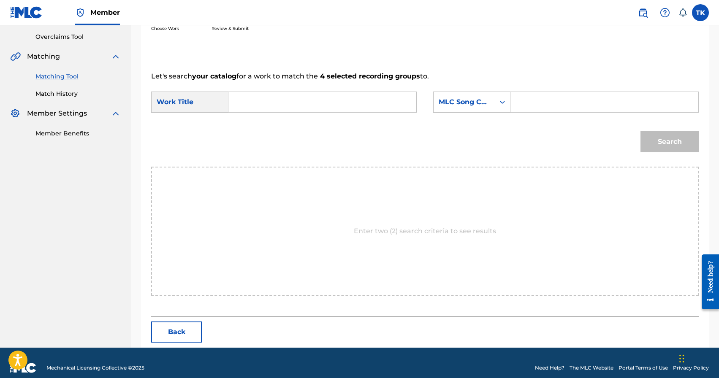
scroll to position [184, 0]
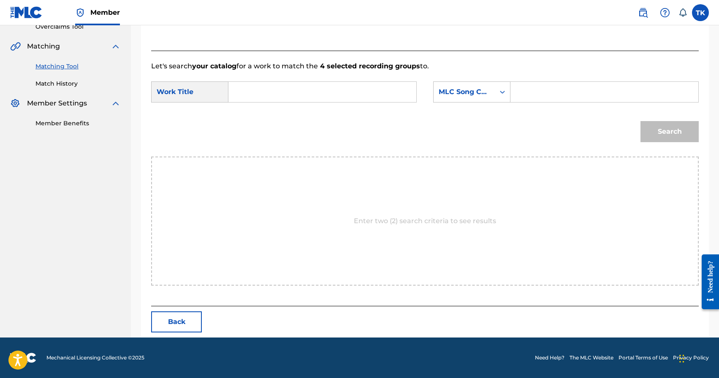
click at [338, 94] on input "Search Form" at bounding box center [323, 92] width 174 height 20
type input "u"
click at [308, 131] on div "голод ний" at bounding box center [322, 131] width 173 height 15
type input "голодний"
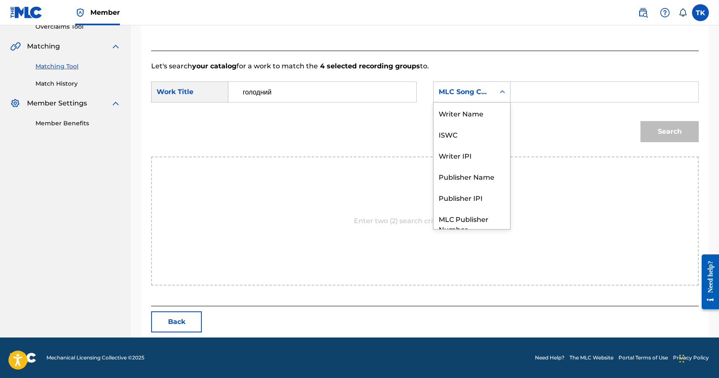
click at [477, 94] on div "MLC Song Code" at bounding box center [464, 92] width 51 height 10
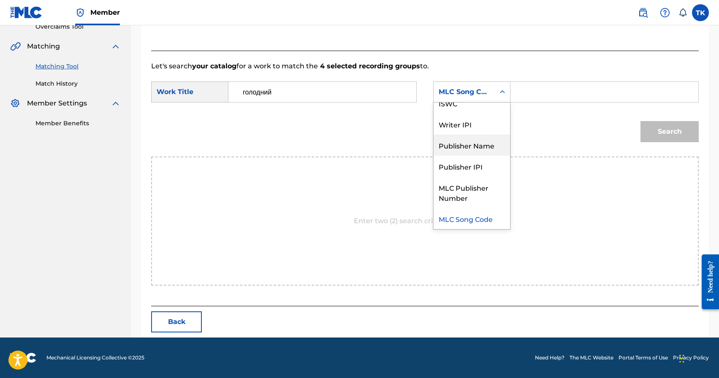
click at [473, 153] on div "Publisher Name" at bounding box center [472, 145] width 76 height 21
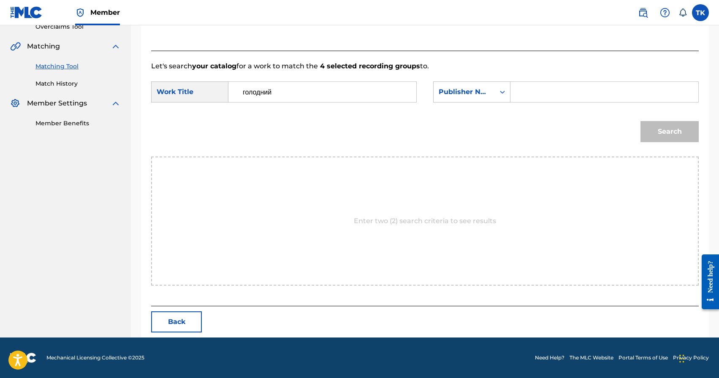
click at [548, 93] on input "Search Form" at bounding box center [605, 92] width 174 height 20
type input "INFINITY MUSIC"
click at [656, 136] on button "Search" at bounding box center [670, 131] width 58 height 21
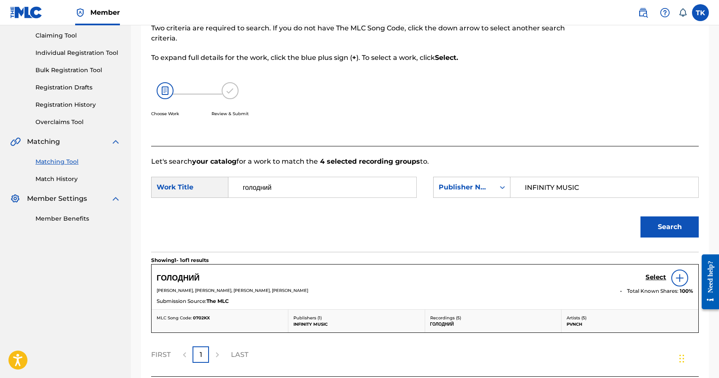
scroll to position [159, 0]
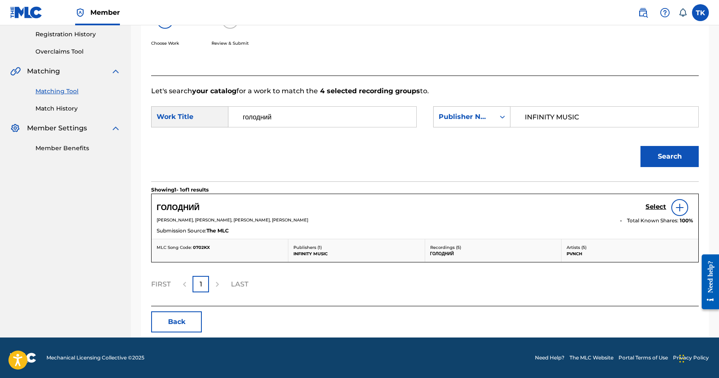
click at [658, 209] on h5 "Select" at bounding box center [656, 207] width 21 height 8
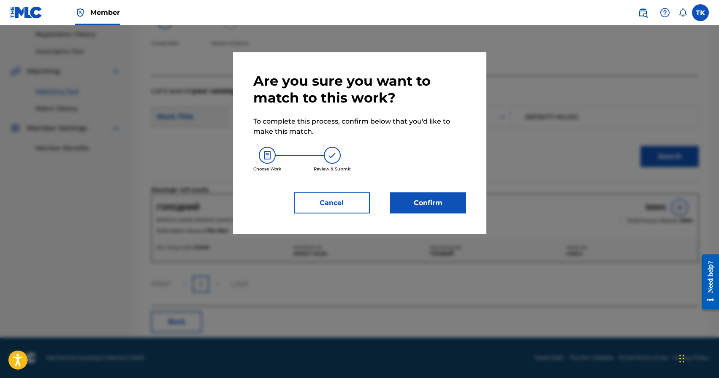
click at [440, 195] on button "Confirm" at bounding box center [428, 203] width 76 height 21
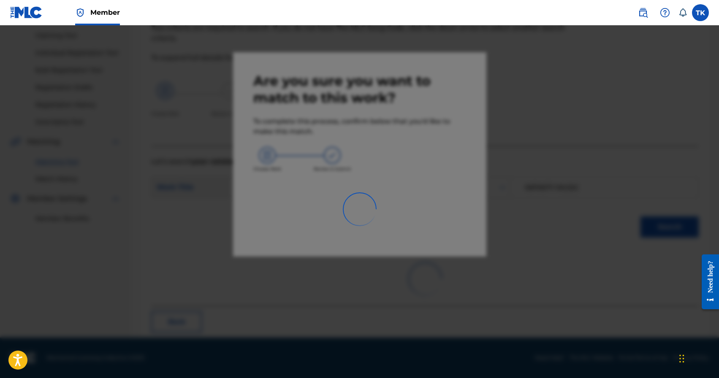
scroll to position [25, 0]
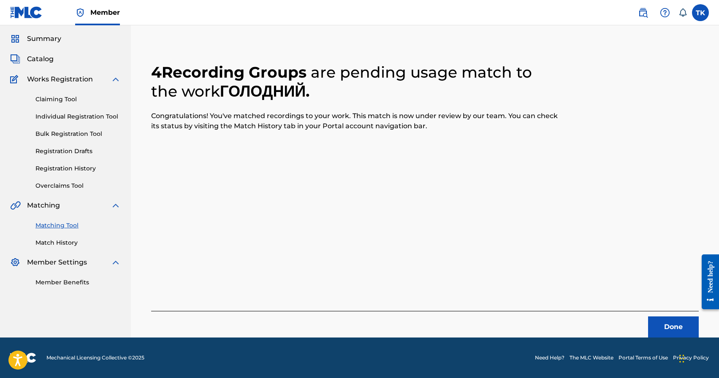
click at [657, 319] on button "Done" at bounding box center [673, 327] width 51 height 21
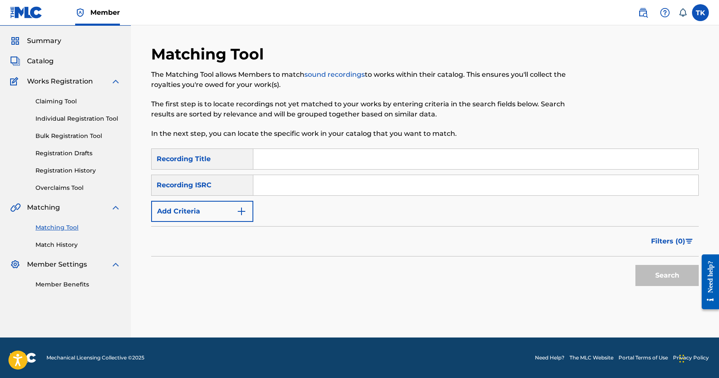
scroll to position [0, 0]
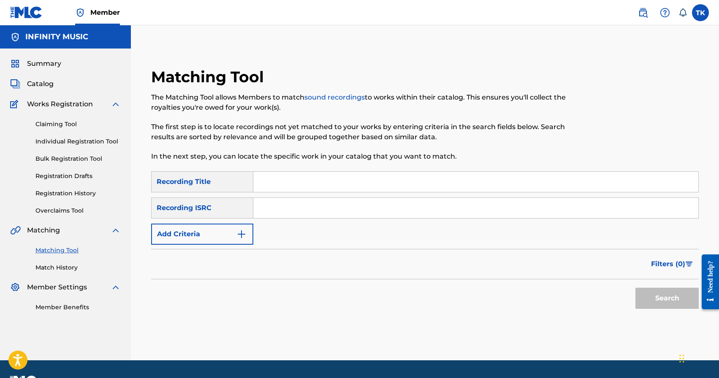
click at [316, 180] on input "Search Form" at bounding box center [475, 182] width 445 height 20
type input "от так от"
click at [238, 230] on img "Search Form" at bounding box center [242, 234] width 10 height 10
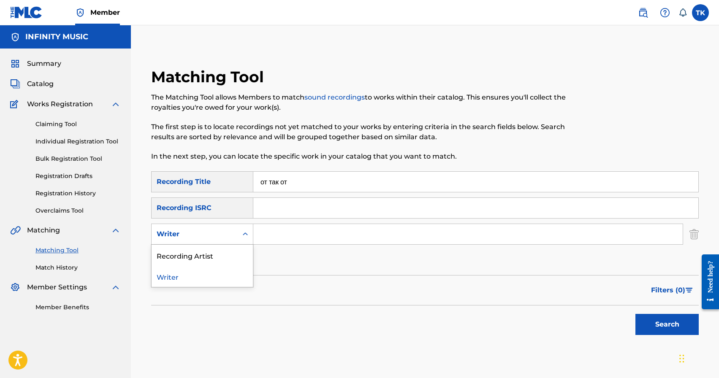
click at [238, 230] on div "Search Form" at bounding box center [245, 234] width 15 height 15
click at [233, 248] on div "Recording Artist" at bounding box center [202, 255] width 101 height 21
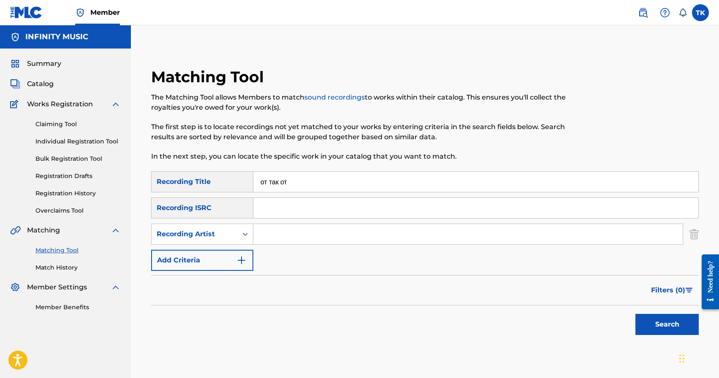
click at [289, 234] on input "Search Form" at bounding box center [468, 234] width 430 height 20
type input "PVNCH"
click at [651, 320] on button "Search" at bounding box center [667, 324] width 63 height 21
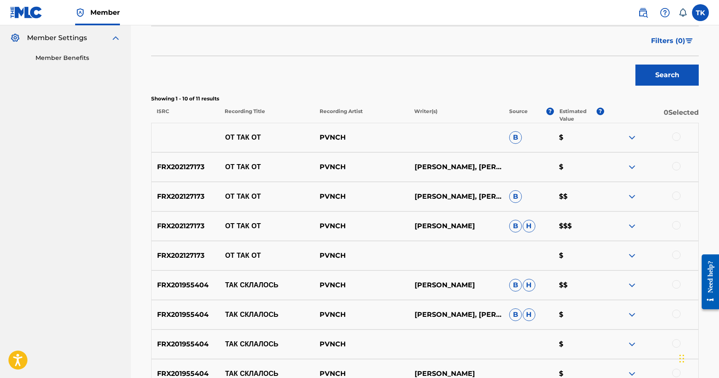
scroll to position [250, 0]
click at [676, 253] on div at bounding box center [676, 254] width 8 height 8
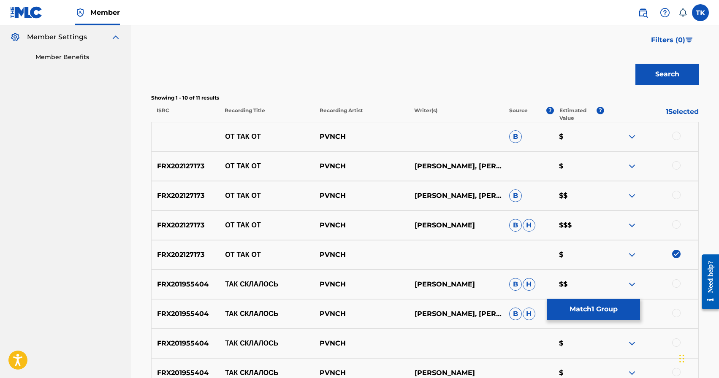
click at [677, 223] on div at bounding box center [676, 224] width 8 height 8
click at [678, 196] on div at bounding box center [676, 195] width 8 height 8
click at [676, 168] on div at bounding box center [676, 165] width 8 height 8
click at [677, 135] on div at bounding box center [676, 136] width 8 height 8
click at [595, 305] on button "Match 5 Groups" at bounding box center [593, 309] width 93 height 21
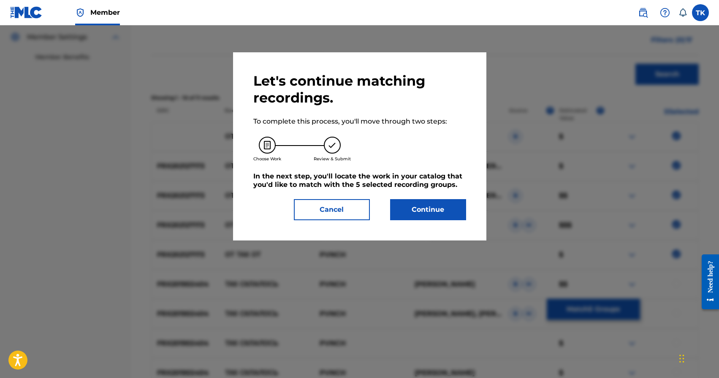
click at [447, 214] on button "Continue" at bounding box center [428, 209] width 76 height 21
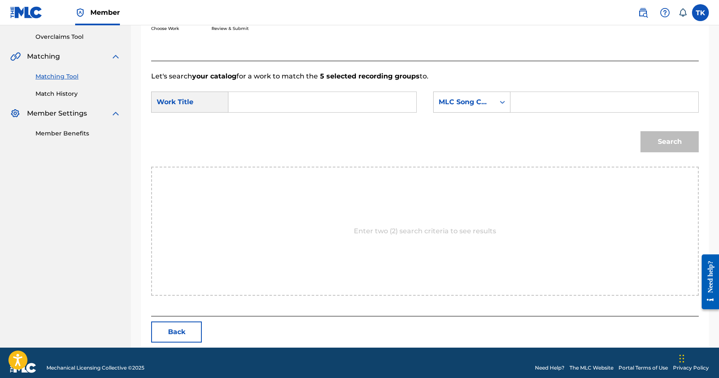
click at [367, 93] on input "Search Form" at bounding box center [323, 102] width 174 height 20
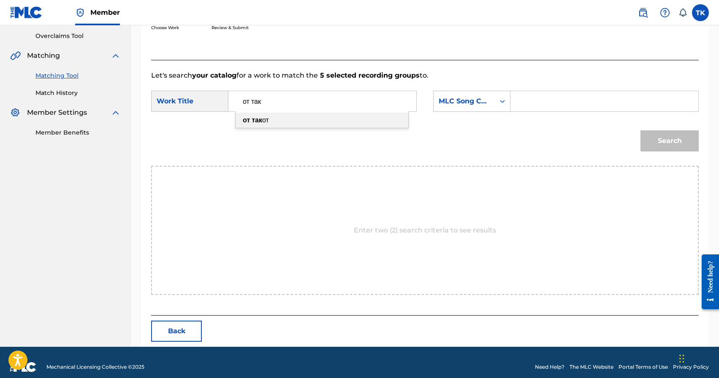
click at [343, 119] on div "от так от" at bounding box center [322, 120] width 173 height 15
type input "от так от"
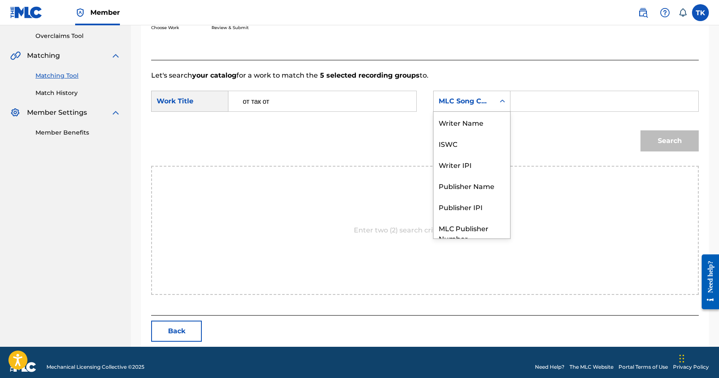
click at [495, 107] on div "Search Form" at bounding box center [502, 101] width 15 height 15
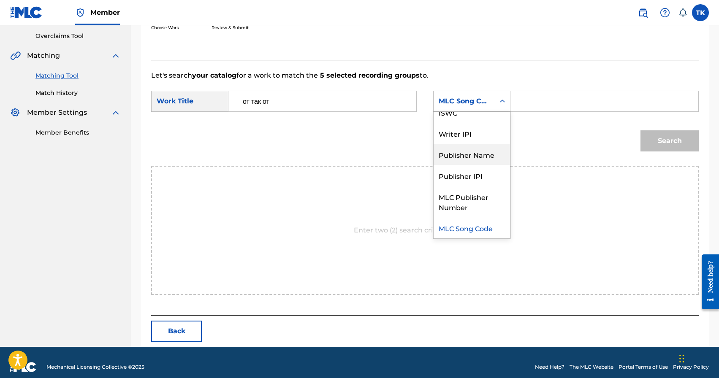
click at [478, 153] on div "Publisher Name" at bounding box center [472, 154] width 76 height 21
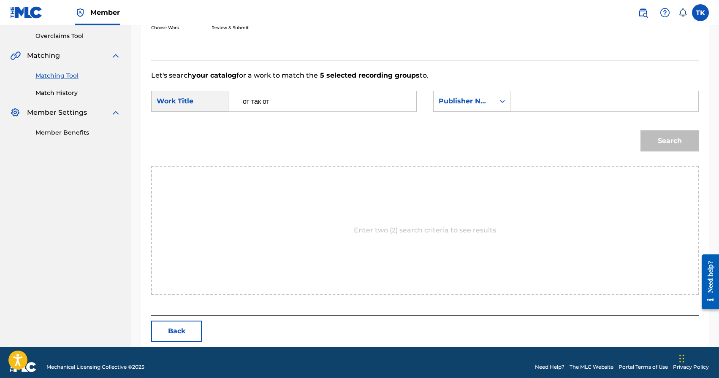
click at [530, 104] on input "Search Form" at bounding box center [605, 101] width 174 height 20
type input "INFINITY MUSIC"
click at [644, 143] on button "Search" at bounding box center [670, 141] width 58 height 21
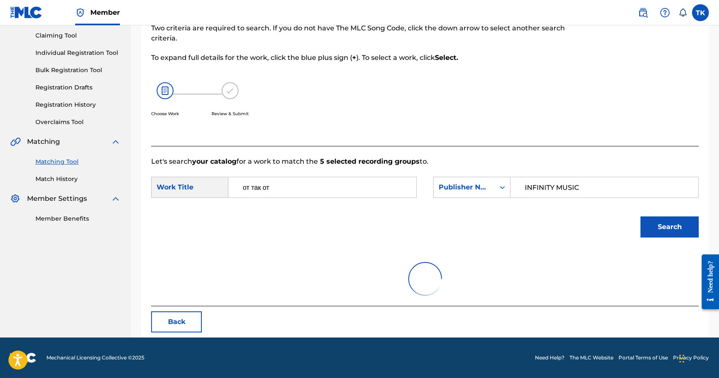
scroll to position [175, 0]
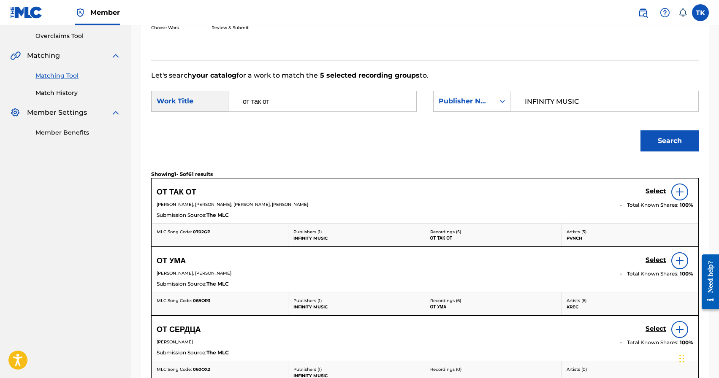
click at [651, 190] on h5 "Select" at bounding box center [656, 192] width 21 height 8
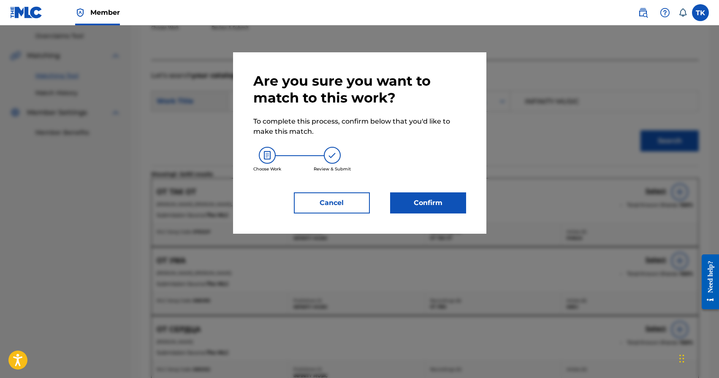
click at [438, 198] on button "Confirm" at bounding box center [428, 203] width 76 height 21
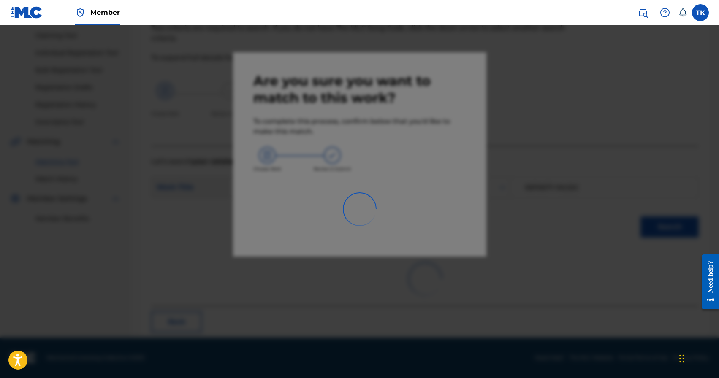
scroll to position [25, 0]
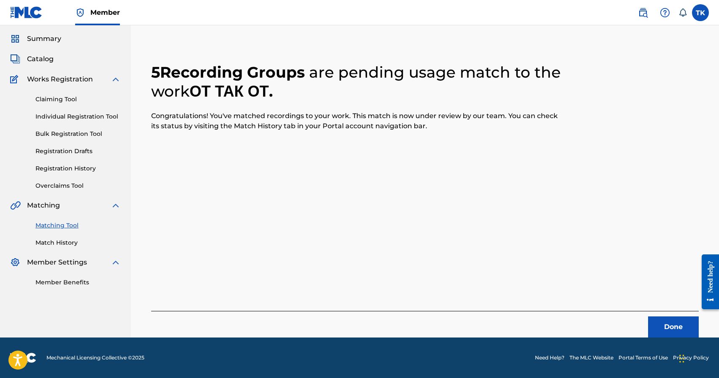
click at [658, 323] on button "Done" at bounding box center [673, 327] width 51 height 21
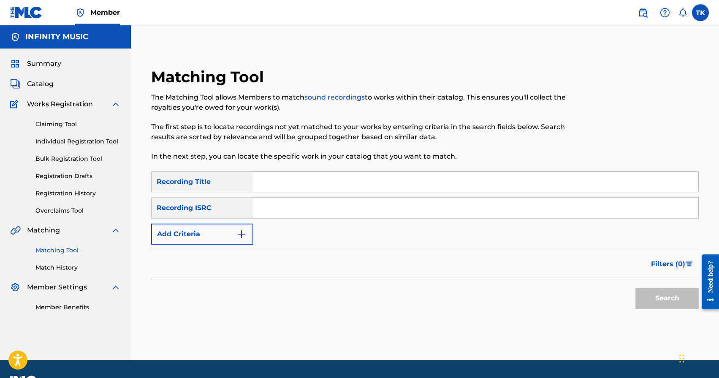
click at [336, 188] on input "Search Form" at bounding box center [475, 182] width 445 height 20
type input "мораль"
click at [234, 238] on button "Add Criteria" at bounding box center [202, 234] width 102 height 21
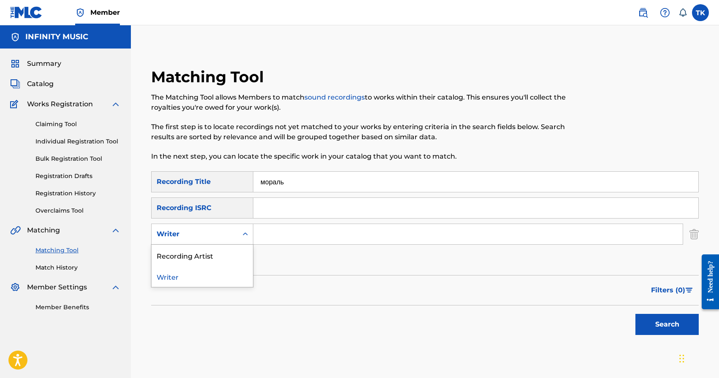
click at [234, 238] on div "Writer" at bounding box center [195, 234] width 86 height 16
click at [231, 250] on div "Recording Artist" at bounding box center [202, 255] width 101 height 21
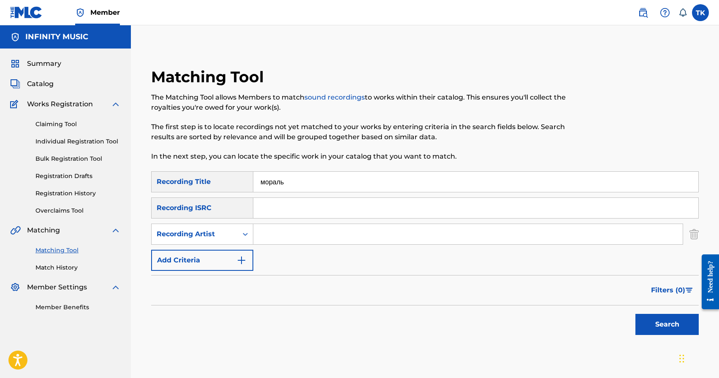
click at [280, 237] on input "Search Form" at bounding box center [468, 234] width 430 height 20
type input "PVNCH"
click at [675, 329] on button "Search" at bounding box center [667, 324] width 63 height 21
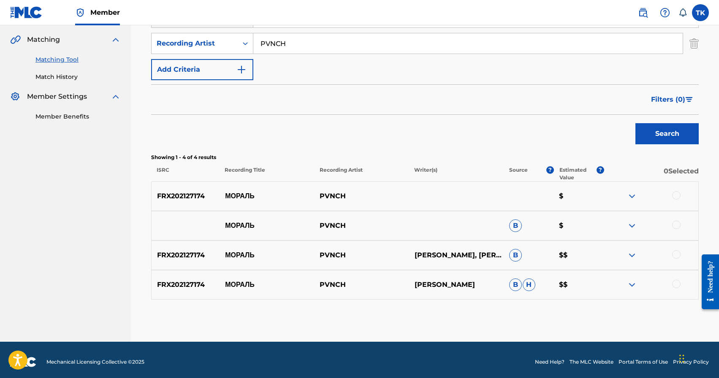
scroll to position [195, 0]
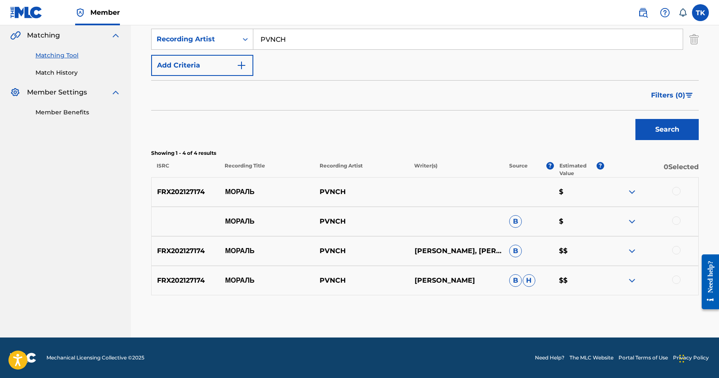
click at [679, 192] on div at bounding box center [676, 191] width 8 height 8
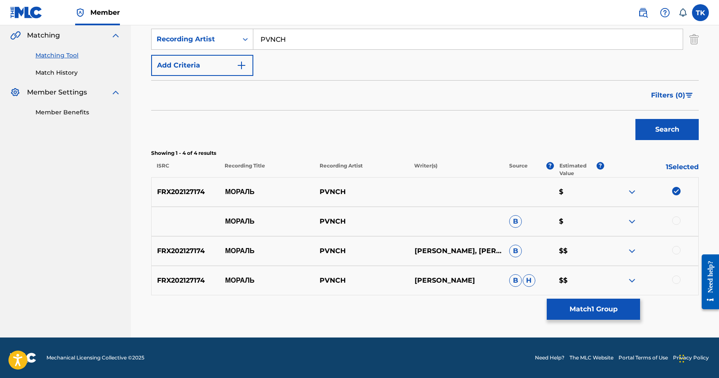
click at [676, 223] on div at bounding box center [676, 221] width 8 height 8
click at [677, 250] on div at bounding box center [676, 250] width 8 height 8
click at [677, 276] on div at bounding box center [676, 280] width 8 height 8
click at [585, 308] on button "Match 4 Groups" at bounding box center [593, 309] width 93 height 21
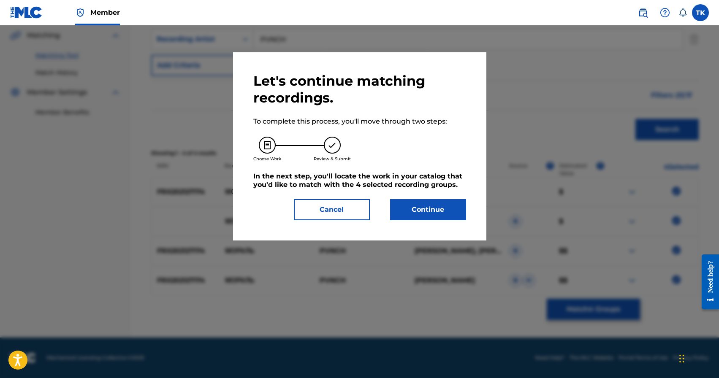
click at [418, 204] on button "Continue" at bounding box center [428, 209] width 76 height 21
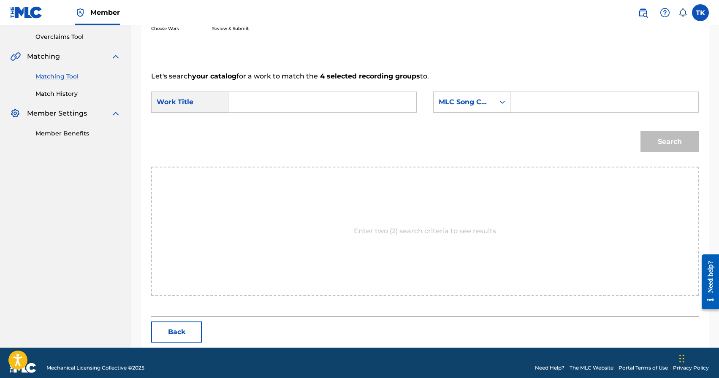
scroll to position [184, 0]
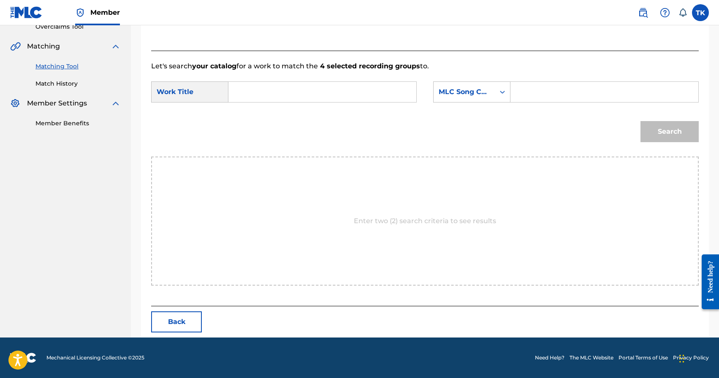
click at [331, 92] on input "Search Form" at bounding box center [323, 92] width 174 height 20
type input "мораль"
click at [323, 108] on div "мораль" at bounding box center [322, 110] width 173 height 15
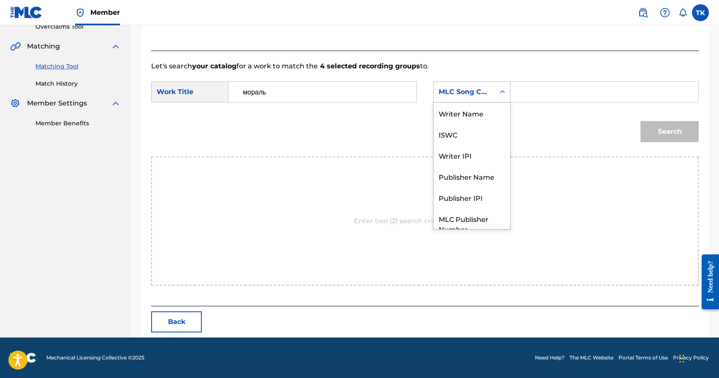
click at [468, 91] on div "MLC Song Code" at bounding box center [464, 92] width 51 height 10
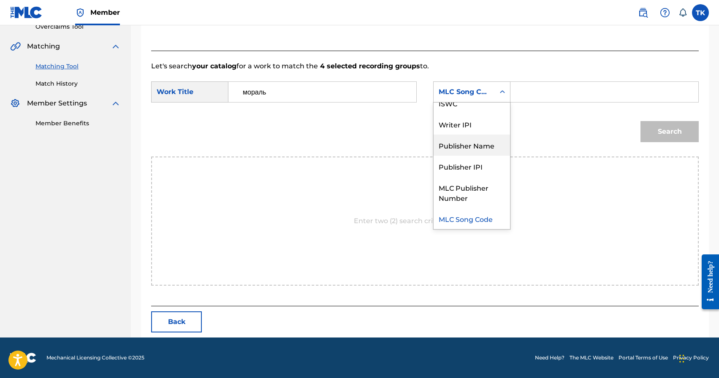
click at [466, 135] on div "Publisher Name" at bounding box center [472, 145] width 76 height 21
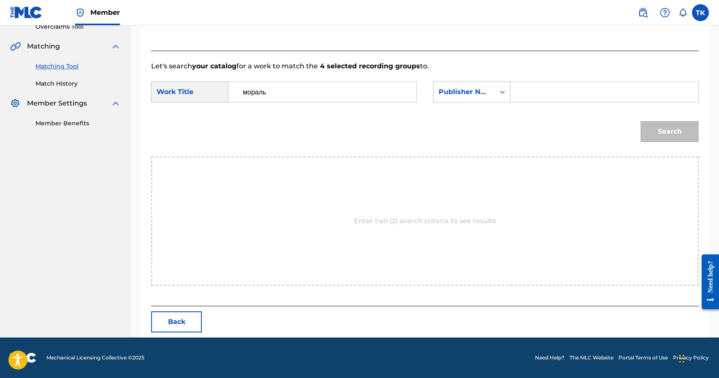
click at [528, 94] on input "Search Form" at bounding box center [605, 92] width 174 height 20
type input "INFINITY MUSIC"
click at [653, 127] on button "Search" at bounding box center [670, 131] width 58 height 21
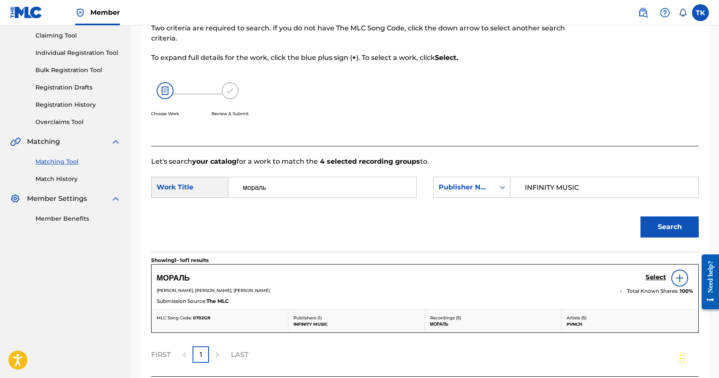
scroll to position [159, 0]
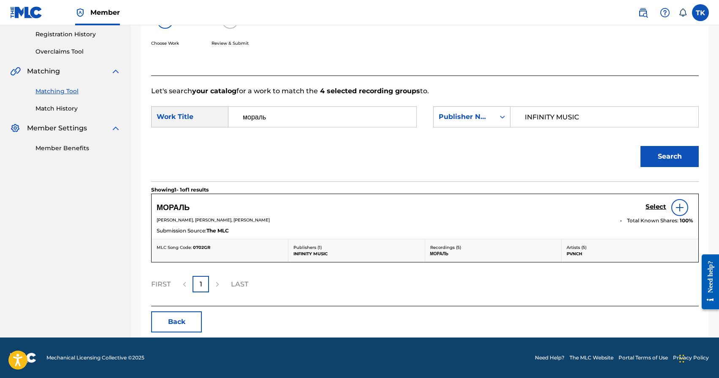
click at [653, 204] on h5 "Select" at bounding box center [656, 207] width 21 height 8
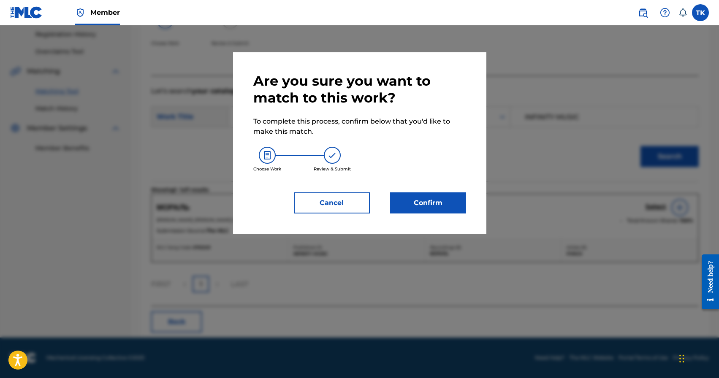
click at [430, 198] on button "Confirm" at bounding box center [428, 203] width 76 height 21
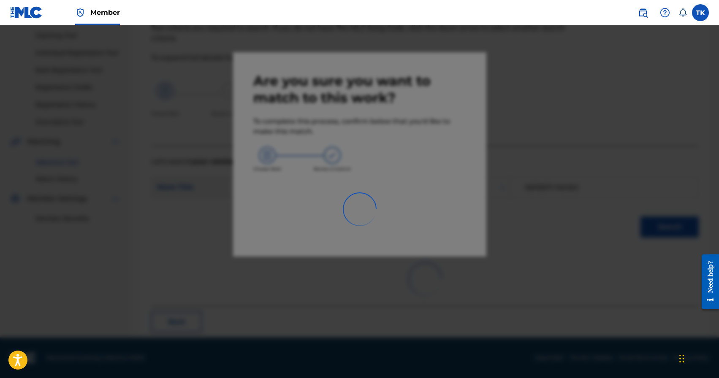
scroll to position [25, 0]
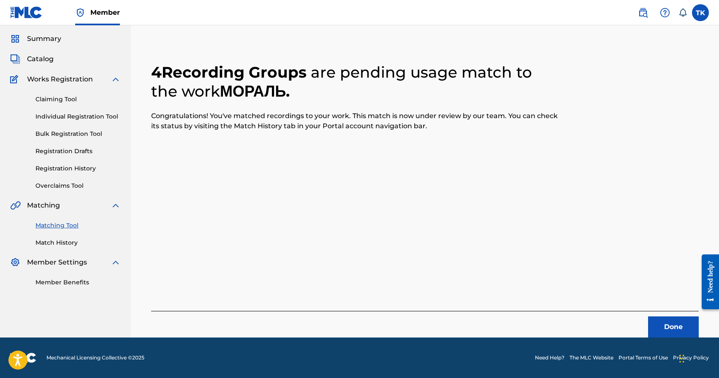
click at [659, 316] on div "Done" at bounding box center [425, 324] width 548 height 27
click at [659, 317] on button "Done" at bounding box center [673, 327] width 51 height 21
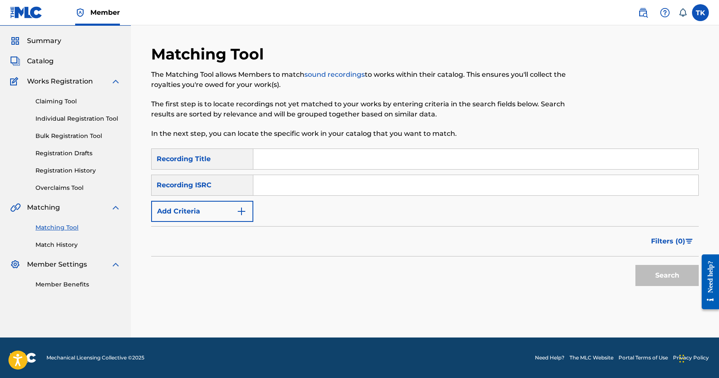
scroll to position [0, 0]
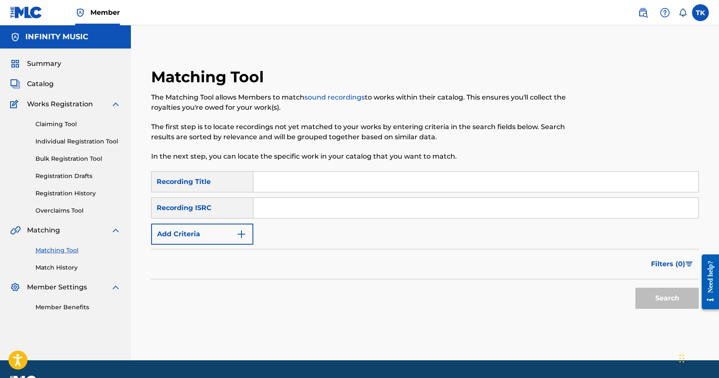
click at [307, 178] on input "Search Form" at bounding box center [475, 182] width 445 height 20
type input "п"
paste input "АЛІЛУЯ 2"
click at [272, 182] on input "АЛІ" at bounding box center [475, 182] width 445 height 20
click at [325, 182] on input "ПРОВІ" at bounding box center [475, 182] width 445 height 20
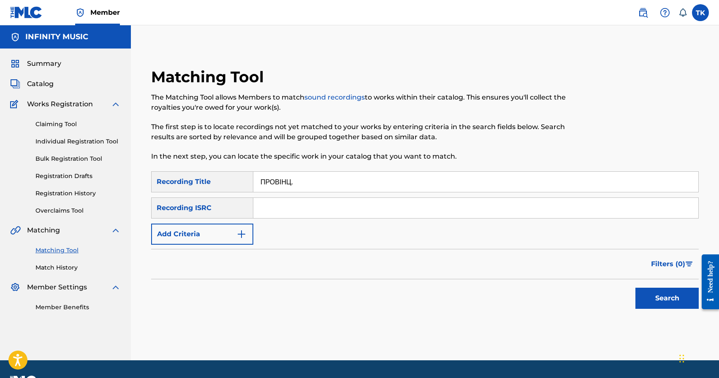
paste input "АЛІЛУЯ 2"
click at [310, 182] on input "ПРОВІНЦ. АЛІЛУЯ 2" at bounding box center [475, 182] width 445 height 20
click at [337, 181] on input "ПРОВІНЦЛУЯ 2" at bounding box center [475, 182] width 445 height 20
paste input "АЛІЛУЯ 2"
click at [307, 182] on input "ПРОВІНЦ АЛІЛУЯ 2" at bounding box center [475, 182] width 445 height 20
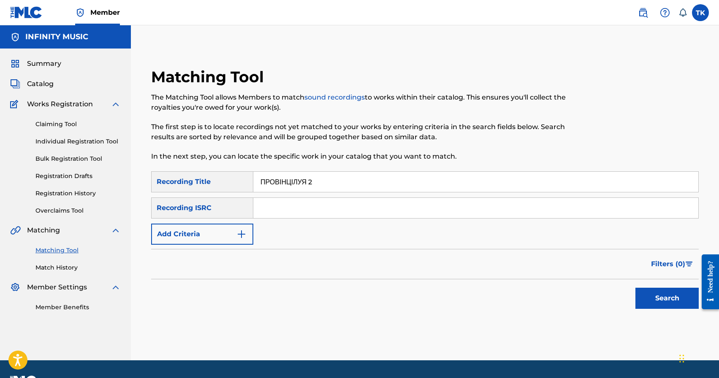
click at [327, 182] on input "ПРОВІНЦІЛУЯ 2" at bounding box center [475, 182] width 445 height 20
type input "ПРОВІНЦІЯ"
click at [237, 235] on img "Search Form" at bounding box center [242, 234] width 10 height 10
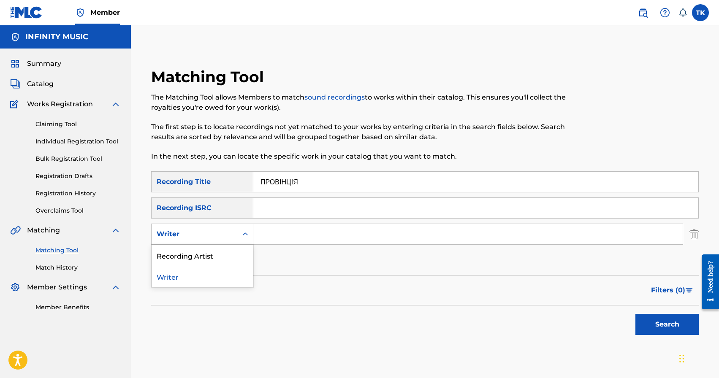
click at [236, 235] on div "Writer" at bounding box center [195, 234] width 86 height 16
click at [232, 251] on div "Recording Artist" at bounding box center [202, 255] width 101 height 21
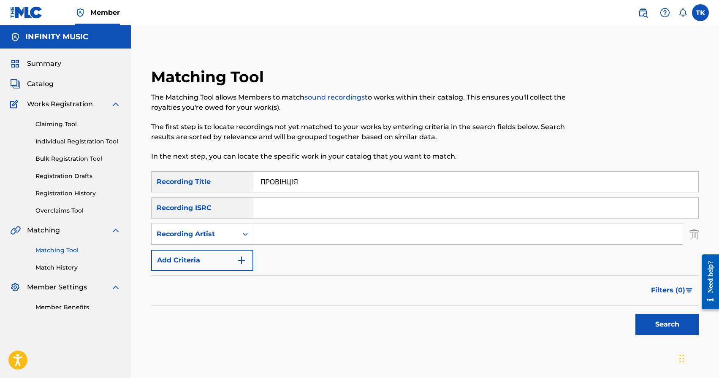
click at [308, 238] on input "Search Form" at bounding box center [468, 234] width 430 height 20
type input "з"
type input "PVNCH"
click at [663, 318] on button "Search" at bounding box center [667, 324] width 63 height 21
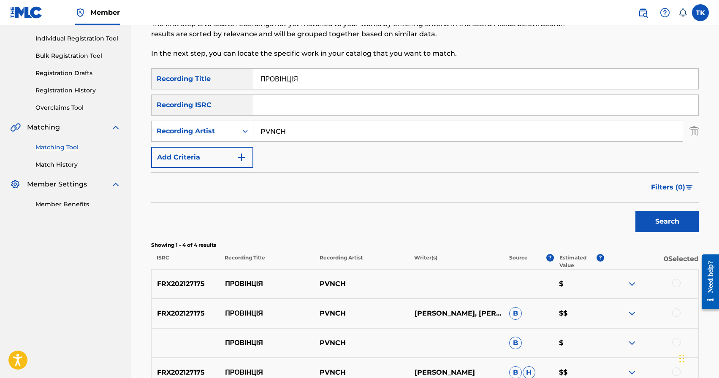
scroll to position [195, 0]
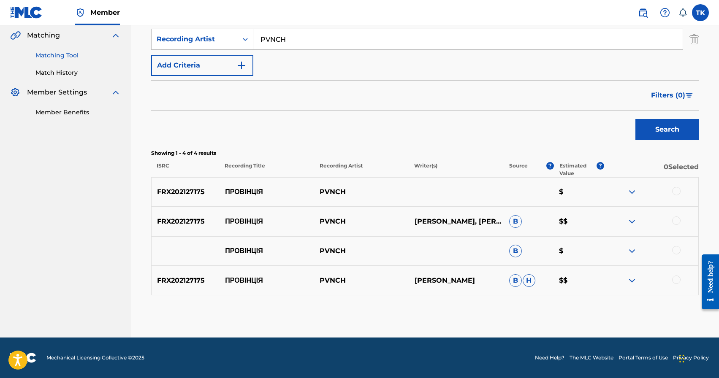
click at [248, 193] on p "ПРОВІНЦІЯ" at bounding box center [267, 192] width 95 height 10
copy p "ПРОВІНЦІЯ"
click at [677, 283] on div at bounding box center [676, 280] width 8 height 8
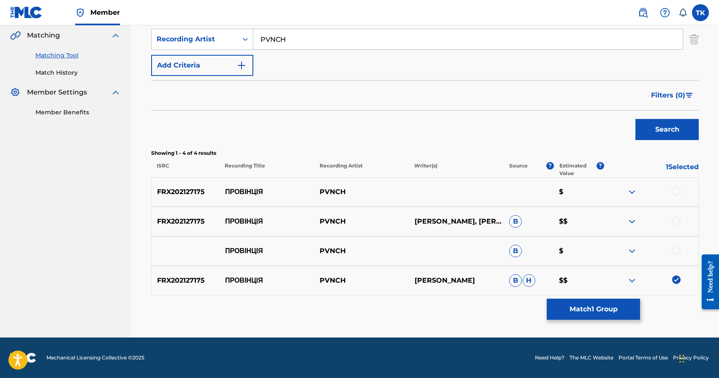
click at [677, 249] on div at bounding box center [676, 250] width 8 height 8
click at [677, 223] on div at bounding box center [676, 221] width 8 height 8
click at [676, 188] on div at bounding box center [676, 191] width 8 height 8
click at [599, 303] on button "Match 4 Groups" at bounding box center [593, 309] width 93 height 21
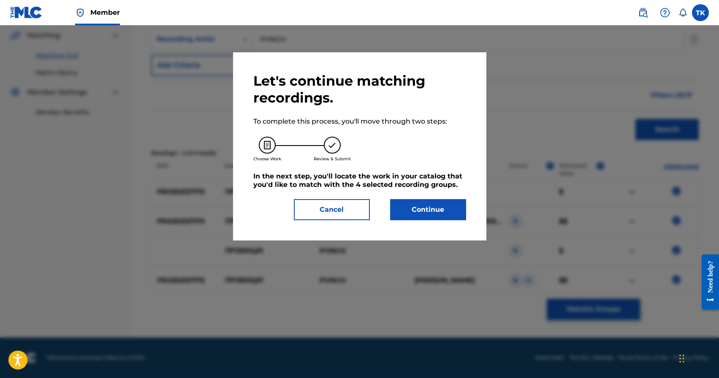
click at [436, 211] on button "Continue" at bounding box center [428, 209] width 76 height 21
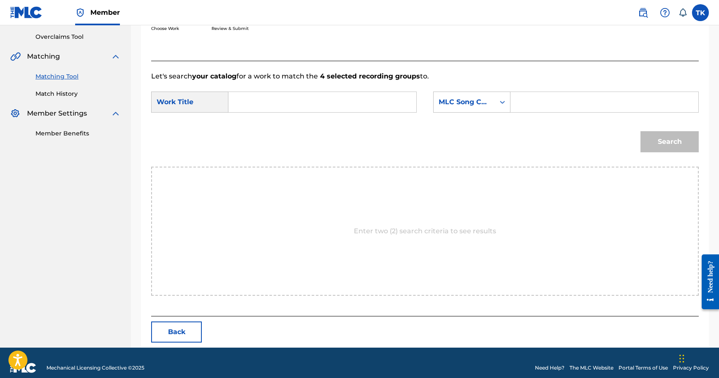
scroll to position [184, 0]
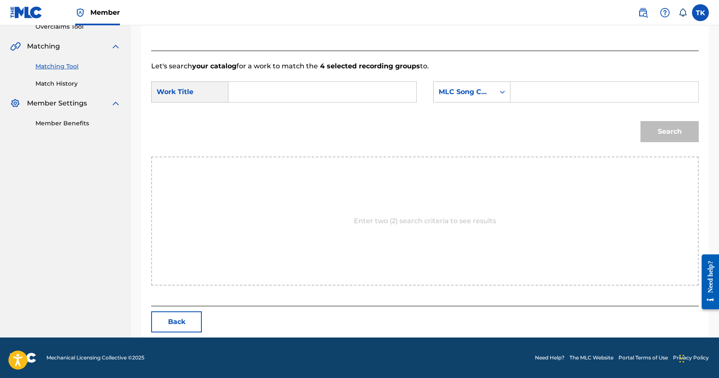
click at [348, 98] on input "Search Form" at bounding box center [323, 92] width 174 height 20
paste input "ПРОВІНЦІЯ"
click at [370, 109] on div "провінція" at bounding box center [322, 110] width 173 height 15
type input "провінція"
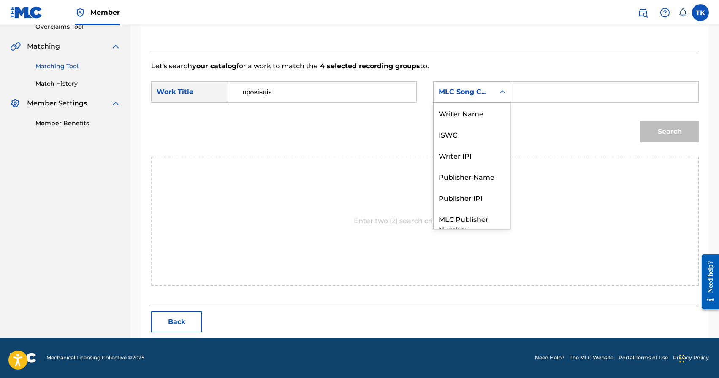
click at [480, 89] on div "MLC Song Code" at bounding box center [464, 92] width 51 height 10
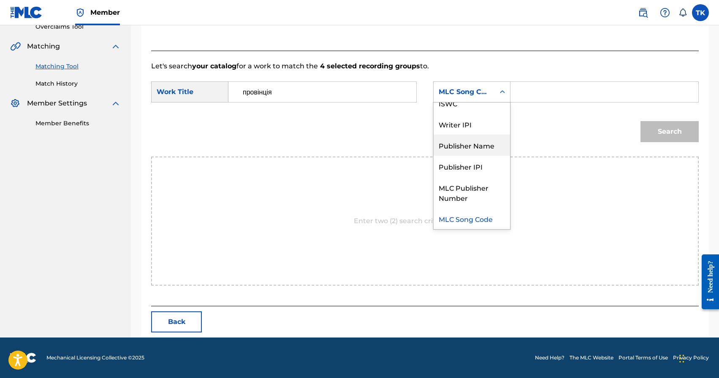
click at [475, 147] on div "Publisher Name" at bounding box center [472, 145] width 76 height 21
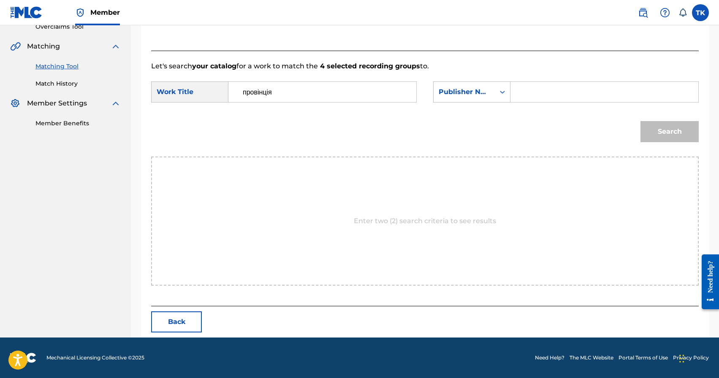
click at [526, 96] on input "Search Form" at bounding box center [605, 92] width 174 height 20
type input "INFINITY MUSIC"
click at [686, 134] on button "Search" at bounding box center [670, 131] width 58 height 21
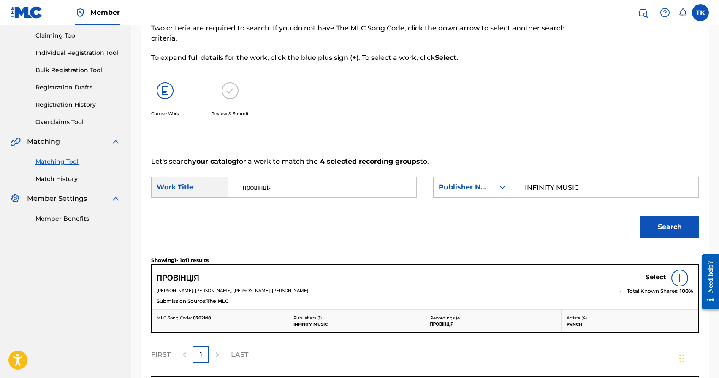
scroll to position [159, 0]
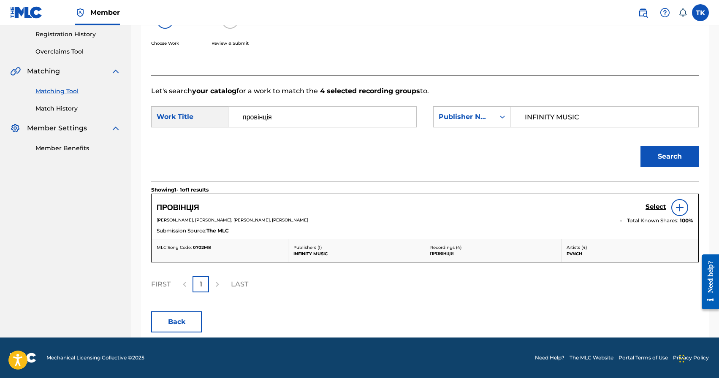
click at [653, 208] on h5 "Select" at bounding box center [656, 207] width 21 height 8
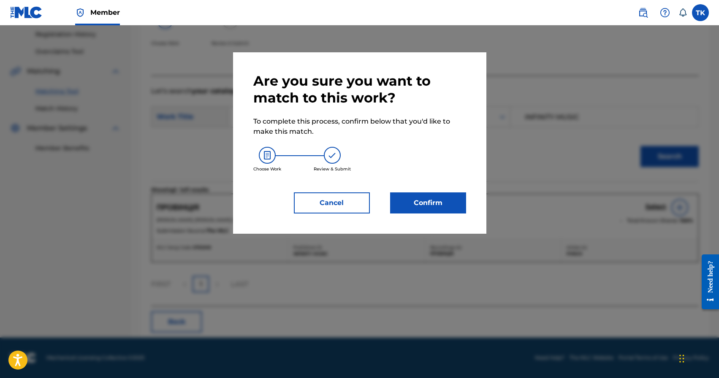
click at [441, 203] on button "Confirm" at bounding box center [428, 203] width 76 height 21
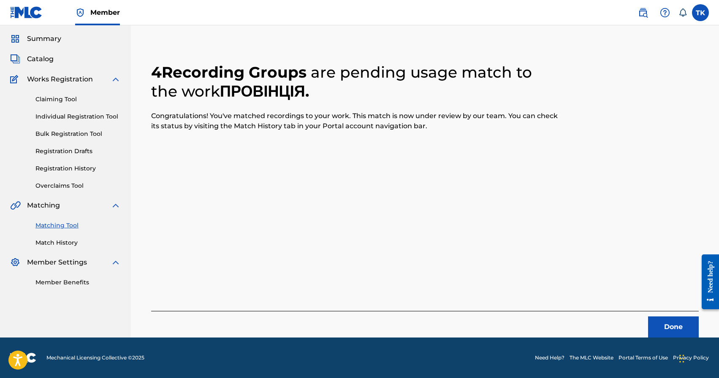
scroll to position [25, 0]
click at [670, 323] on button "Done" at bounding box center [673, 327] width 51 height 21
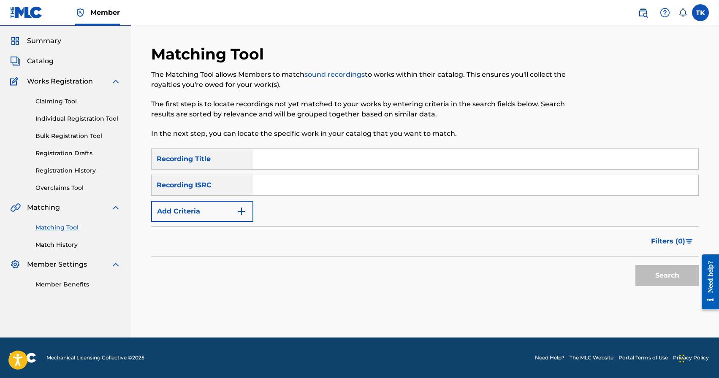
scroll to position [0, 0]
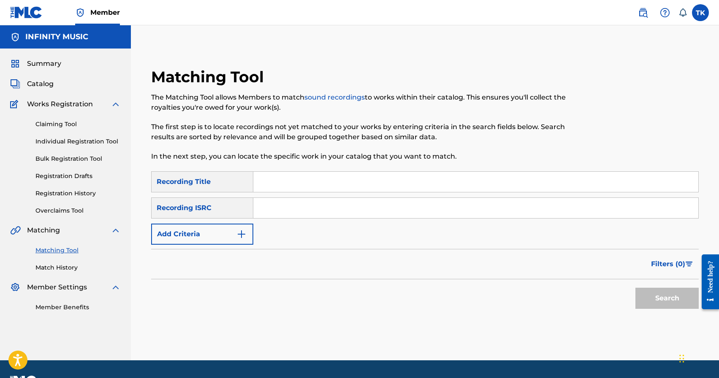
click at [318, 182] on input "Search Form" at bounding box center [475, 182] width 445 height 20
click at [285, 183] on input "4кускускирепу" at bounding box center [475, 182] width 445 height 20
click at [289, 184] on input "4кускскирепу" at bounding box center [475, 182] width 445 height 20
type input "4кускирепу"
click at [245, 232] on img "Search Form" at bounding box center [242, 234] width 10 height 10
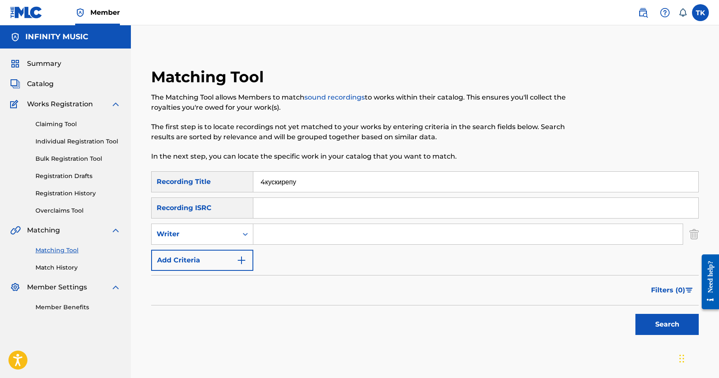
click at [245, 232] on icon "Search Form" at bounding box center [245, 234] width 8 height 8
click at [240, 249] on div "Recording Artist" at bounding box center [202, 255] width 101 height 21
click at [272, 238] on input "Search Form" at bounding box center [468, 234] width 430 height 20
type input "PVNCH"
click at [648, 326] on button "Search" at bounding box center [667, 324] width 63 height 21
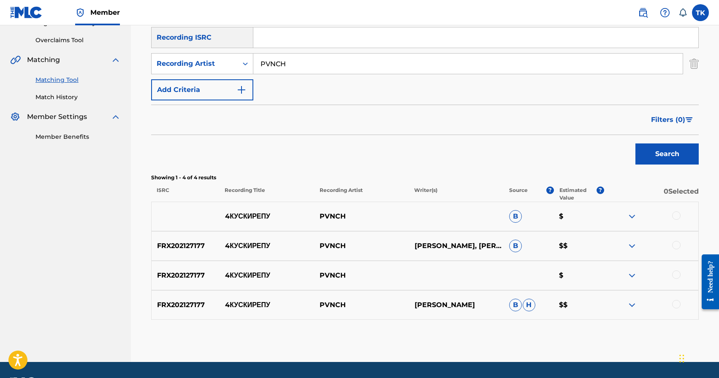
scroll to position [195, 0]
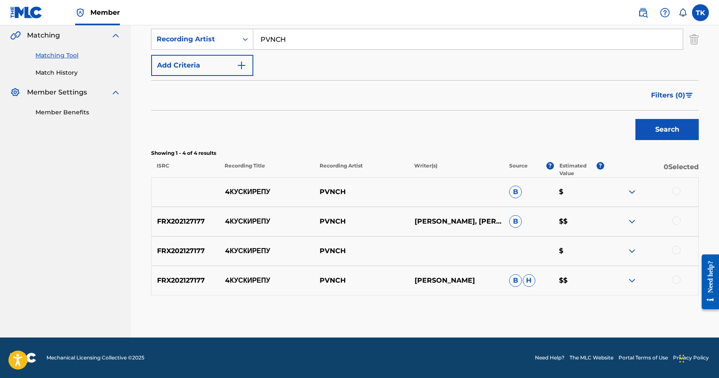
click at [678, 191] on div at bounding box center [676, 191] width 8 height 8
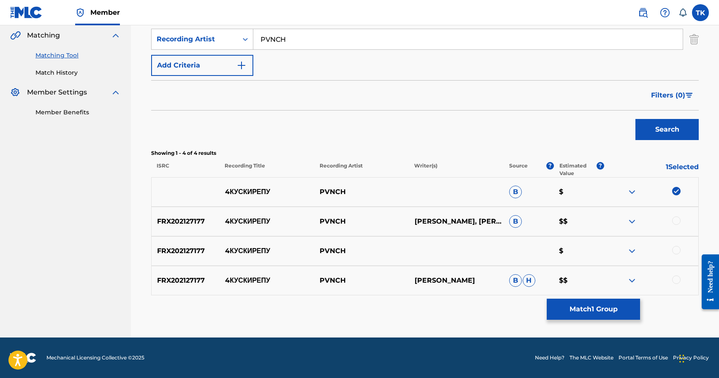
click at [678, 221] on div at bounding box center [676, 221] width 8 height 8
click at [678, 249] on div at bounding box center [676, 250] width 8 height 8
click at [678, 277] on div at bounding box center [676, 280] width 8 height 8
click at [601, 305] on button "Match 4 Groups" at bounding box center [593, 309] width 93 height 21
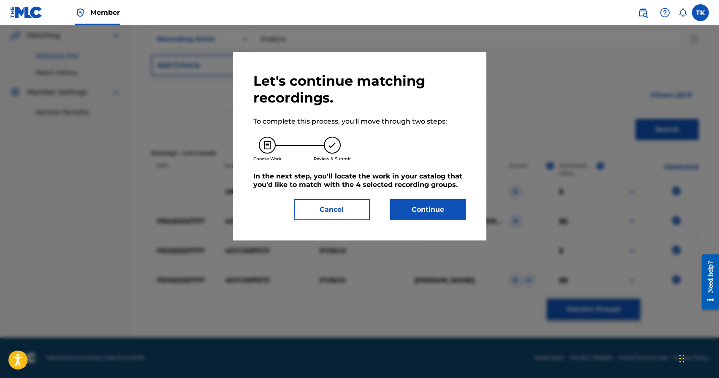
click at [450, 215] on button "Continue" at bounding box center [428, 209] width 76 height 21
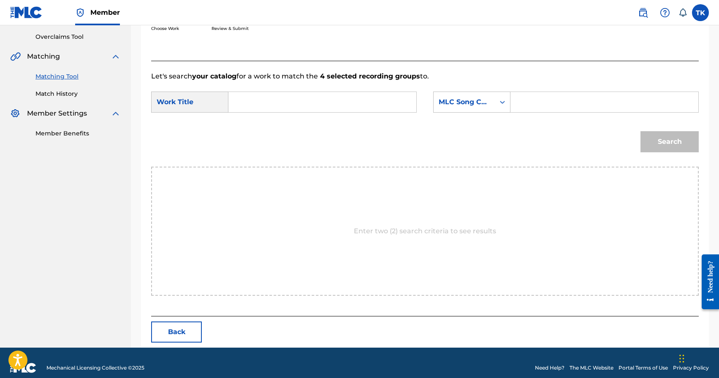
scroll to position [184, 0]
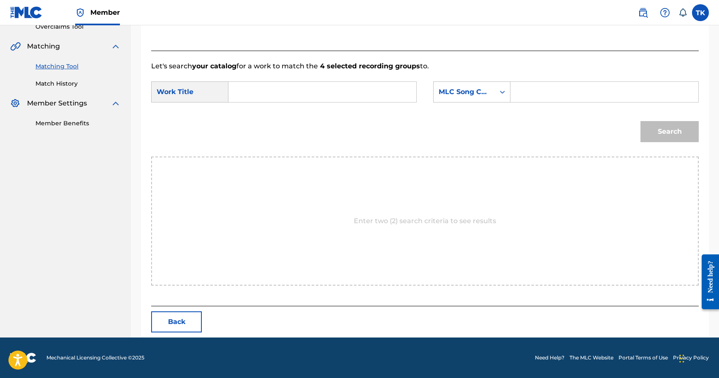
click at [349, 89] on input "Search Form" at bounding box center [323, 92] width 174 height 20
click at [332, 117] on div "4ку скирепу" at bounding box center [322, 110] width 173 height 15
type input "4кускирепу"
click at [491, 96] on div "MLC Song Code" at bounding box center [464, 92] width 61 height 16
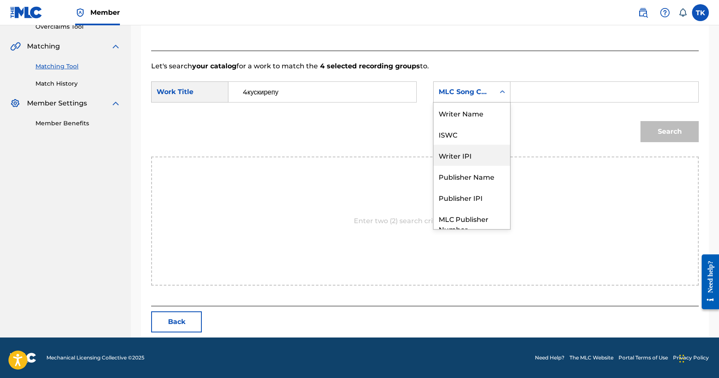
scroll to position [31, 0]
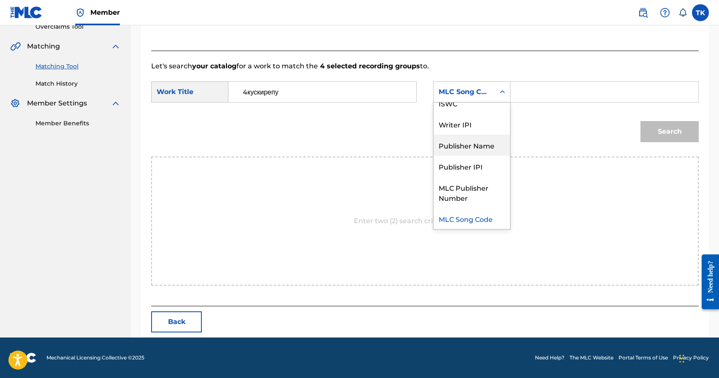
click at [476, 144] on div "Publisher Name" at bounding box center [472, 145] width 76 height 21
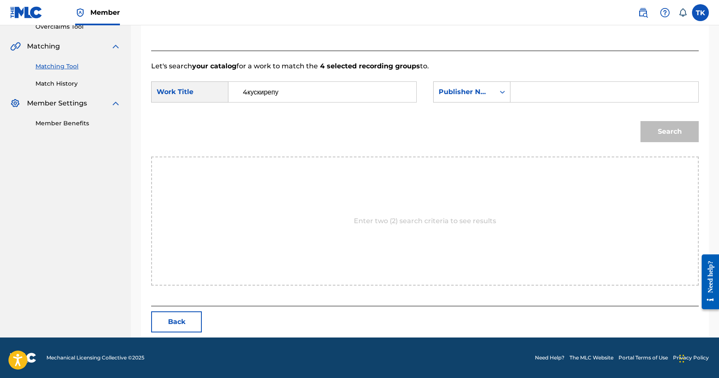
click at [530, 90] on input "Search Form" at bounding box center [605, 92] width 174 height 20
type input "INFINITY MUSIC"
click at [657, 131] on button "Search" at bounding box center [670, 131] width 58 height 21
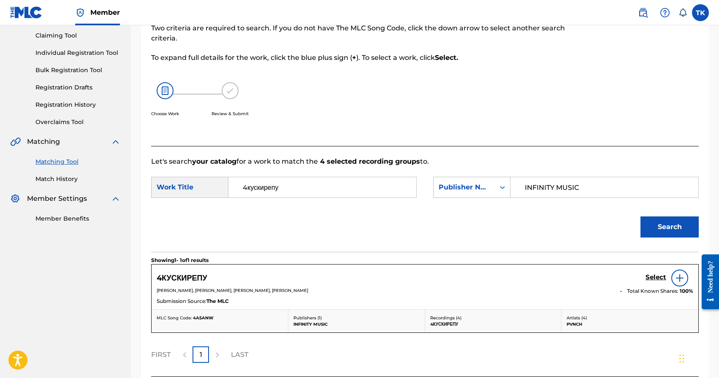
scroll to position [159, 0]
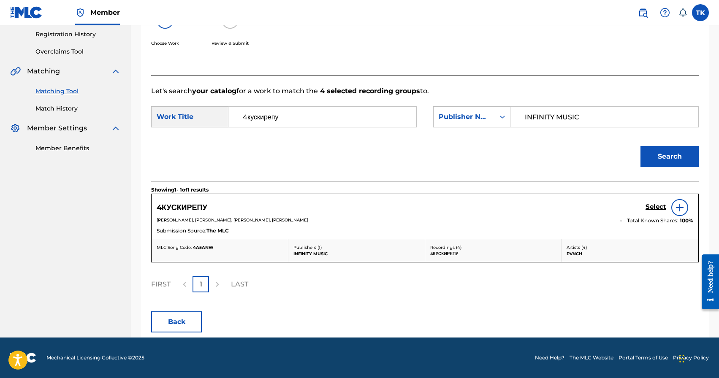
click at [649, 207] on h5 "Select" at bounding box center [656, 207] width 21 height 8
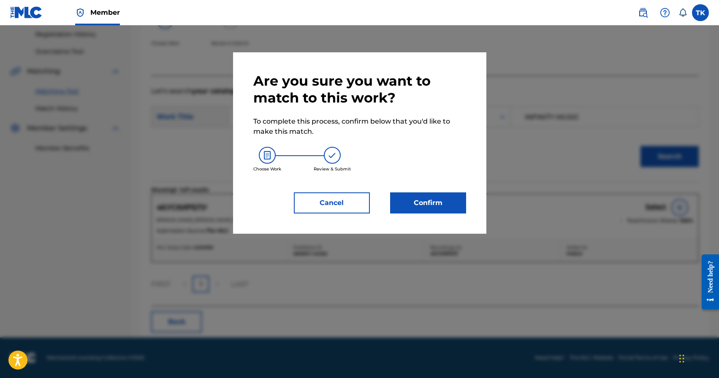
click at [446, 199] on button "Confirm" at bounding box center [428, 203] width 76 height 21
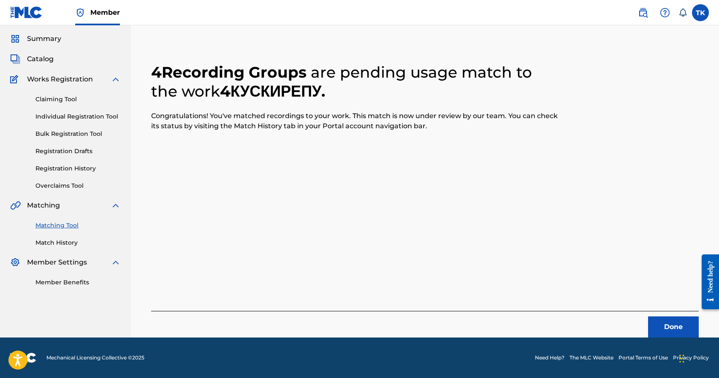
scroll to position [25, 0]
click at [667, 326] on button "Done" at bounding box center [673, 327] width 51 height 21
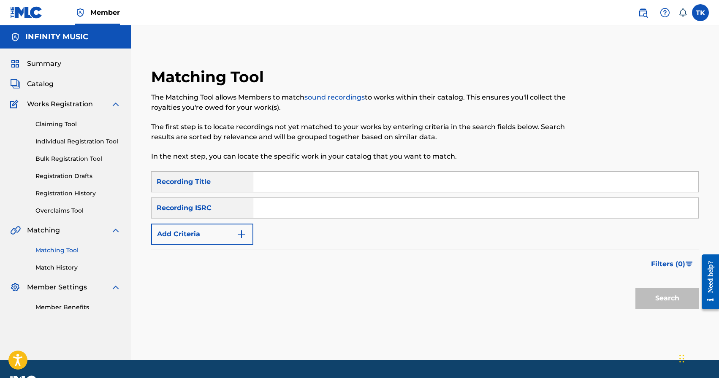
click at [315, 172] on input "Search Form" at bounding box center [475, 182] width 445 height 20
type input "хворий"
click at [236, 238] on button "Add Criteria" at bounding box center [202, 234] width 102 height 21
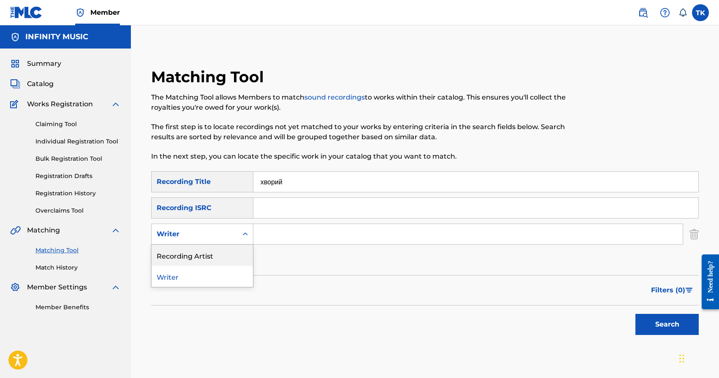
click at [230, 251] on div "Recording Artist" at bounding box center [202, 255] width 101 height 21
click at [285, 226] on input "Search Form" at bounding box center [468, 234] width 430 height 20
type input "з"
type input "PVNCH"
click at [662, 320] on button "Search" at bounding box center [667, 324] width 63 height 21
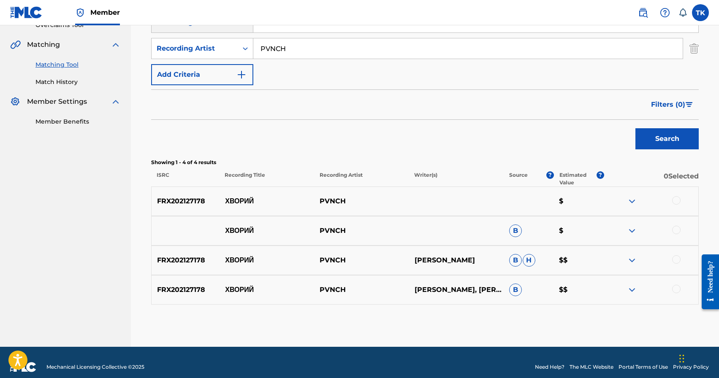
scroll to position [195, 0]
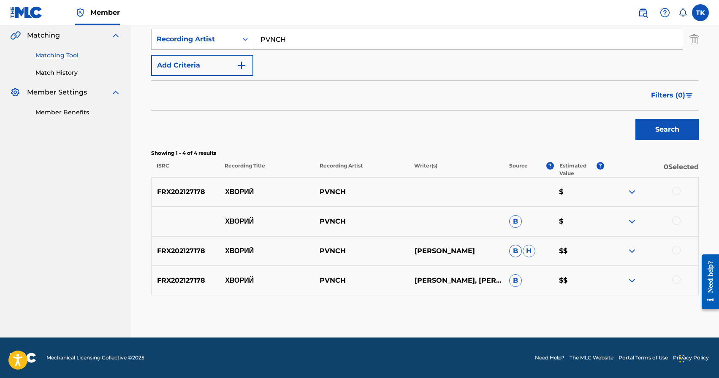
click at [675, 193] on div at bounding box center [676, 191] width 8 height 8
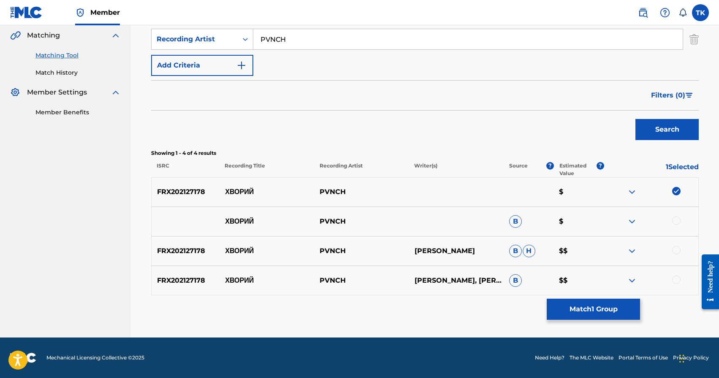
click at [676, 220] on div at bounding box center [676, 221] width 8 height 8
click at [676, 245] on div "FRX202127178 ХВОРИЙ PVNCH ХОРТ СЕРГІЙ B H $$" at bounding box center [425, 252] width 548 height 30
click at [676, 248] on div at bounding box center [676, 250] width 8 height 8
click at [677, 280] on div at bounding box center [676, 280] width 8 height 8
click at [608, 305] on button "Match 4 Groups" at bounding box center [593, 309] width 93 height 21
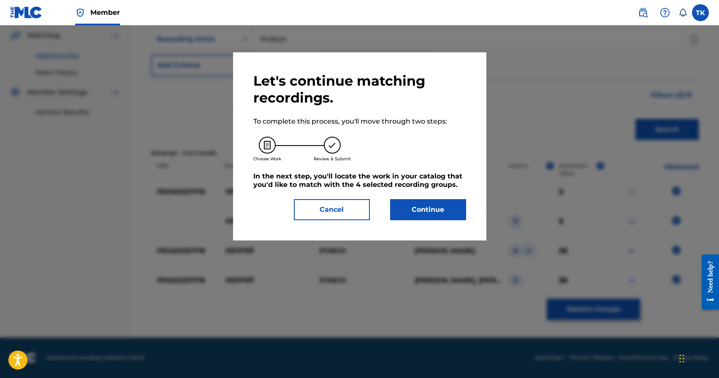
click at [444, 209] on button "Continue" at bounding box center [428, 209] width 76 height 21
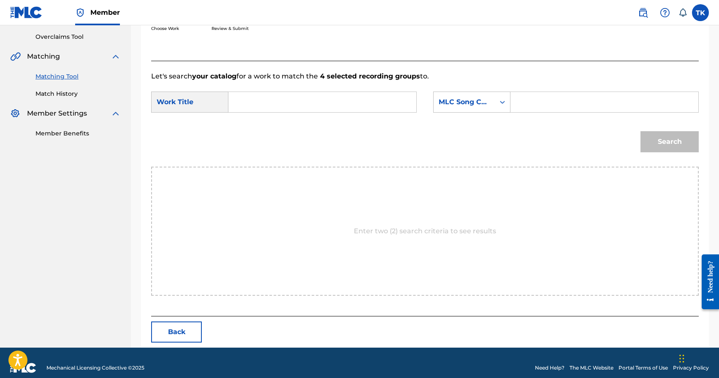
scroll to position [184, 0]
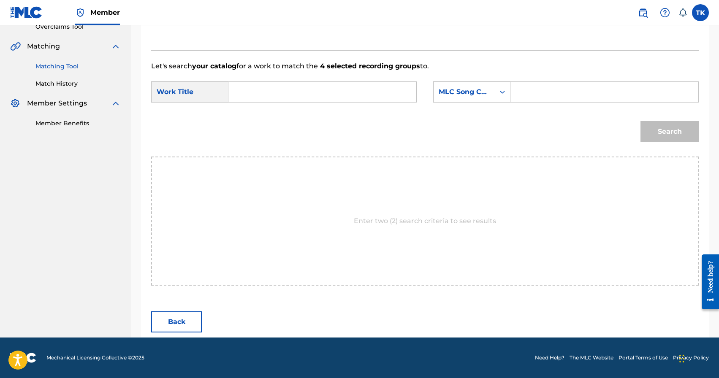
click at [338, 92] on input "Search Form" at bounding box center [323, 92] width 174 height 20
type input "["
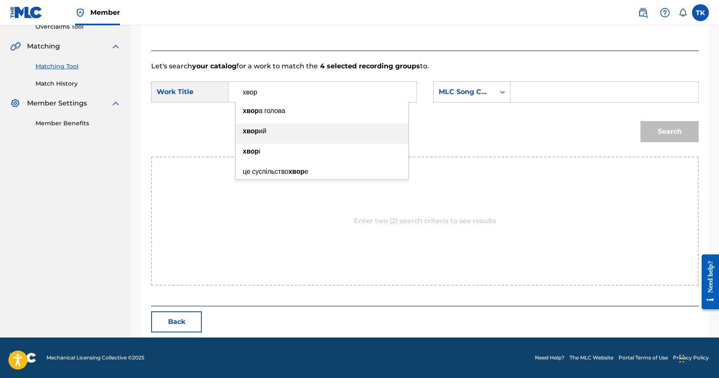
click at [297, 136] on div "хвор ий" at bounding box center [322, 131] width 173 height 15
type input "хворий"
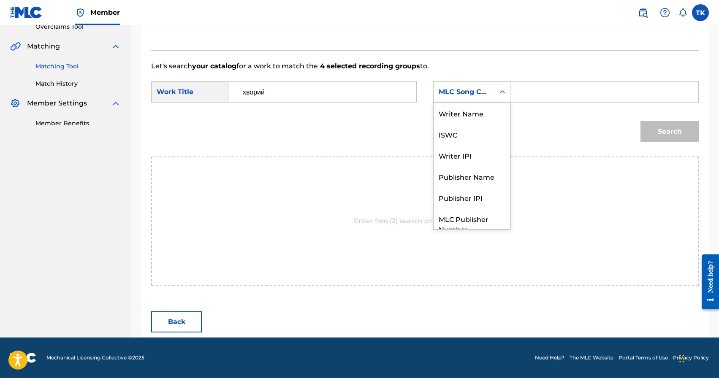
click at [509, 95] on div "Search Form" at bounding box center [502, 91] width 15 height 15
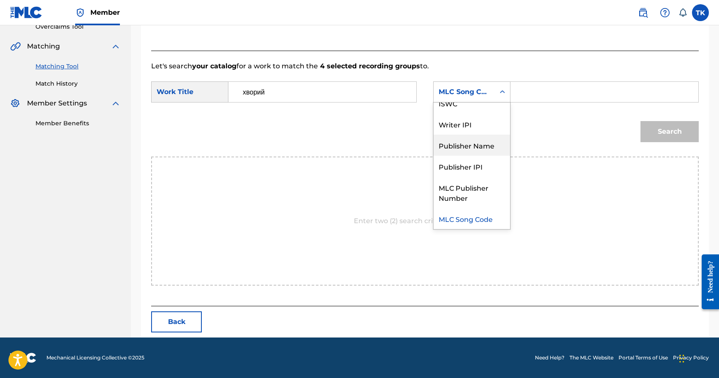
drag, startPoint x: 471, startPoint y: 152, endPoint x: 477, endPoint y: 147, distance: 7.8
click at [471, 152] on div "Publisher Name" at bounding box center [472, 145] width 76 height 21
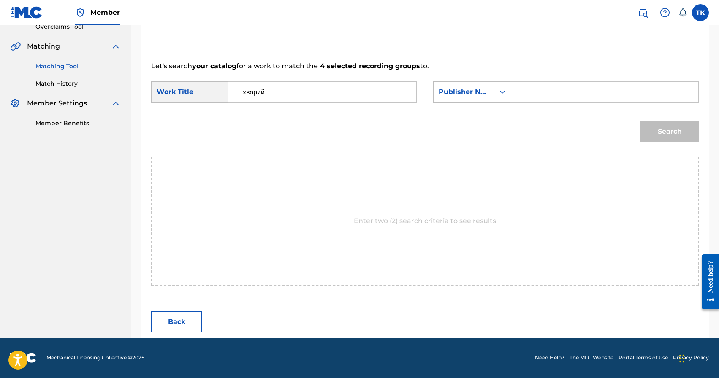
click at [534, 92] on input "Search Form" at bounding box center [605, 92] width 174 height 20
type input "INFINITY MUSIC"
click at [657, 138] on button "Search" at bounding box center [670, 131] width 58 height 21
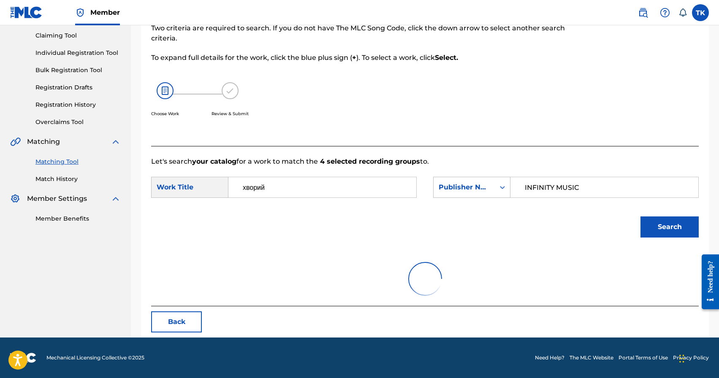
scroll to position [159, 0]
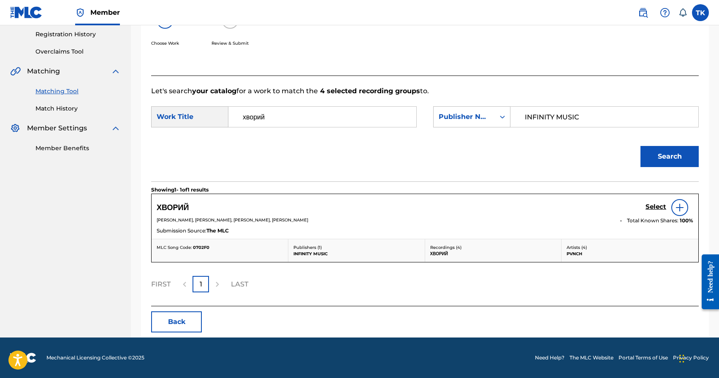
click at [652, 206] on h5 "Select" at bounding box center [656, 207] width 21 height 8
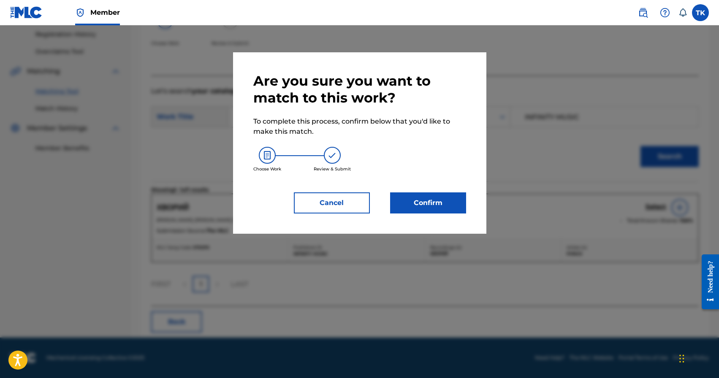
click at [435, 203] on button "Confirm" at bounding box center [428, 203] width 76 height 21
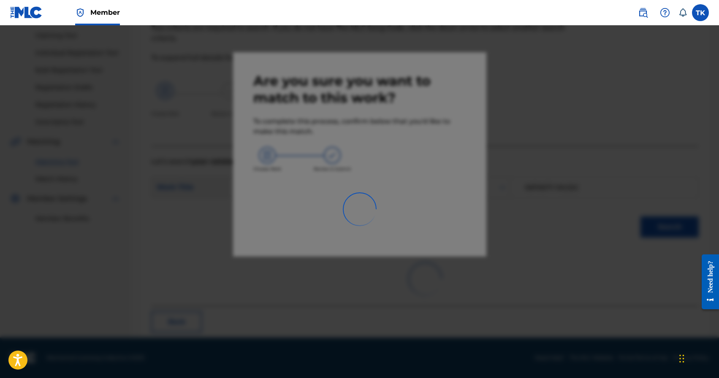
scroll to position [25, 0]
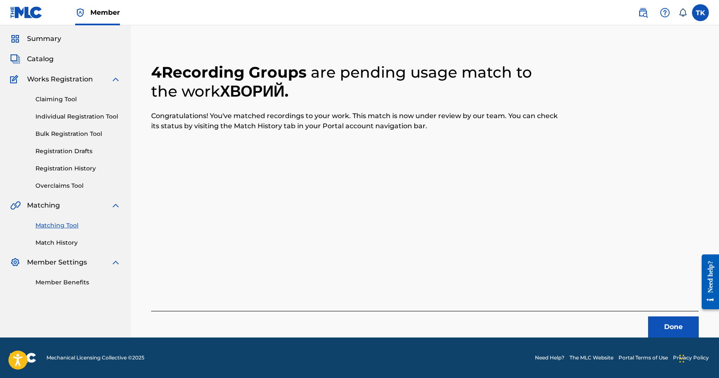
click at [678, 325] on button "Done" at bounding box center [673, 327] width 51 height 21
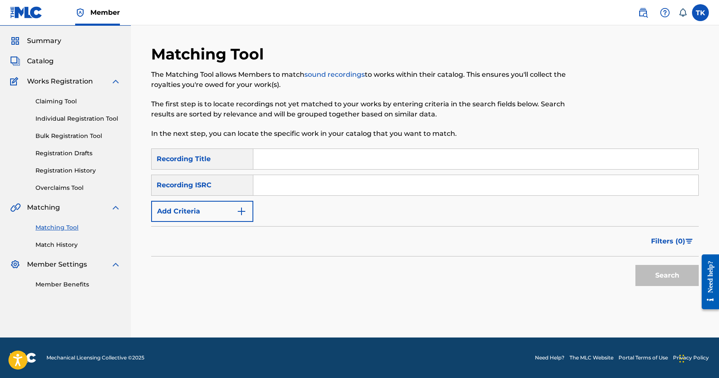
scroll to position [0, 0]
